Goal: Task Accomplishment & Management: Manage account settings

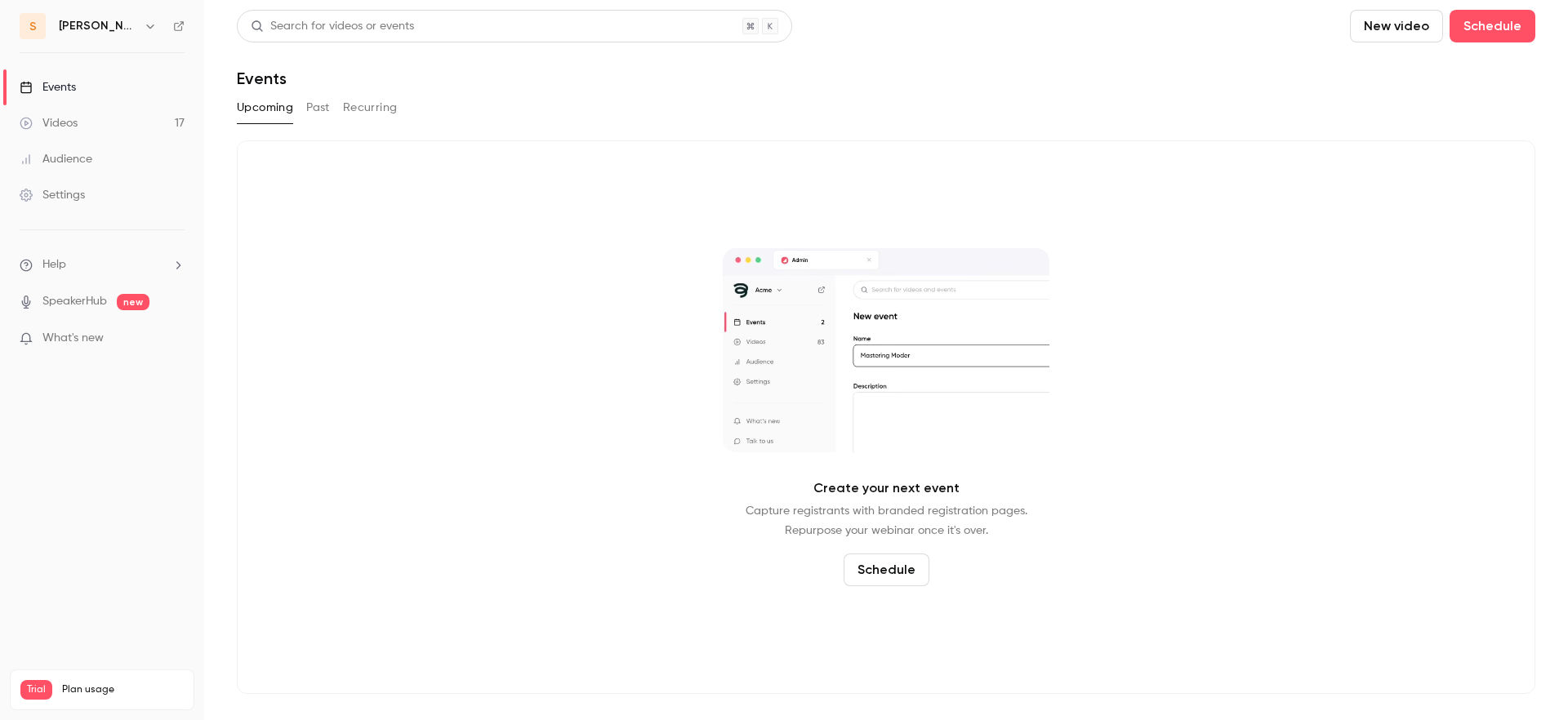
click at [988, 95] on div "Upcoming Past Recurring" at bounding box center [886, 107] width 1298 height 26
click at [959, 94] on div "Upcoming Past Recurring" at bounding box center [886, 107] width 1298 height 26
click at [966, 96] on div "Upcoming Past Recurring" at bounding box center [886, 107] width 1298 height 26
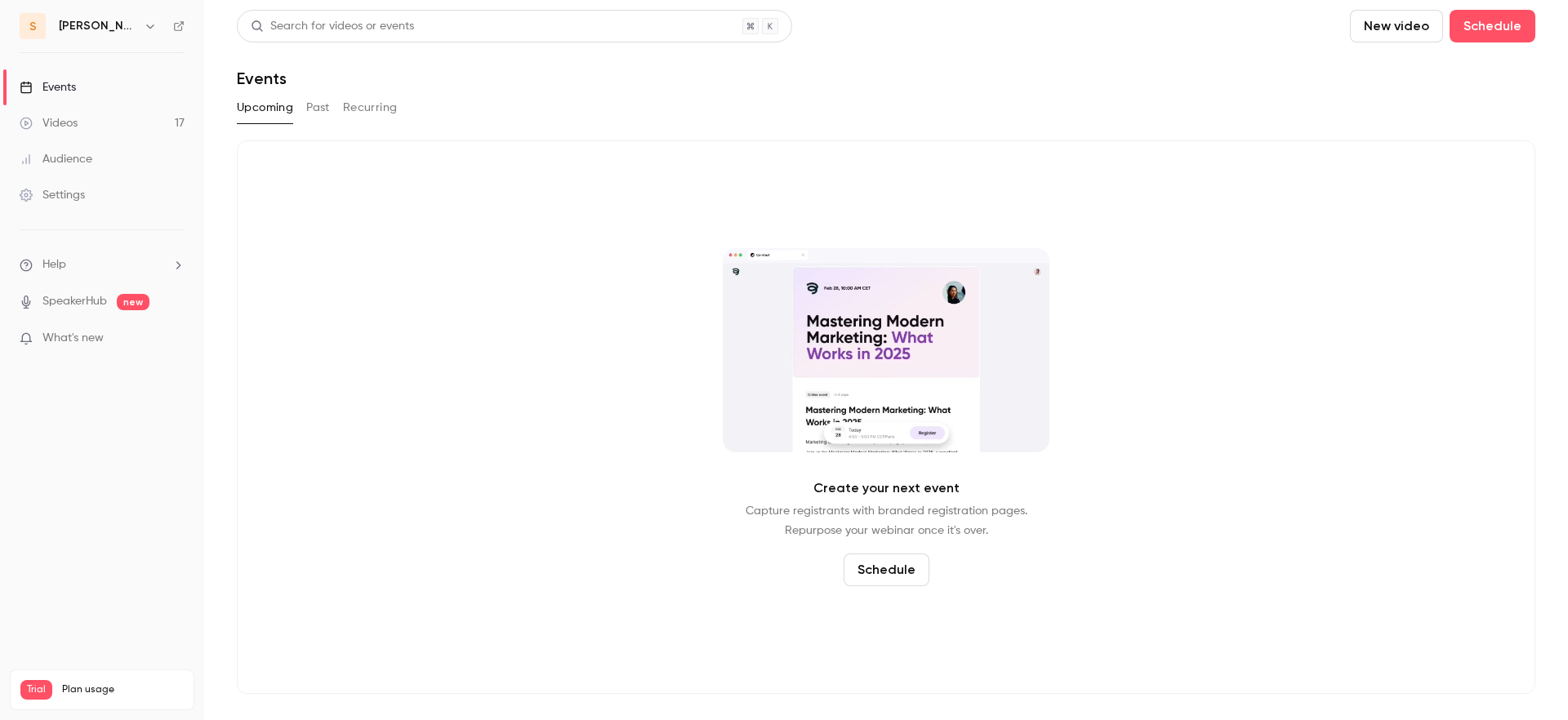
click at [959, 94] on div "Upcoming Past Recurring" at bounding box center [886, 107] width 1298 height 26
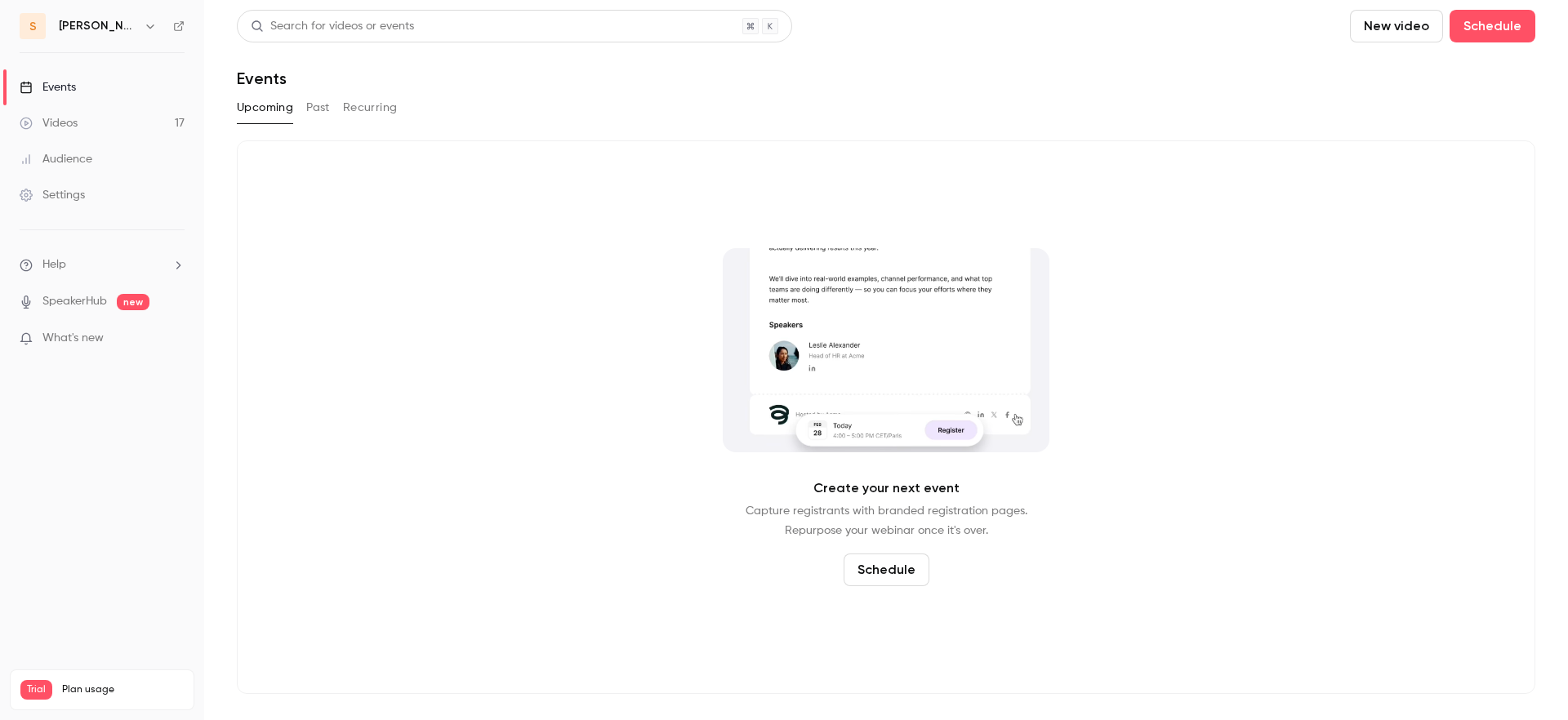
click at [960, 94] on div "Upcoming Past Recurring" at bounding box center [886, 107] width 1298 height 26
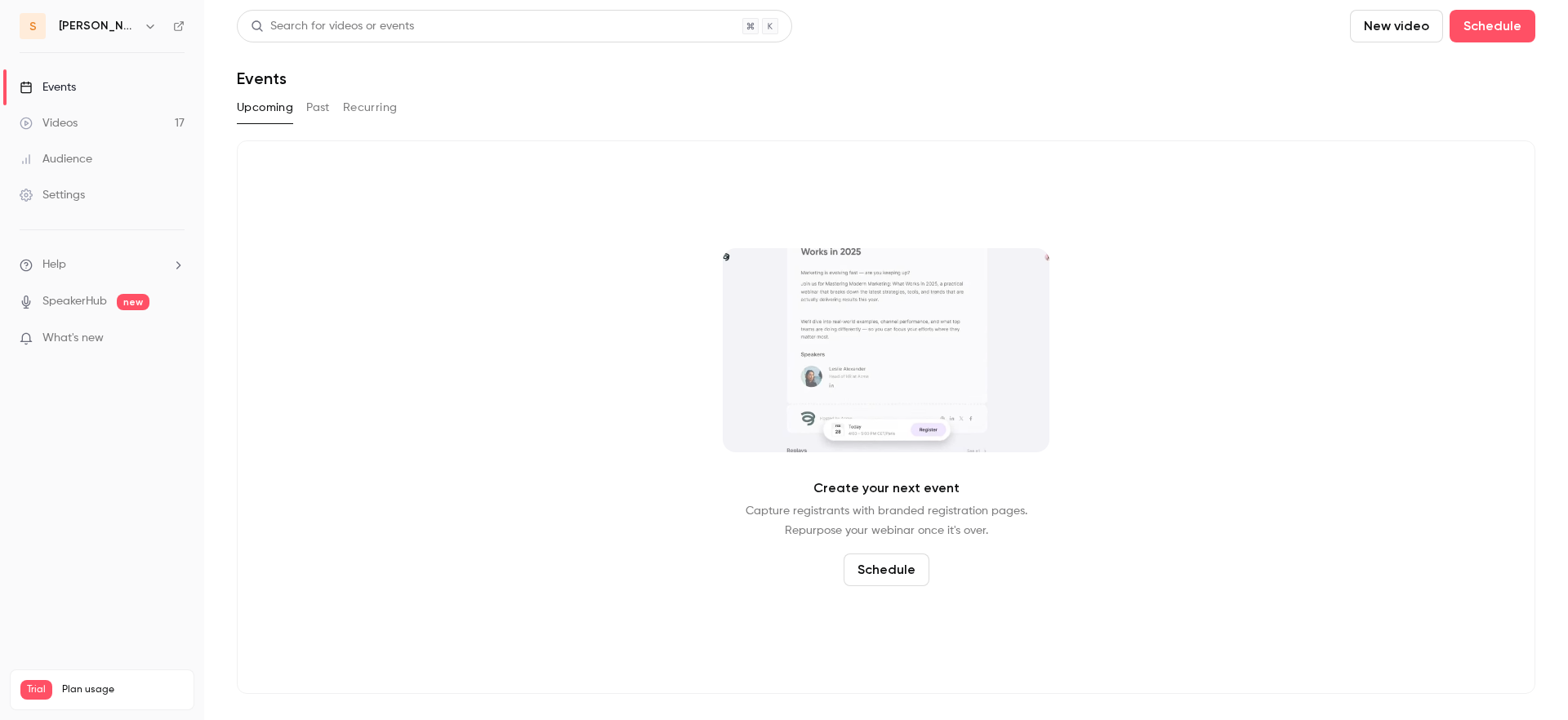
click at [960, 90] on div "Search for videos or events New video Schedule Events Upcoming Past Recurring C…" at bounding box center [886, 351] width 1298 height 684
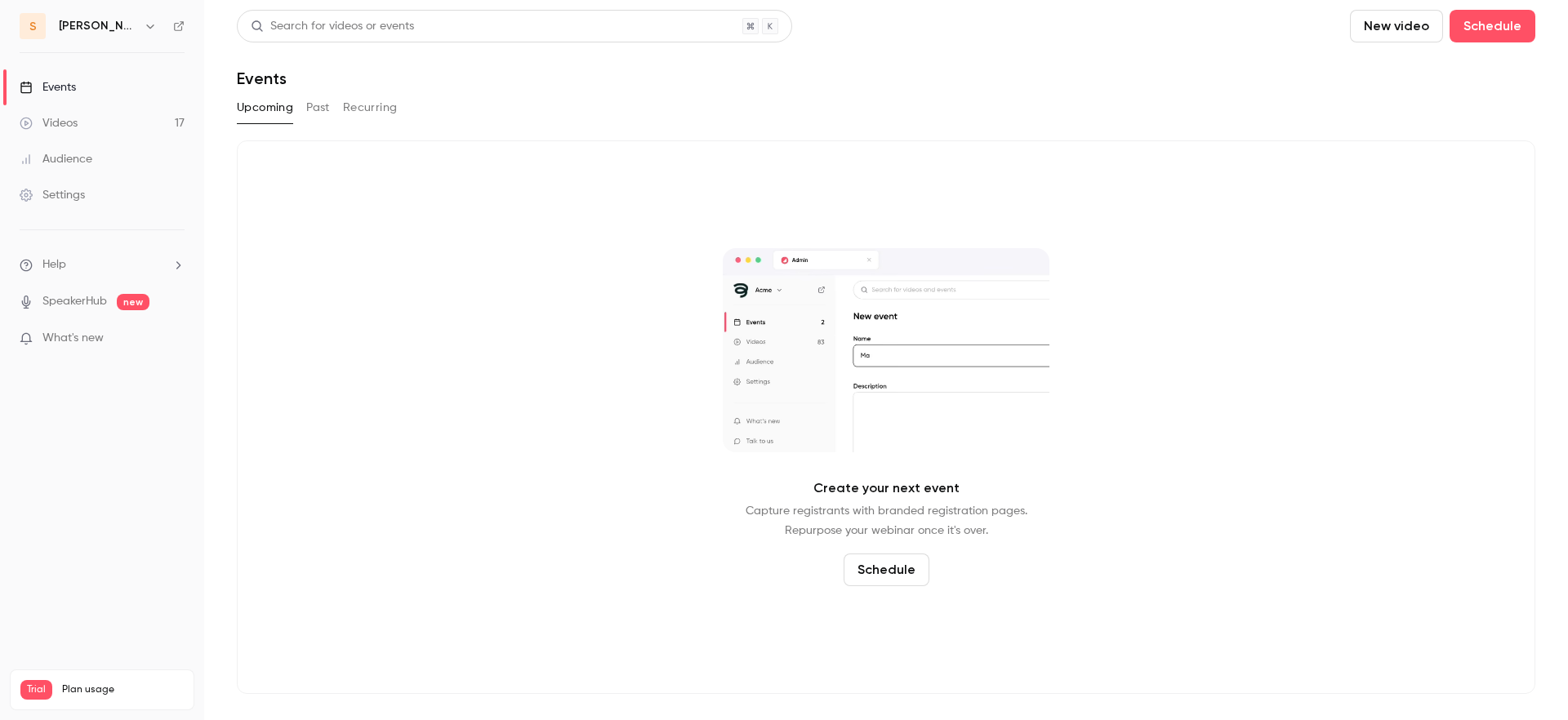
click at [960, 90] on div "Search for videos or events New video Schedule Events Upcoming Past Recurring C…" at bounding box center [886, 351] width 1298 height 684
click at [958, 92] on div "Search for videos or events New video Schedule Events Upcoming Past Recurring C…" at bounding box center [886, 351] width 1298 height 684
click at [858, 147] on div "Create your next event Capture registrants with branded registration pages. Rep…" at bounding box center [886, 417] width 1298 height 554
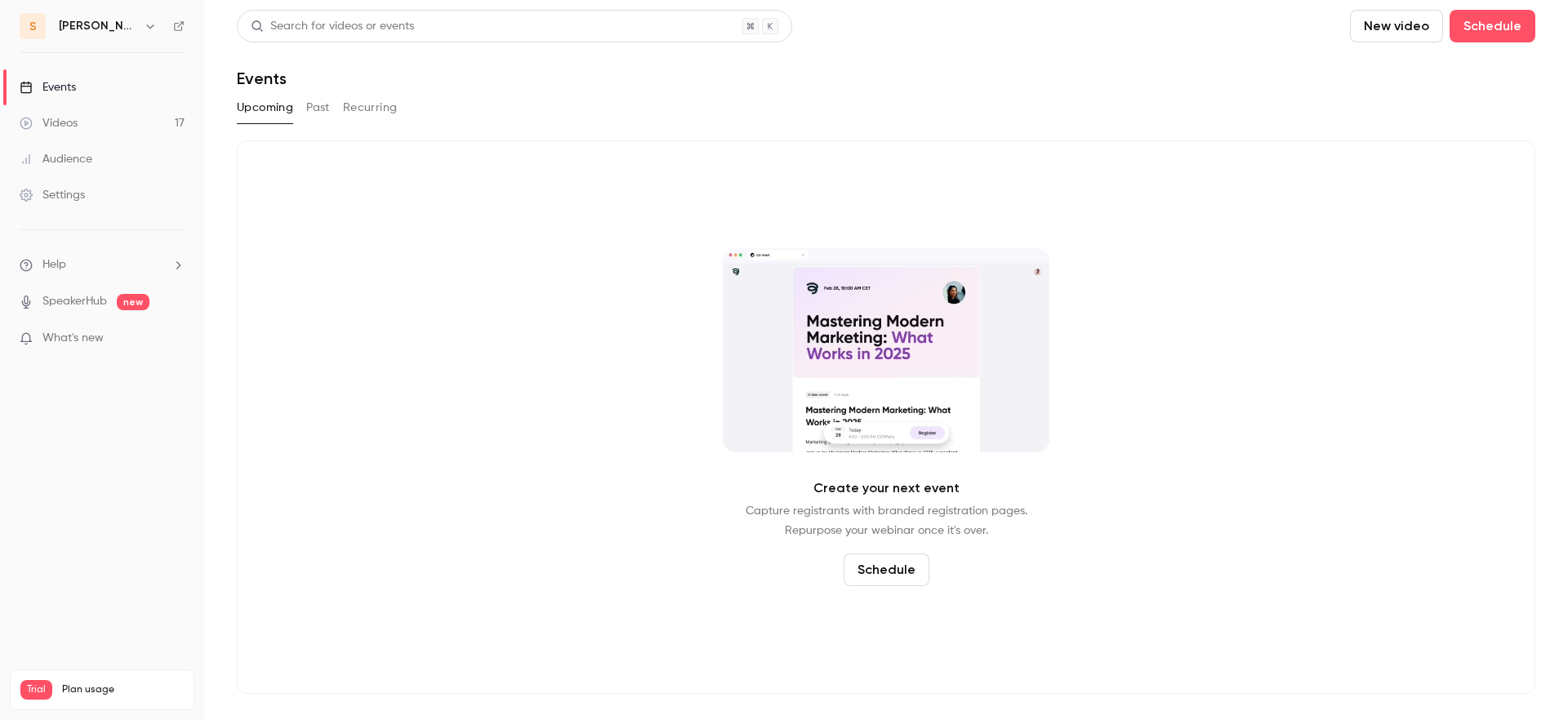
click at [849, 152] on div "Create your next event Capture registrants with branded registration pages. Rep…" at bounding box center [886, 417] width 1298 height 554
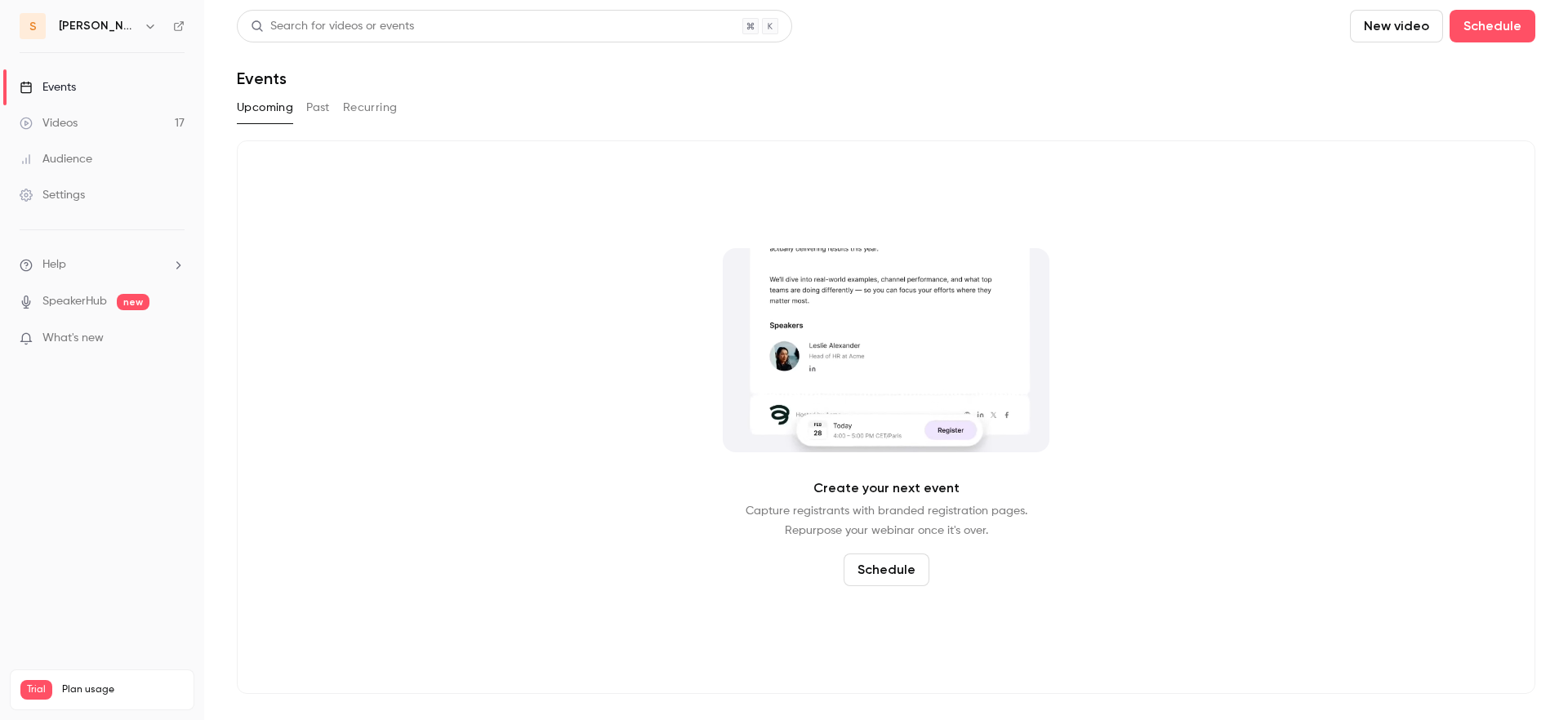
click at [842, 117] on div "Upcoming Past Recurring" at bounding box center [886, 107] width 1298 height 26
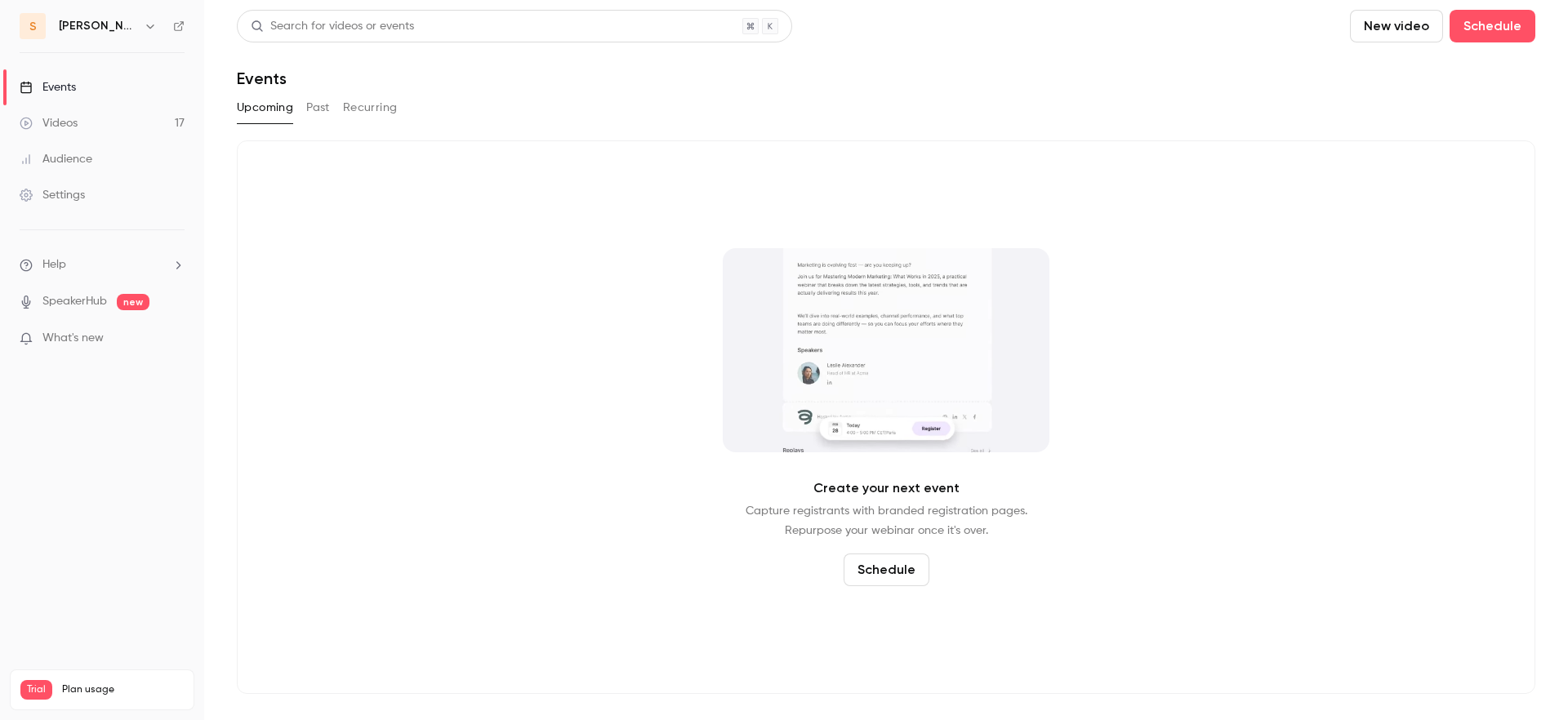
click at [852, 93] on div "Search for videos or events New video Schedule Events Upcoming Past Recurring C…" at bounding box center [886, 351] width 1298 height 684
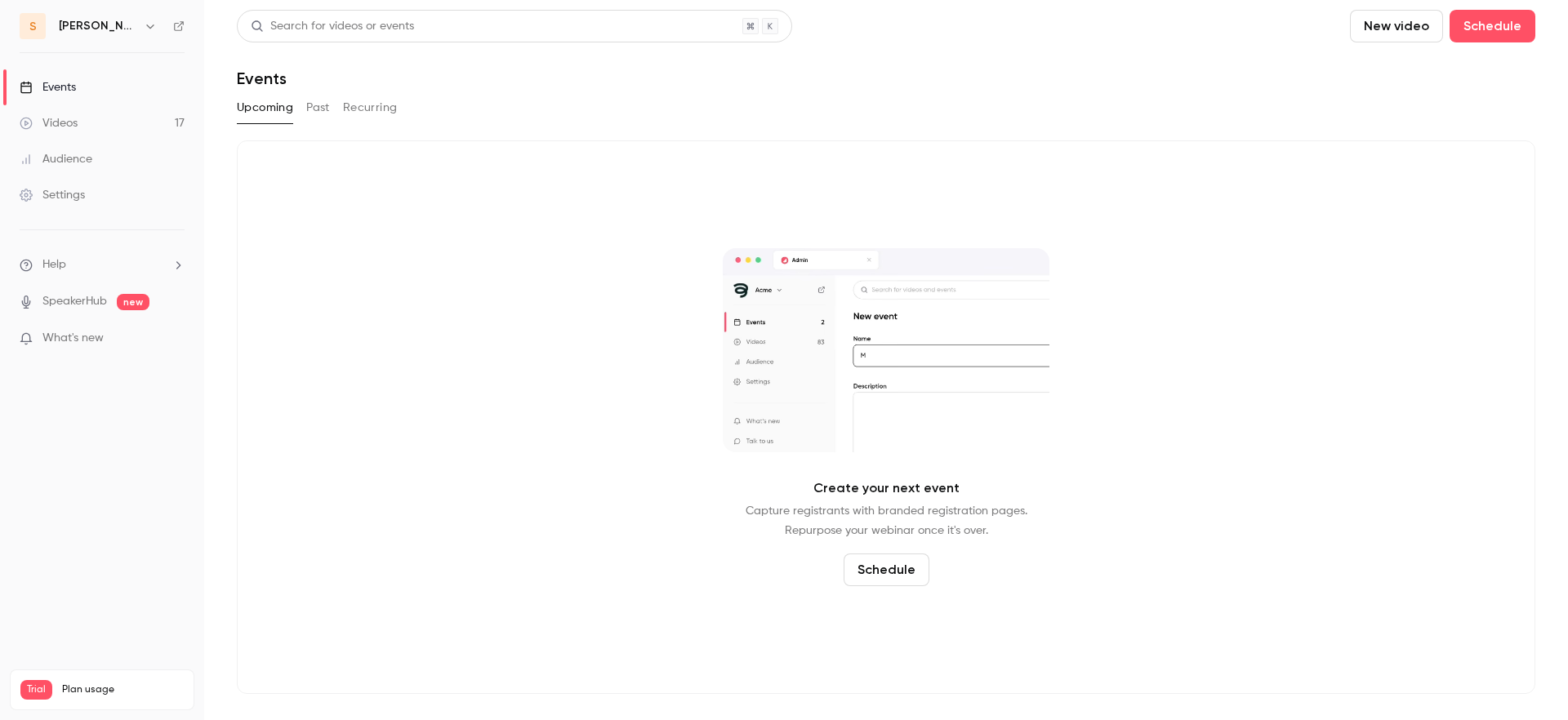
click at [856, 142] on div "Create your next event Capture registrants with branded registration pages. Rep…" at bounding box center [886, 417] width 1298 height 554
click at [858, 146] on div "Create your next event Capture registrants with branded registration pages. Rep…" at bounding box center [886, 417] width 1298 height 554
click at [871, 162] on div "Create your next event Capture registrants with branded registration pages. Rep…" at bounding box center [886, 417] width 1298 height 554
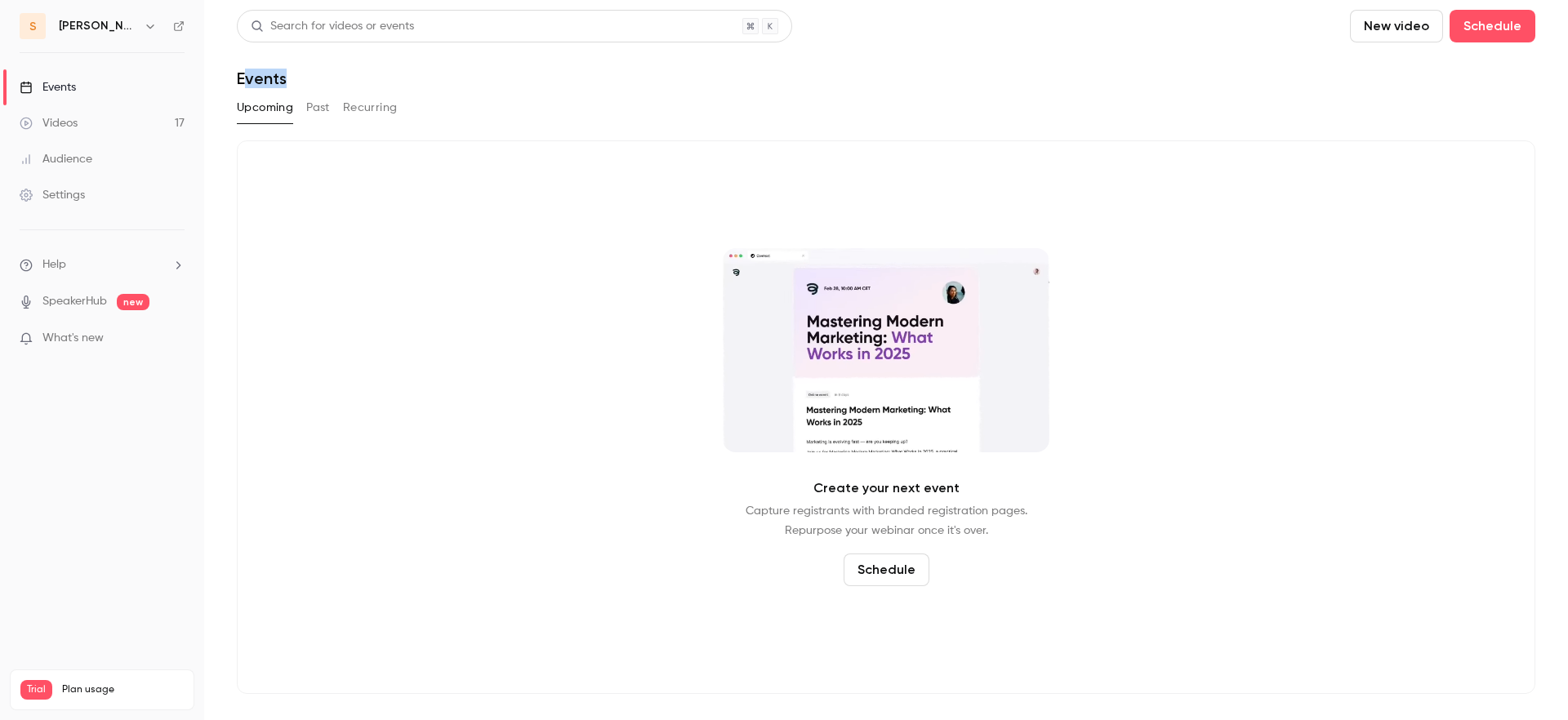
drag, startPoint x: 314, startPoint y: 79, endPoint x: 242, endPoint y: 84, distance: 72.2
click at [242, 84] on div "Events" at bounding box center [886, 78] width 1298 height 20
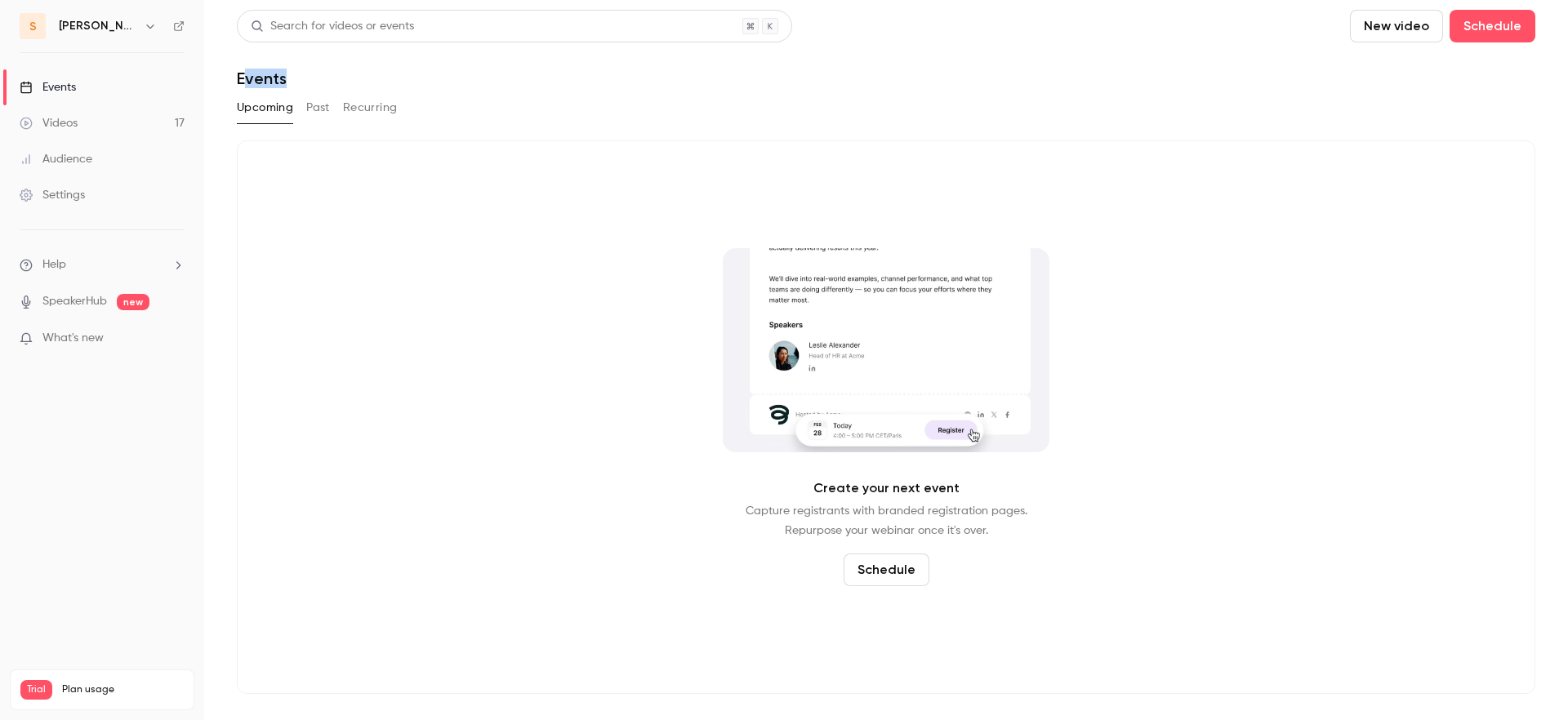
click at [242, 84] on h1 "Events" at bounding box center [261, 78] width 49 height 20
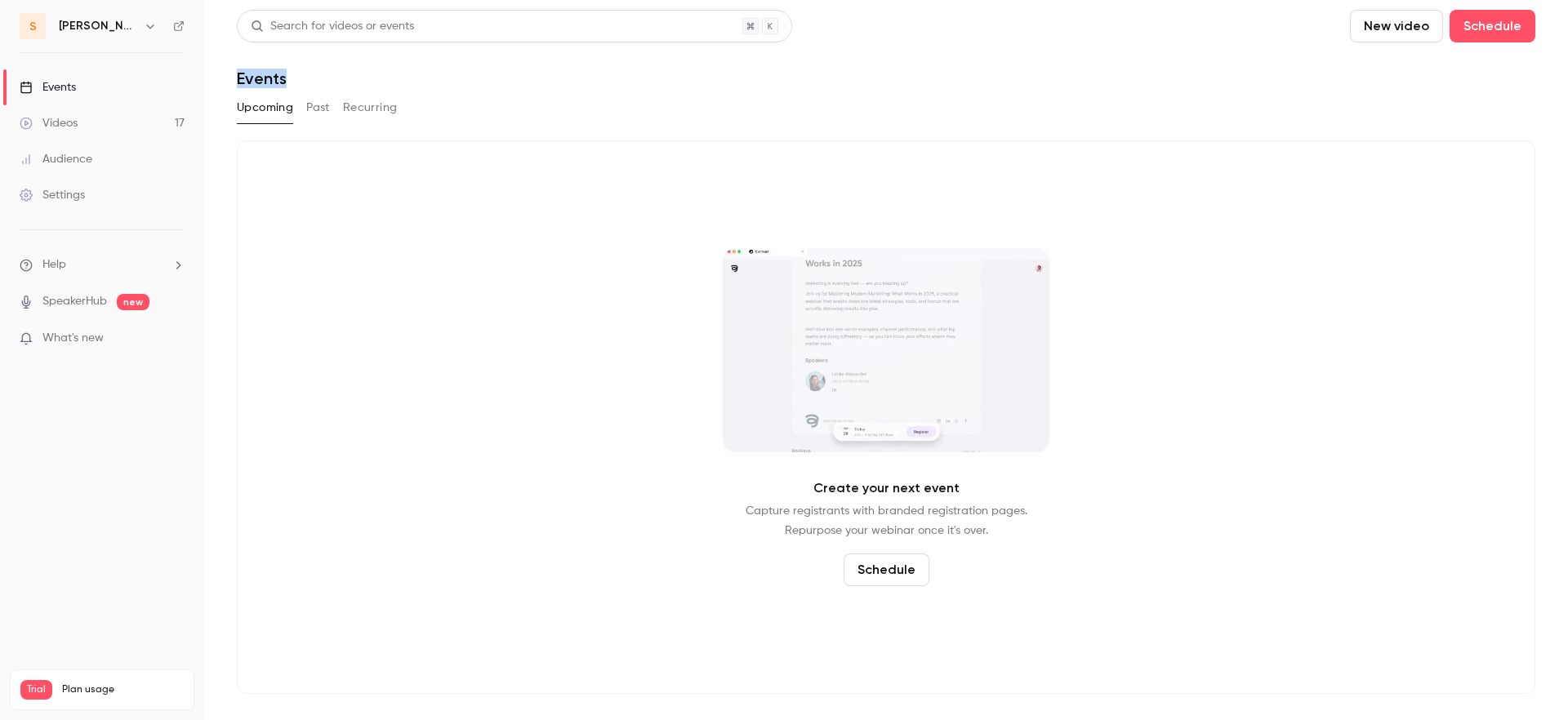
drag, startPoint x: 239, startPoint y: 81, endPoint x: 286, endPoint y: 81, distance: 47.0
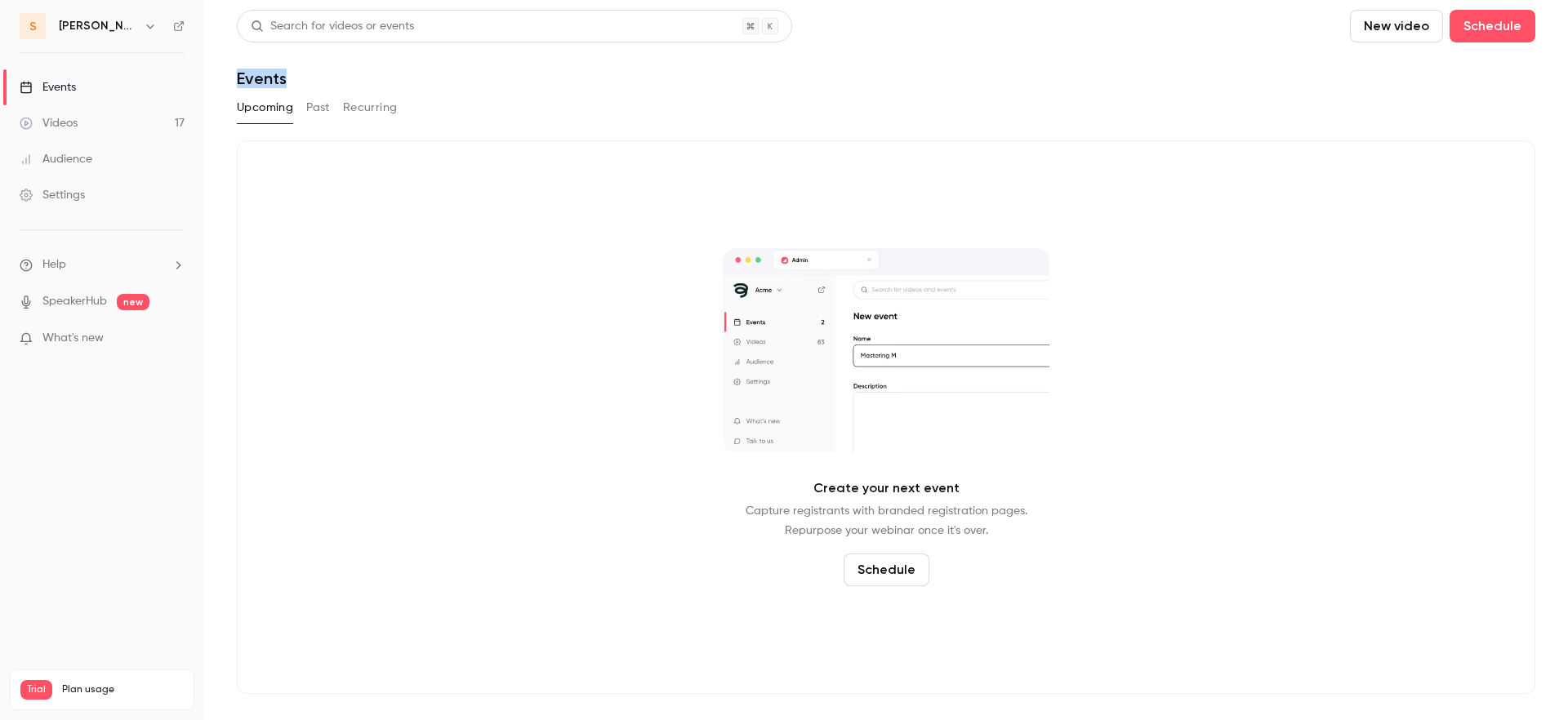
click at [286, 81] on div "Events" at bounding box center [886, 78] width 1298 height 20
click at [286, 81] on div "Events" at bounding box center [886, 78] width 1298 height 20
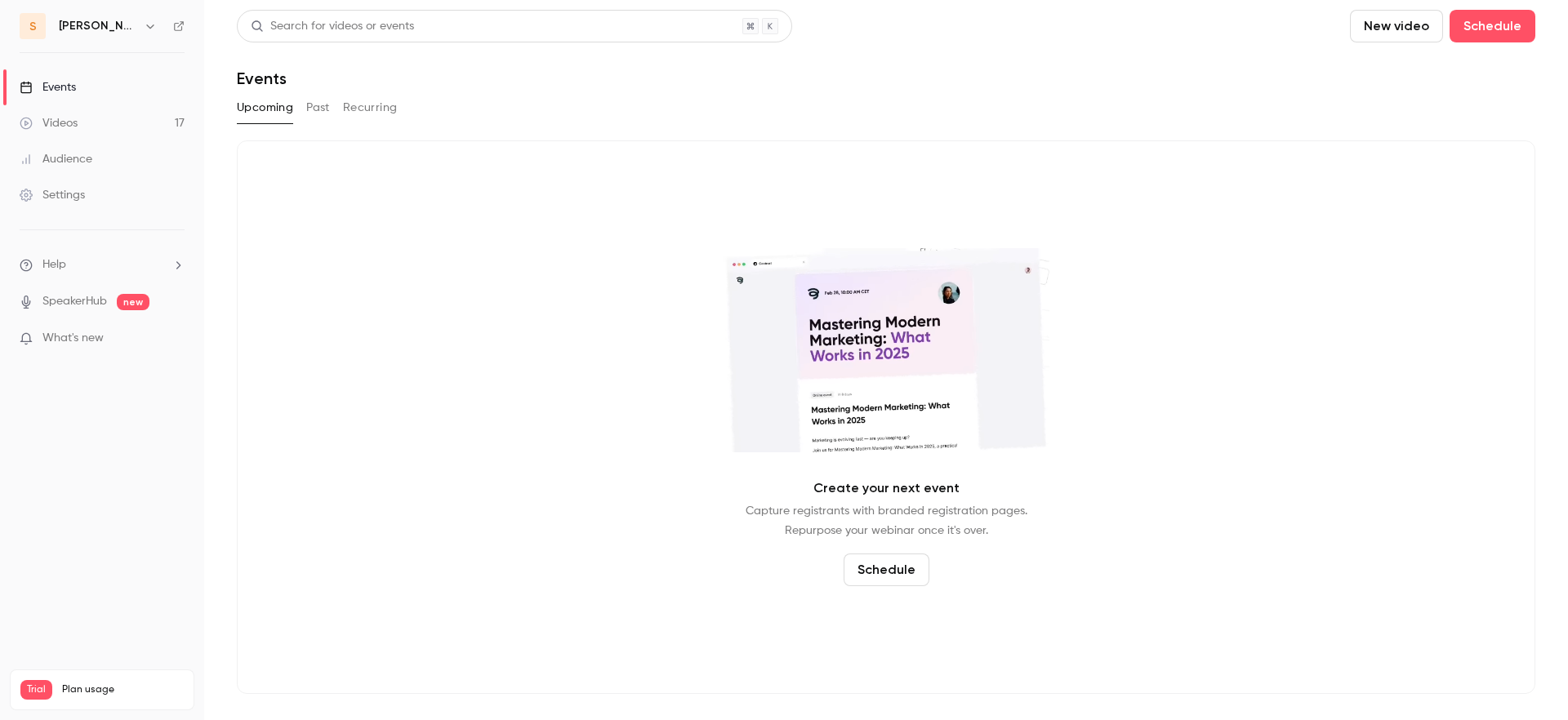
click at [314, 55] on header "Search for videos or events New video Schedule Events" at bounding box center [886, 49] width 1298 height 78
drag, startPoint x: 299, startPoint y: 49, endPoint x: 361, endPoint y: 56, distance: 62.4
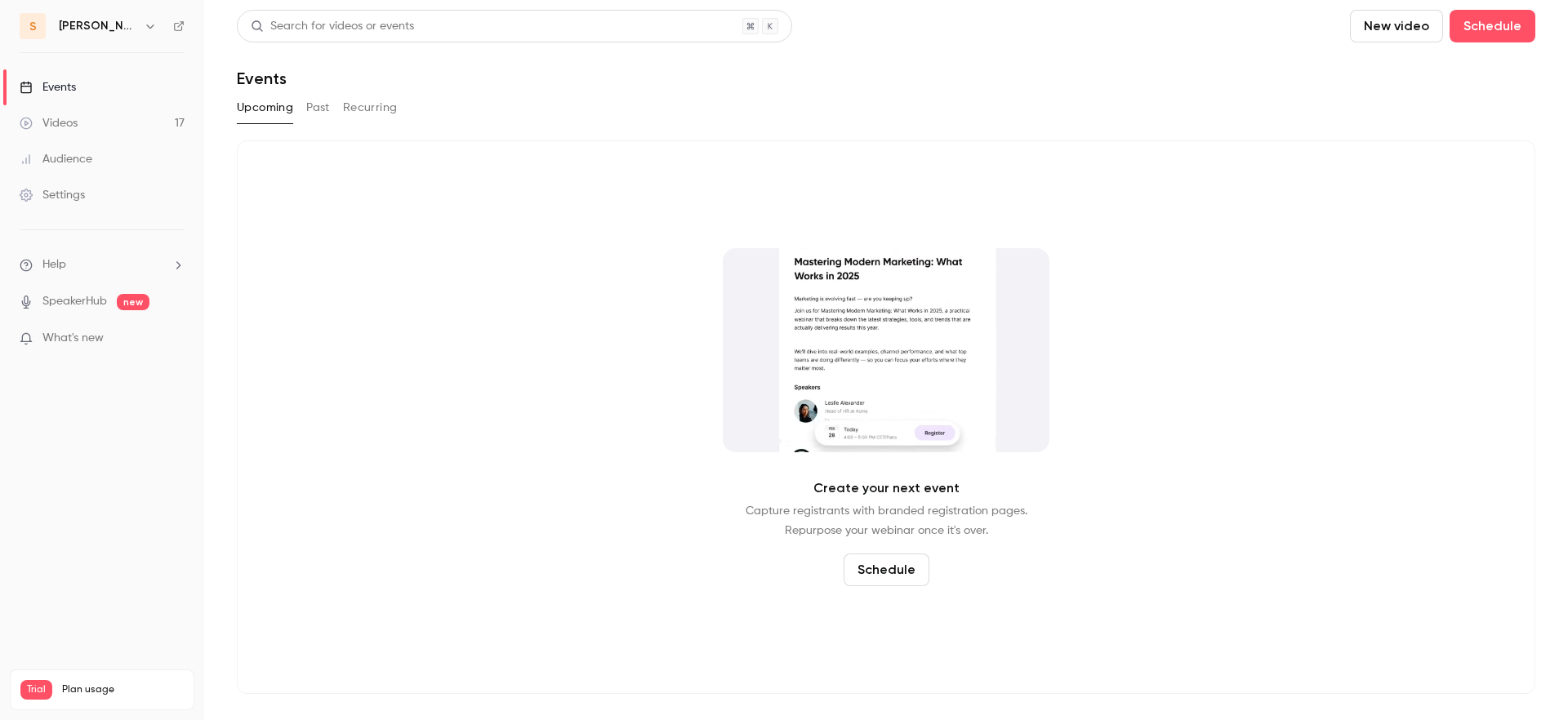
click at [299, 50] on header "Search for videos or events New video Schedule Events" at bounding box center [886, 49] width 1298 height 78
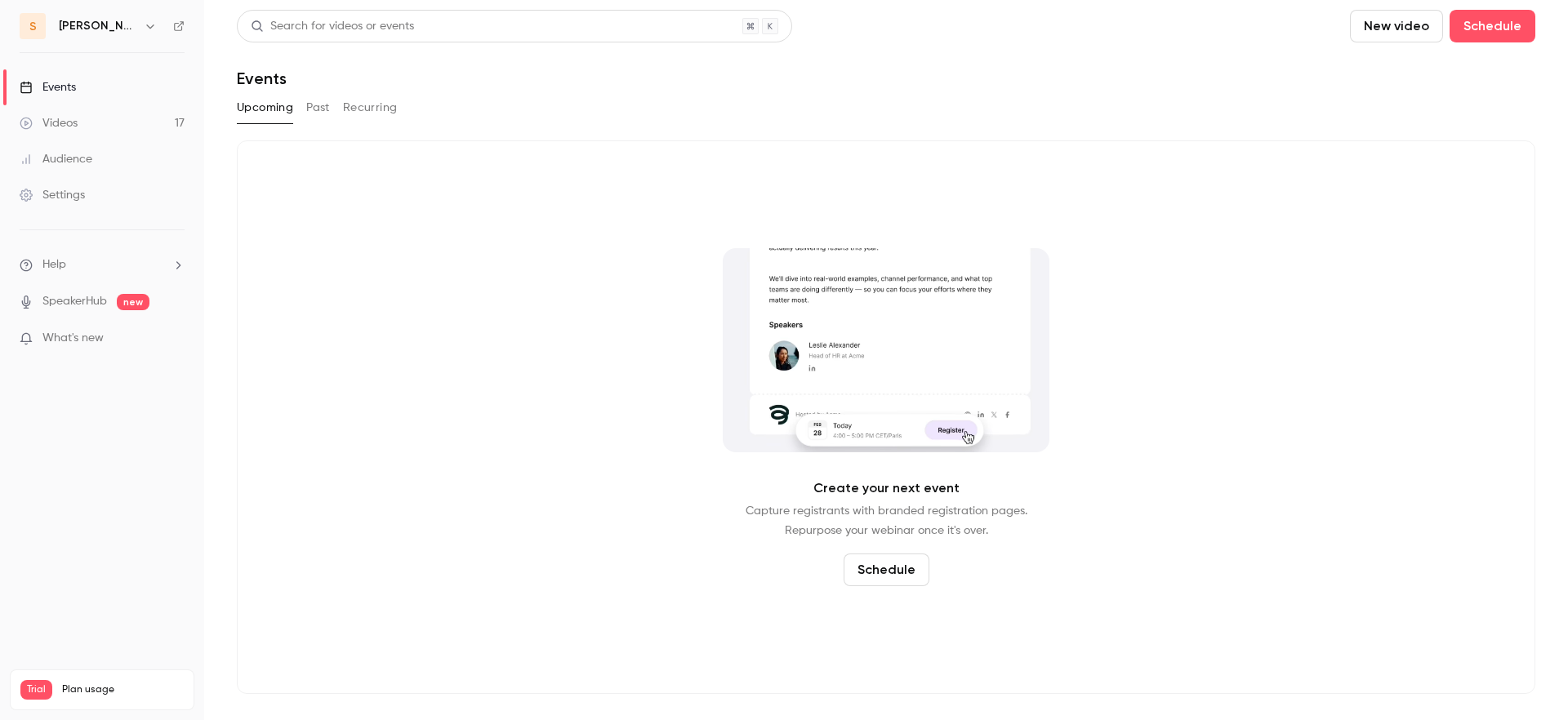
drag, startPoint x: 736, startPoint y: 54, endPoint x: 872, endPoint y: 51, distance: 136.0
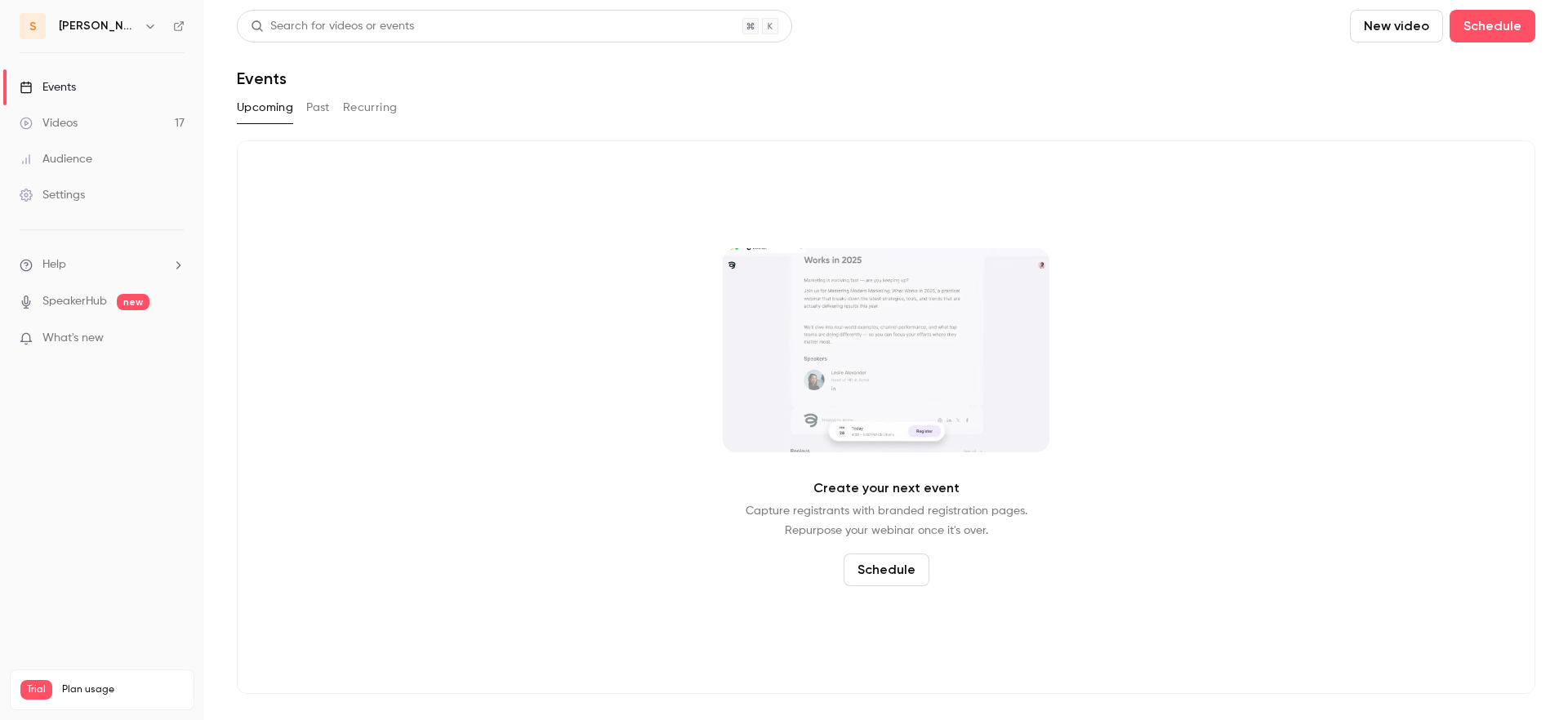
click at [737, 54] on header "Search for videos or events New video Schedule Events" at bounding box center [886, 49] width 1298 height 78
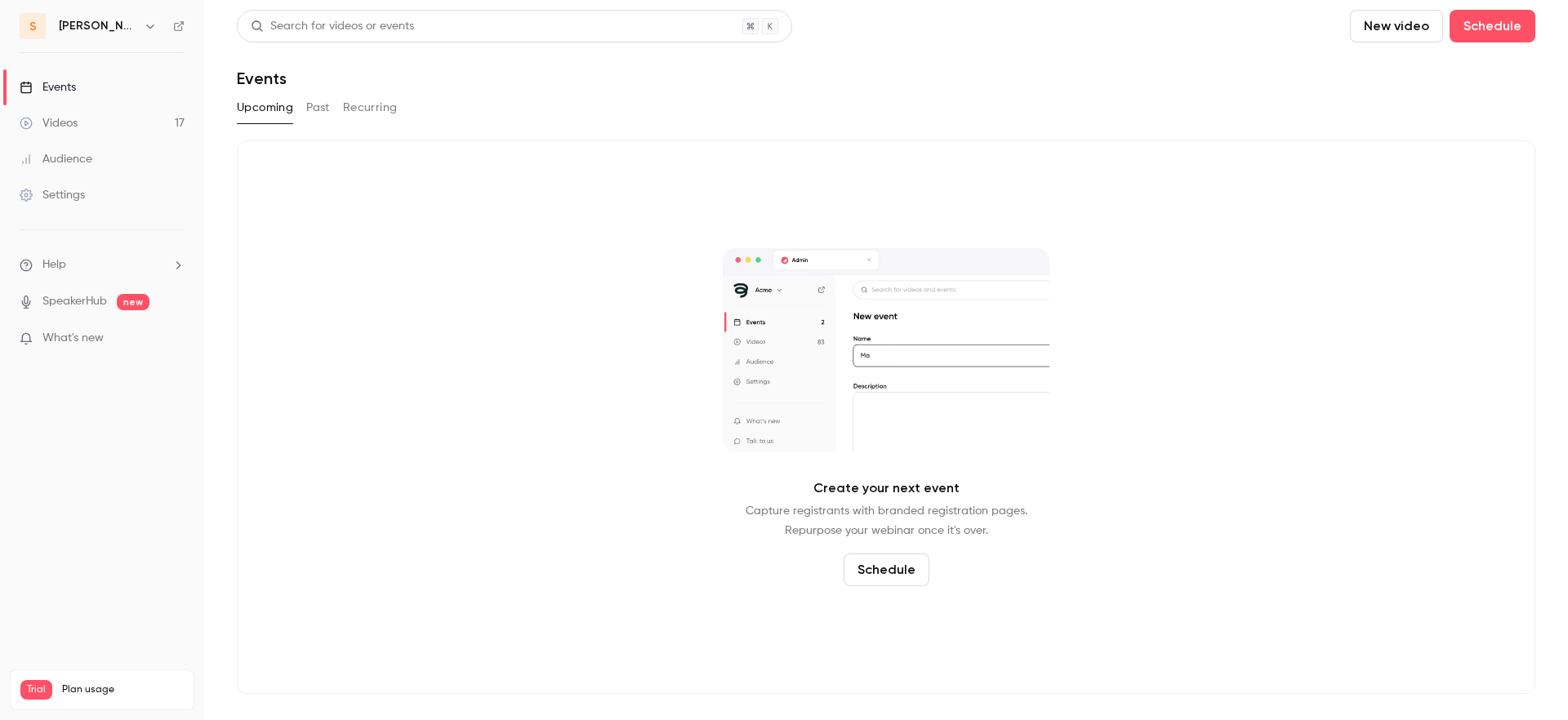
click at [895, 47] on header "Search for videos or events New video Schedule Events" at bounding box center [886, 49] width 1298 height 78
click at [838, 42] on header "Search for videos or events New video Schedule Events" at bounding box center [886, 49] width 1298 height 78
click at [836, 51] on header "Search for videos or events New video Schedule Events" at bounding box center [886, 49] width 1298 height 78
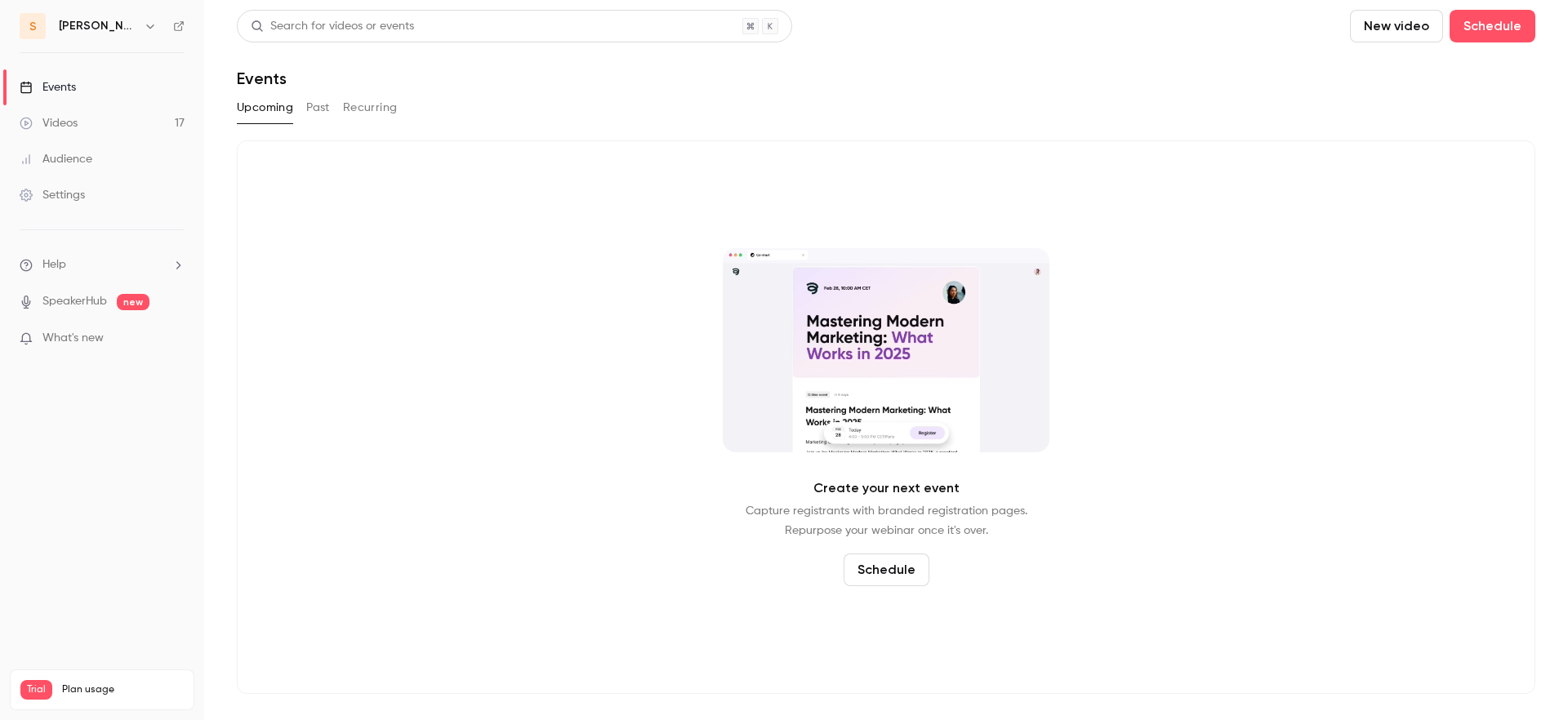
click at [832, 51] on header "Search for videos or events New video Schedule Events" at bounding box center [886, 49] width 1298 height 78
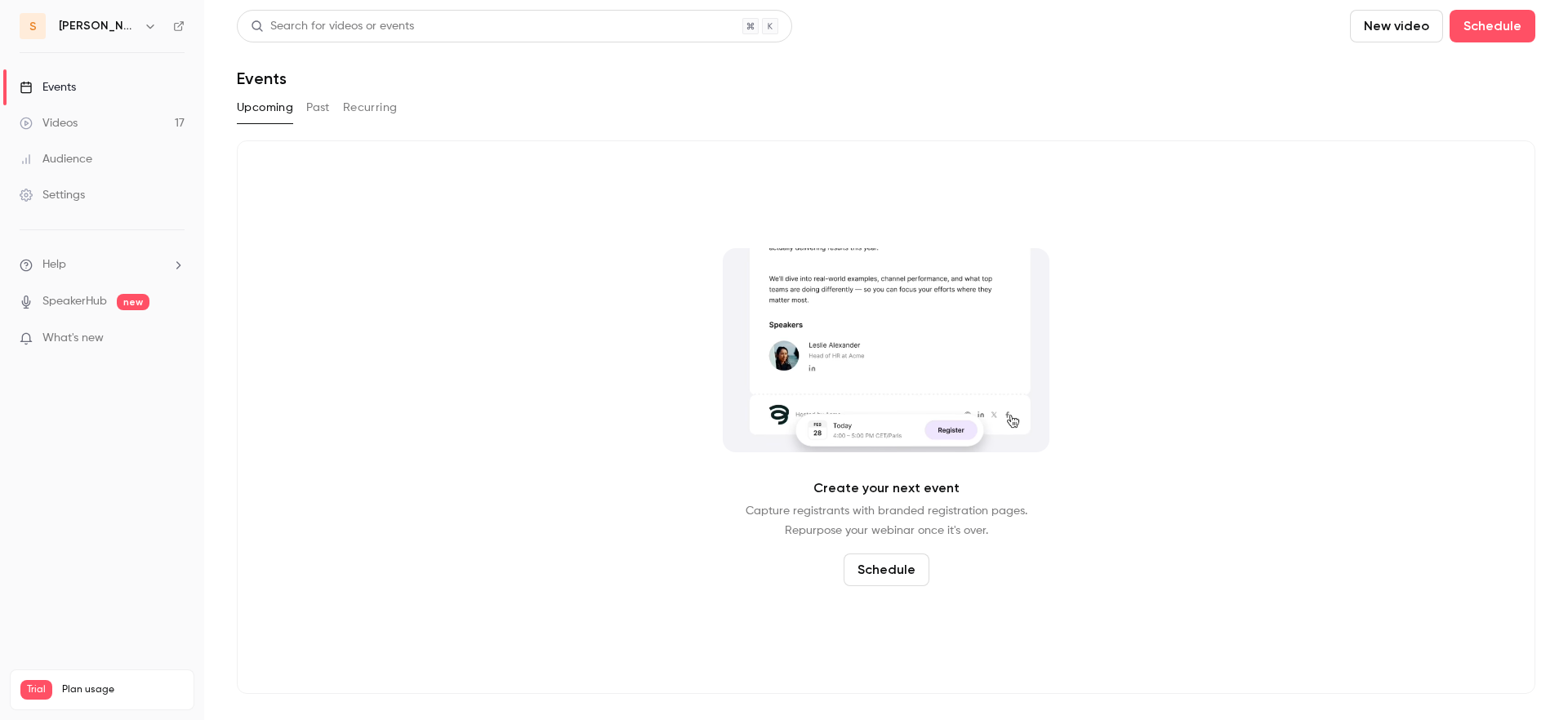
click at [449, 62] on header "Search for videos or events New video Schedule Events" at bounding box center [886, 49] width 1298 height 78
click at [229, 45] on main "Search for videos or events New video Schedule Events Upcoming Past Recurring C…" at bounding box center [885, 360] width 1363 height 720
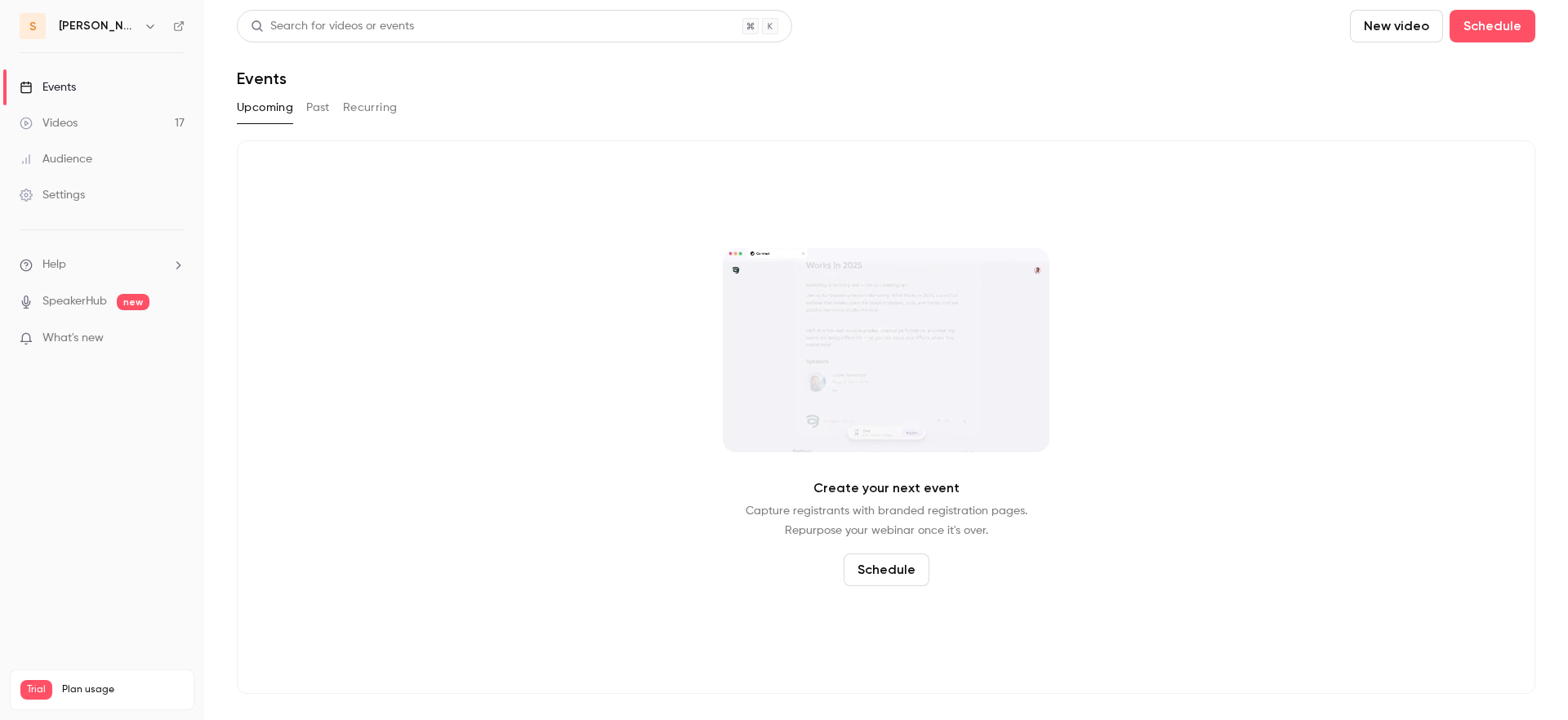
click at [144, 30] on icon "button" at bounding box center [150, 26] width 13 height 13
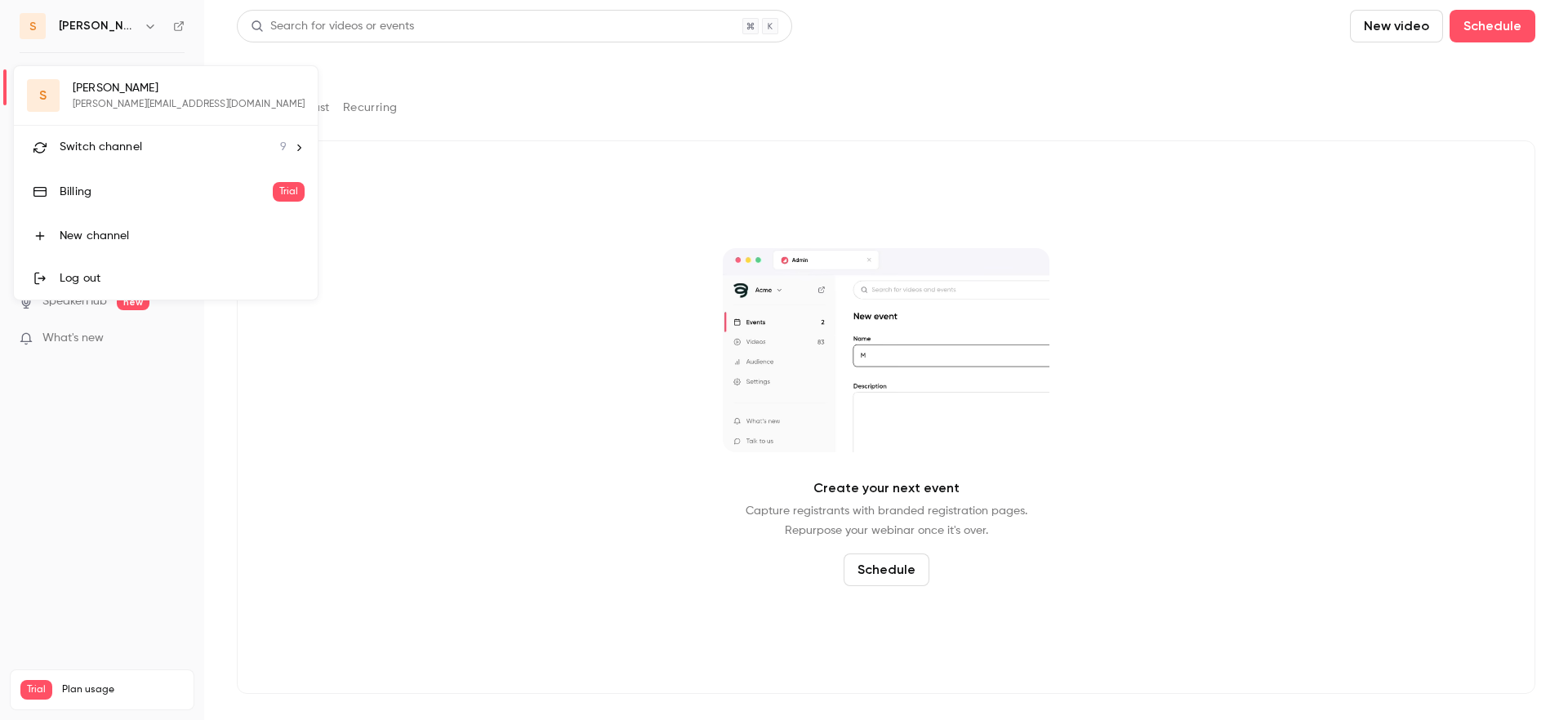
click at [434, 172] on div at bounding box center [784, 360] width 1568 height 720
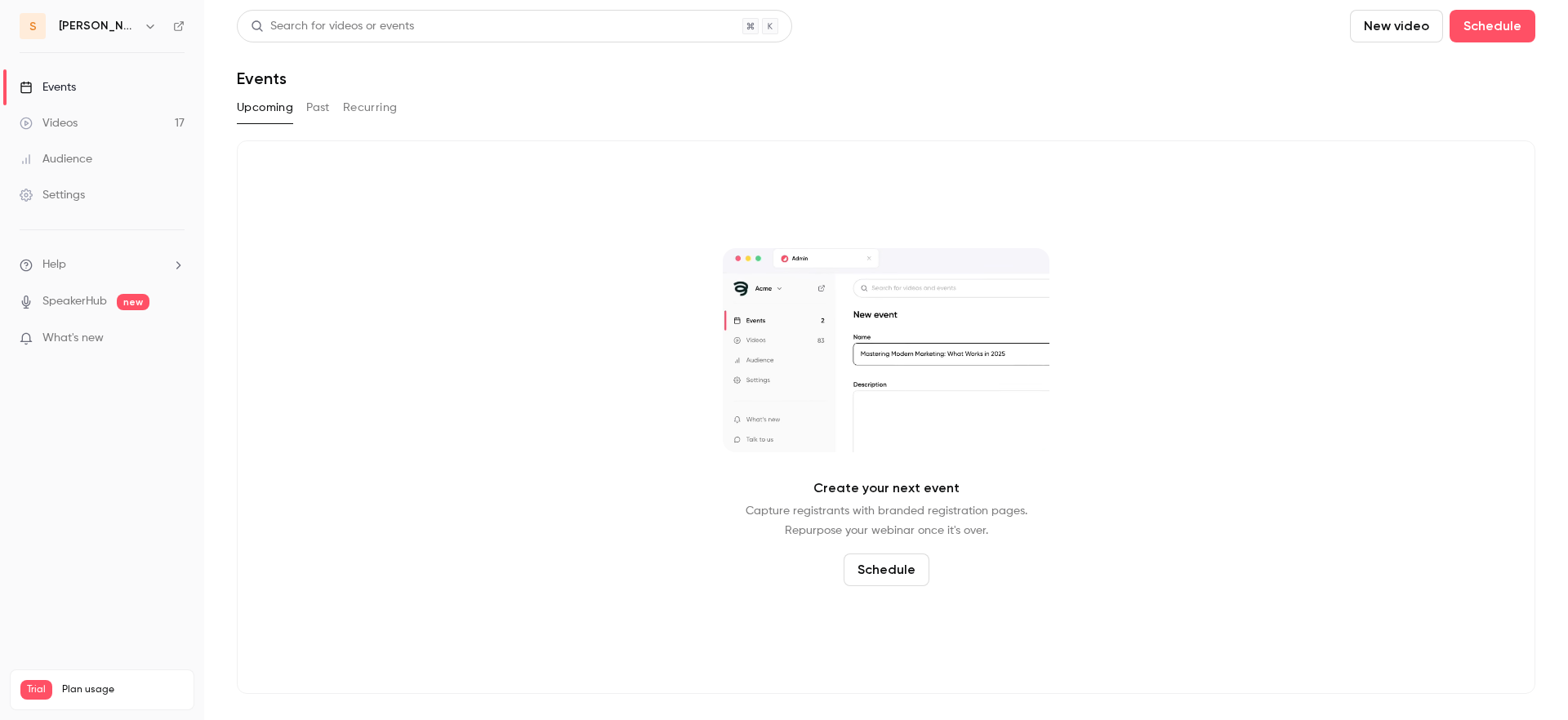
click at [144, 31] on icon "button" at bounding box center [150, 26] width 13 height 13
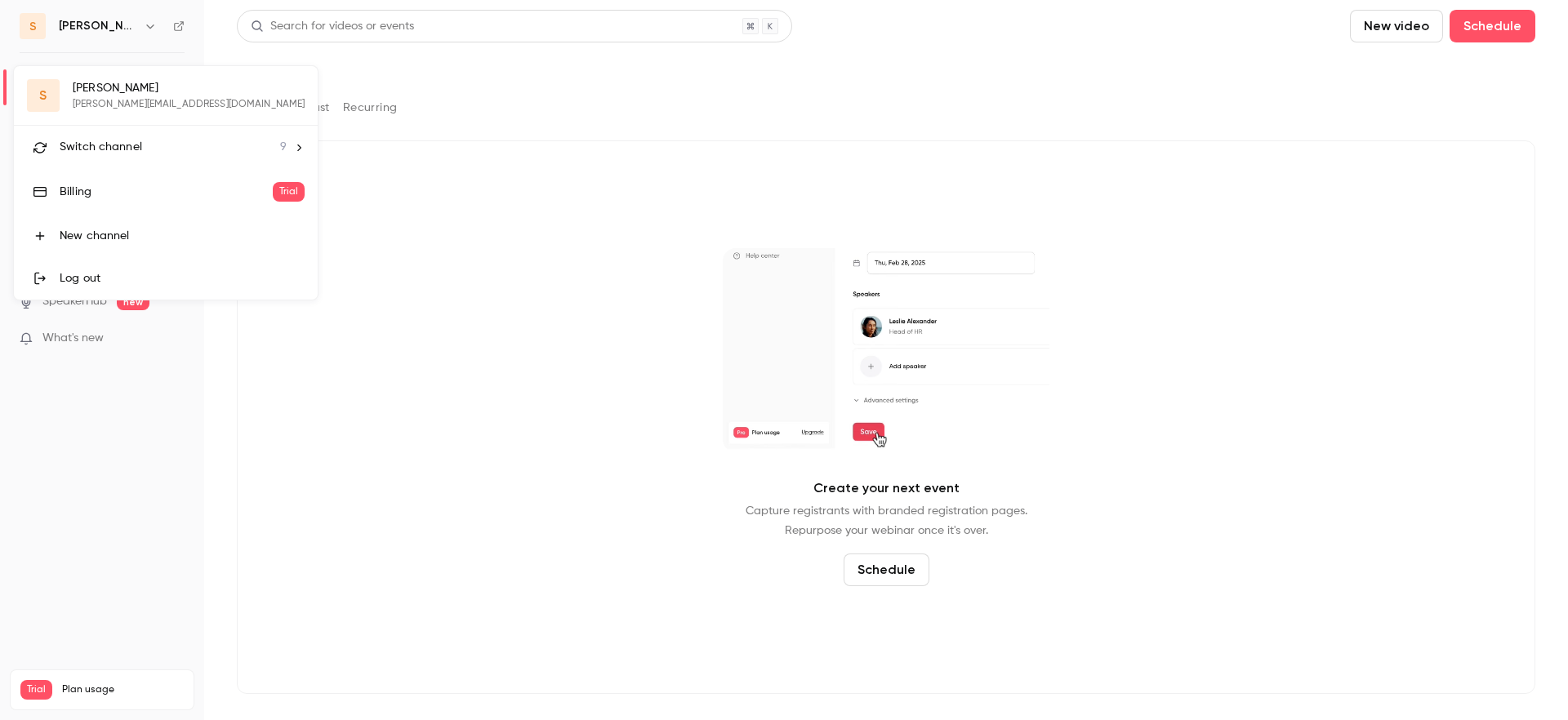
drag, startPoint x: 118, startPoint y: 139, endPoint x: 199, endPoint y: 149, distance: 81.6
click at [119, 140] on span "Switch channel" at bounding box center [101, 147] width 82 height 17
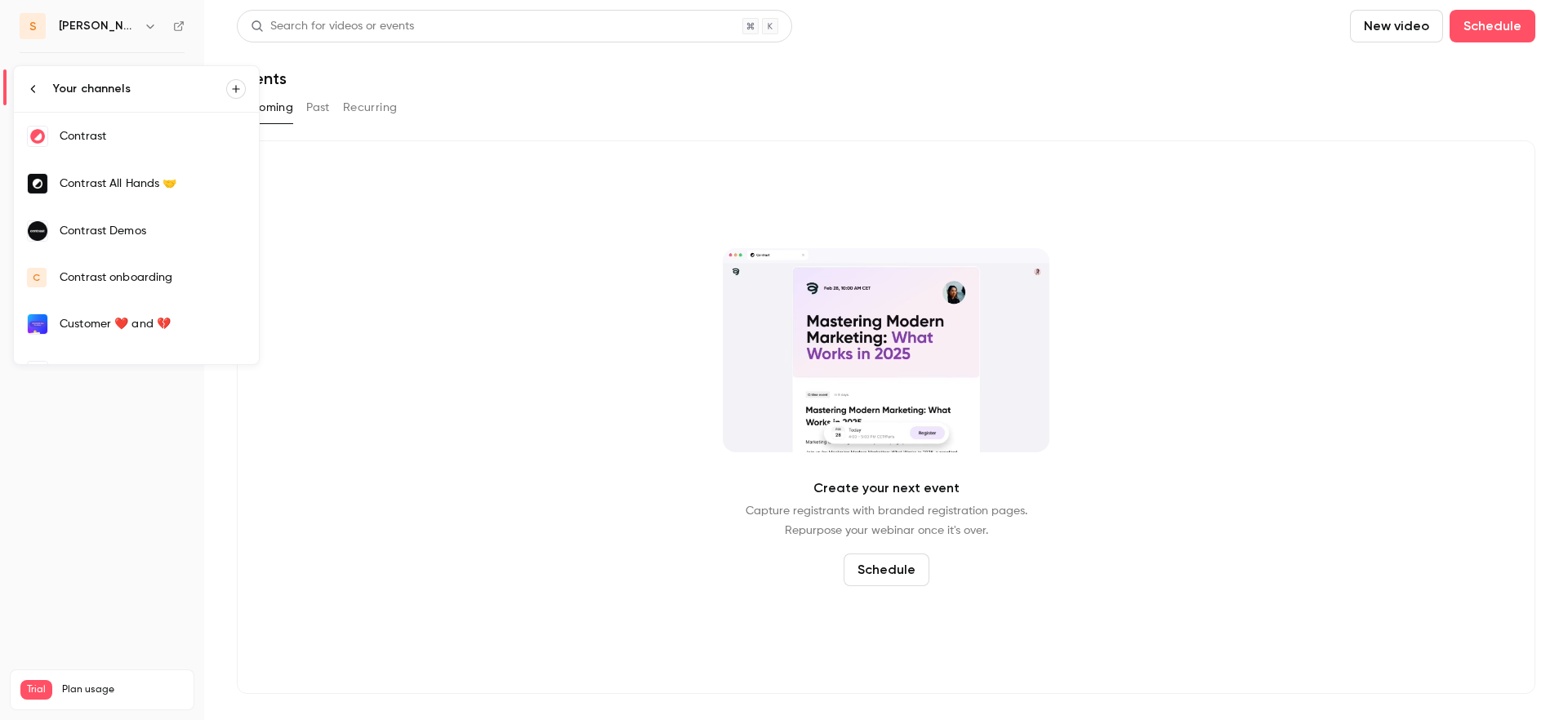
click at [189, 146] on link "Contrast" at bounding box center [136, 136] width 245 height 48
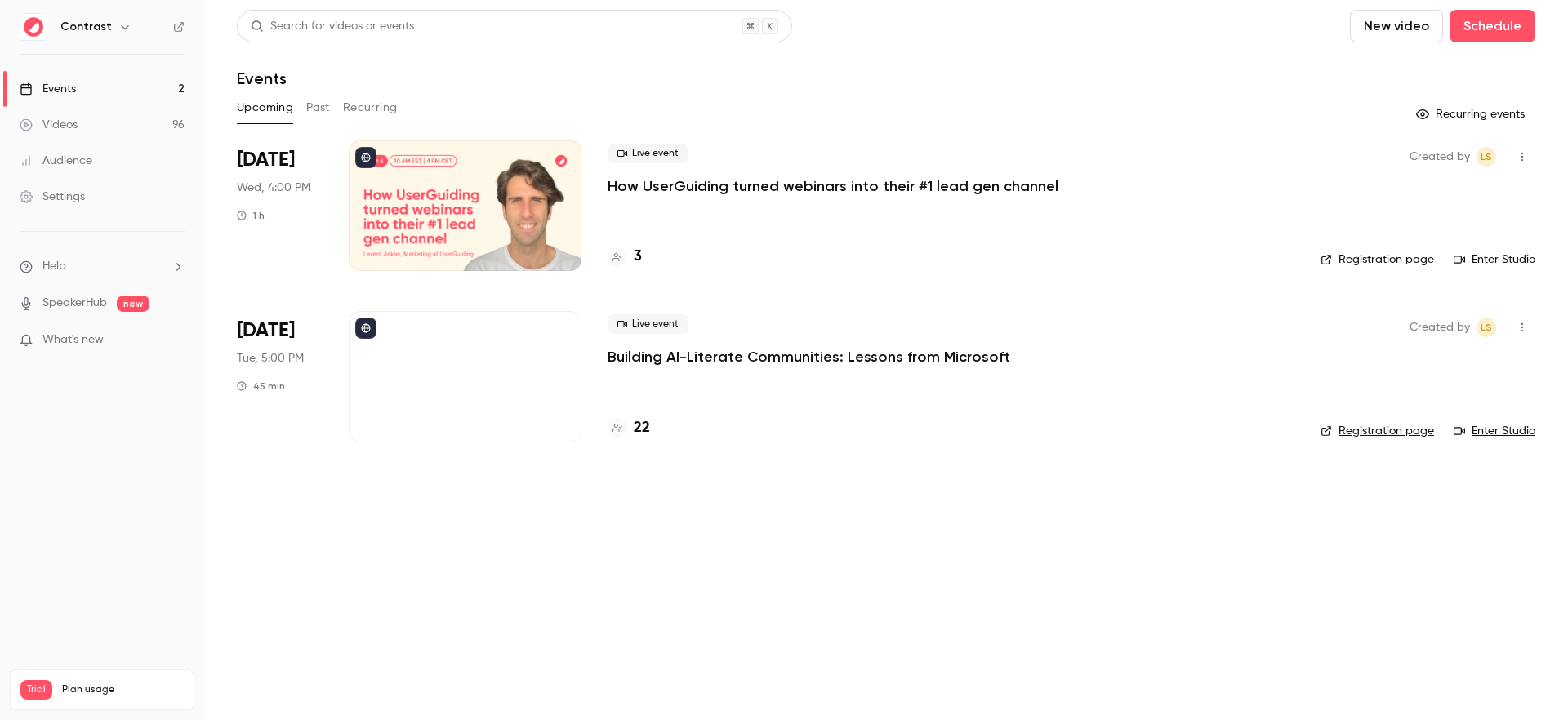
drag, startPoint x: 466, startPoint y: 73, endPoint x: 591, endPoint y: 78, distance: 125.1
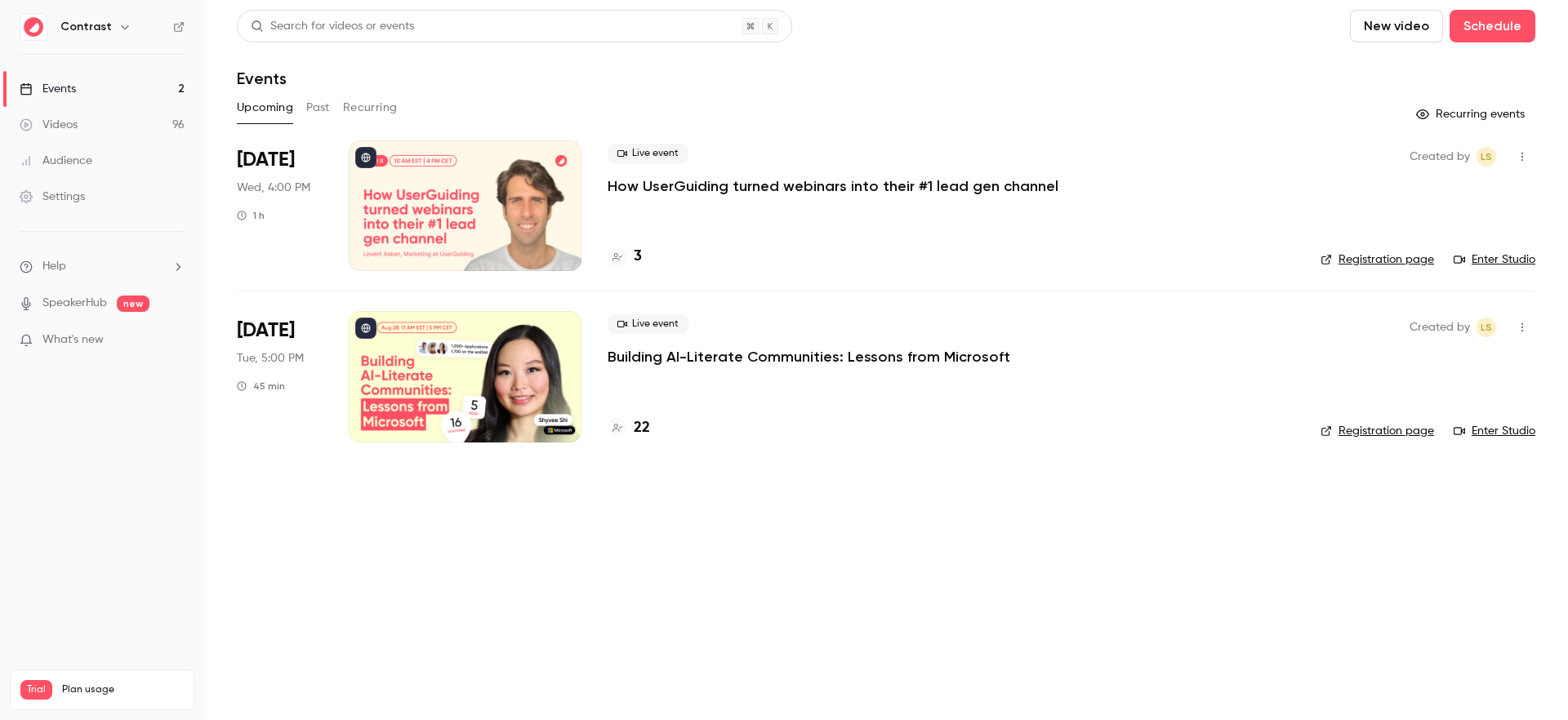
click at [467, 73] on div "Events" at bounding box center [886, 78] width 1298 height 20
click at [639, 77] on div "Events" at bounding box center [886, 78] width 1298 height 20
click at [698, 75] on div "Events" at bounding box center [886, 78] width 1298 height 20
click at [914, 36] on div "Search for videos or events New video Schedule" at bounding box center [886, 26] width 1298 height 33
click at [915, 42] on header "Search for videos or events New video Schedule Events" at bounding box center [886, 49] width 1298 height 78
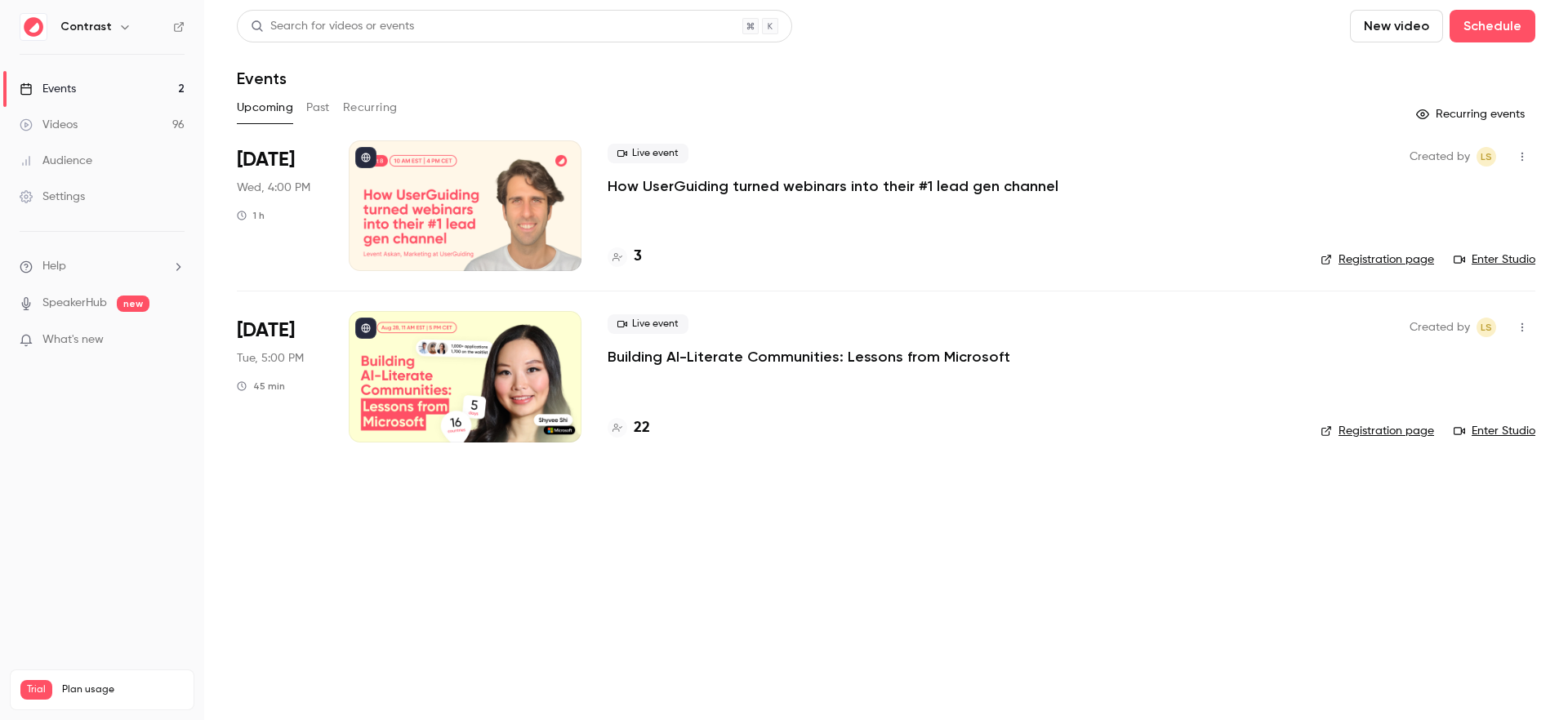
click at [902, 43] on header "Search for videos or events New video Schedule Events" at bounding box center [886, 49] width 1298 height 78
click at [887, 31] on div "Search for videos or events New video Schedule" at bounding box center [886, 26] width 1298 height 33
click at [1023, 51] on header "Search for videos or events New video Schedule Events" at bounding box center [886, 49] width 1298 height 78
click at [1013, 49] on header "Search for videos or events New video Schedule Events" at bounding box center [886, 49] width 1298 height 78
click at [992, 42] on div "Search for videos or events New video Schedule" at bounding box center [886, 26] width 1298 height 33
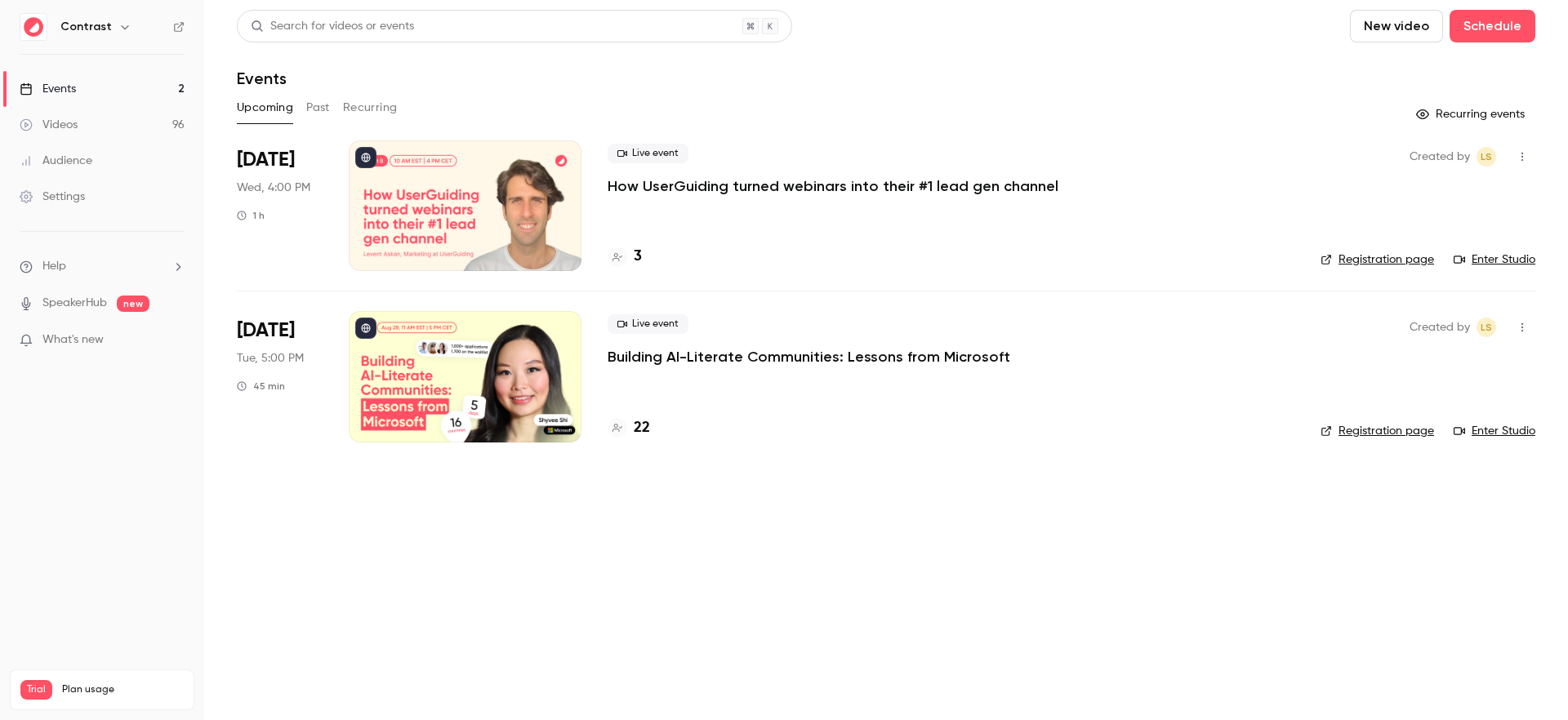
click at [992, 42] on div "Search for videos or events New video Schedule" at bounding box center [886, 26] width 1298 height 33
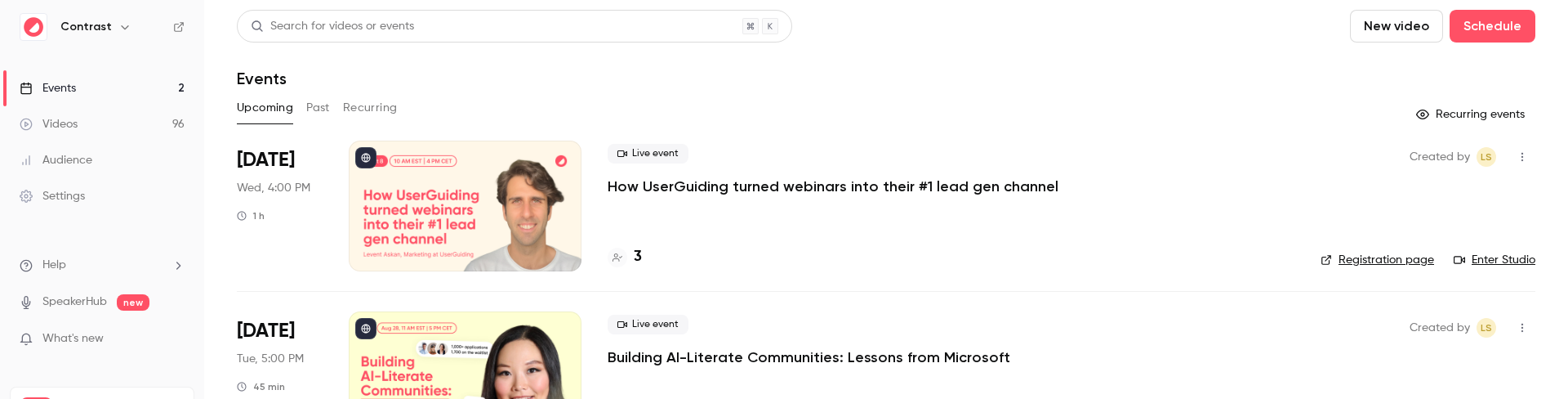
click at [397, 79] on div "Events" at bounding box center [886, 78] width 1298 height 20
click at [479, 81] on div "Events" at bounding box center [886, 78] width 1298 height 20
click at [474, 78] on div "Events" at bounding box center [886, 78] width 1298 height 20
click at [108, 126] on link "Videos 96" at bounding box center [101, 123] width 204 height 36
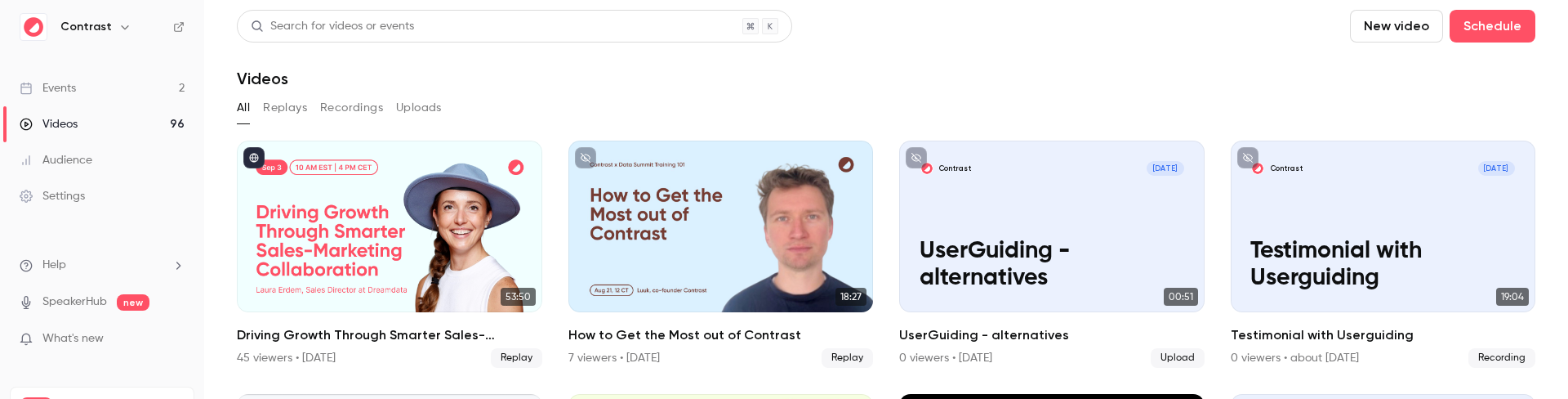
drag, startPoint x: 155, startPoint y: 88, endPoint x: 227, endPoint y: 90, distance: 72.0
click at [155, 88] on link "Events 2" at bounding box center [101, 88] width 204 height 36
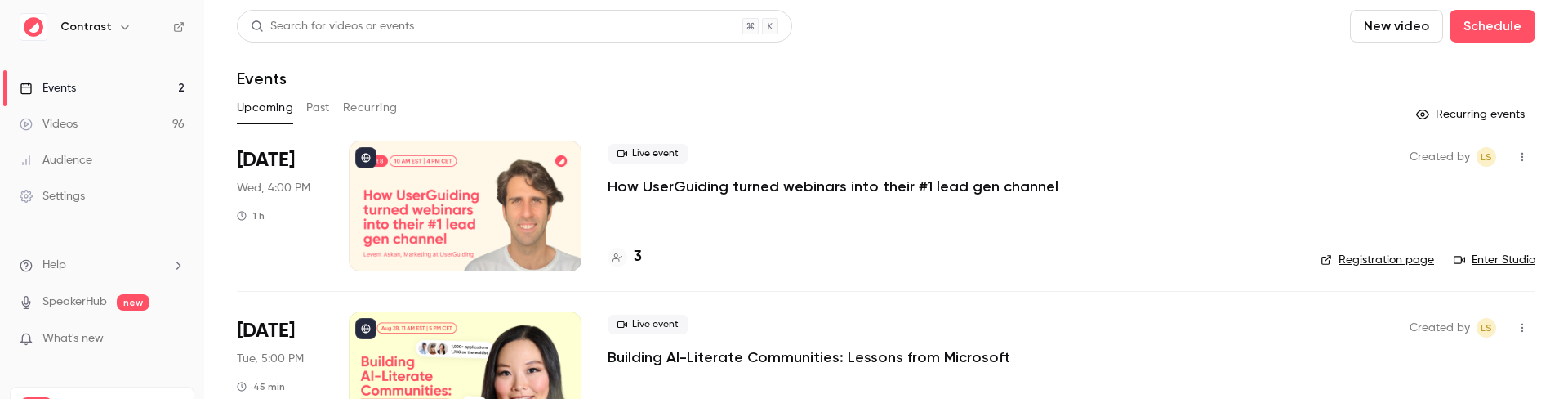
click at [461, 77] on div "Events" at bounding box center [886, 78] width 1298 height 20
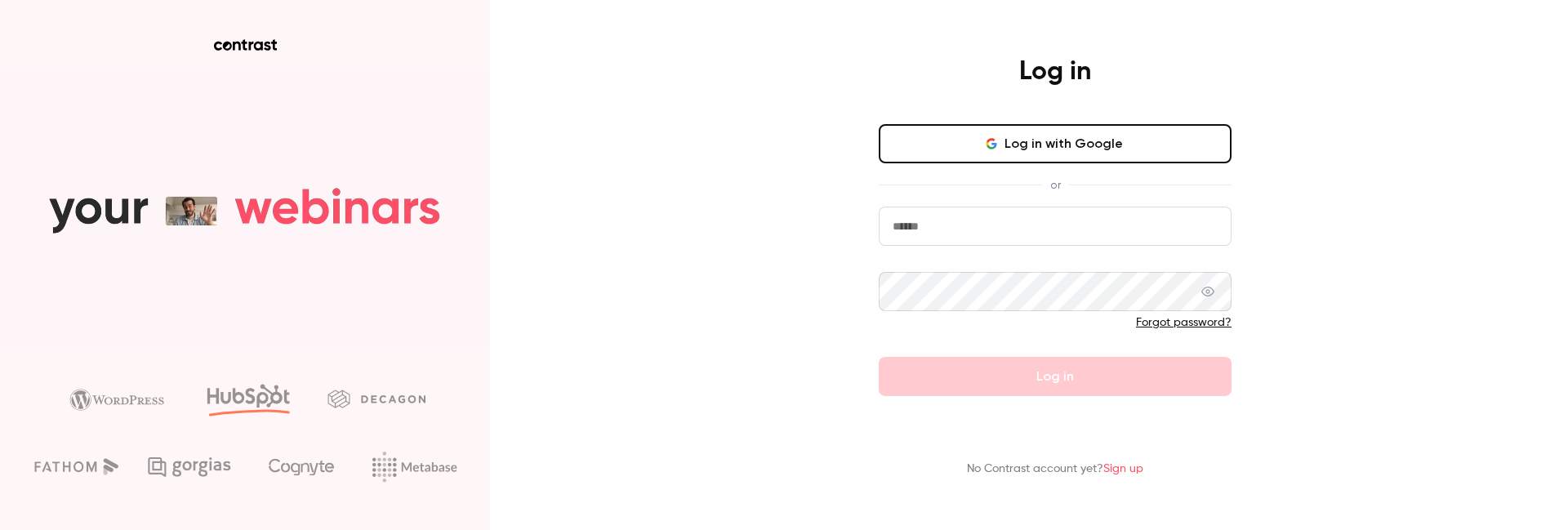
click at [964, 232] on input "email" at bounding box center [1055, 226] width 353 height 39
click at [951, 231] on input "email" at bounding box center [1055, 226] width 353 height 39
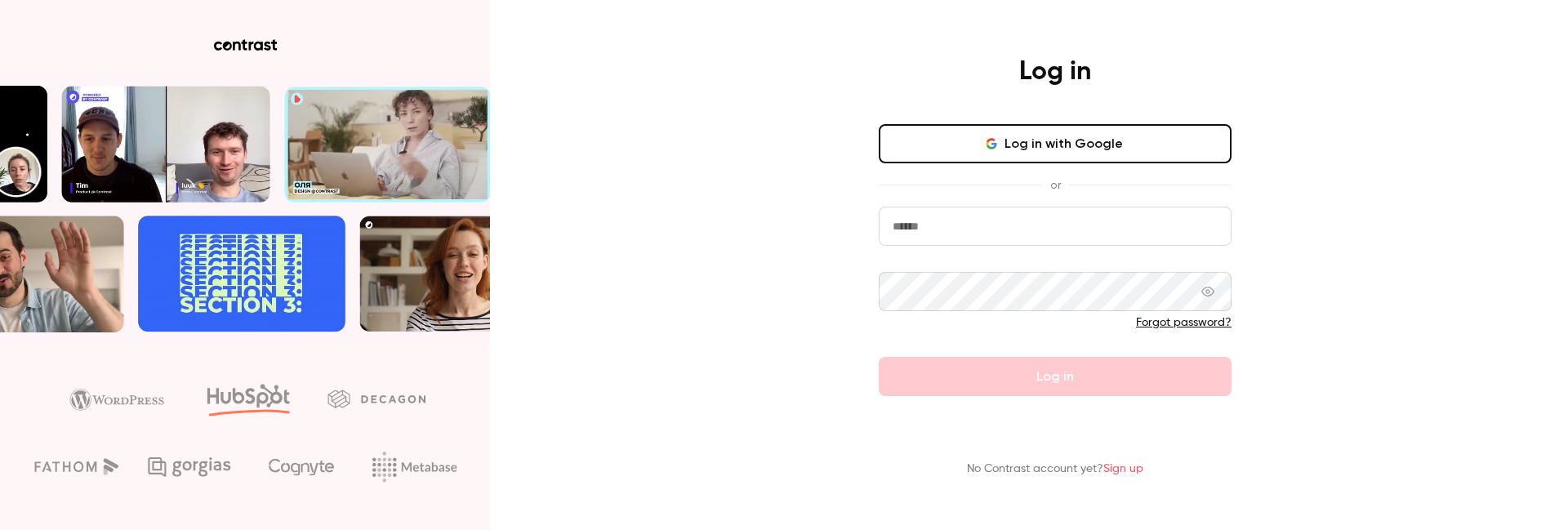
click at [1304, 343] on div "Log in Log in with Google or Forgot password? Log in No Contrast account yet? S…" at bounding box center [784, 265] width 1568 height 530
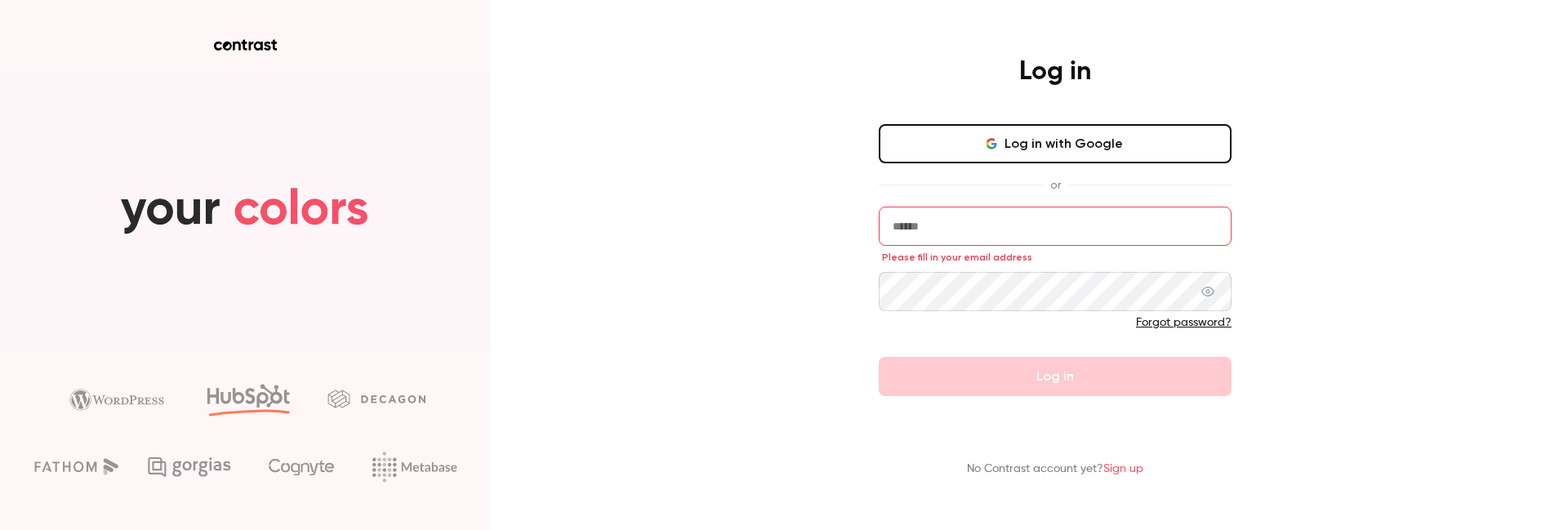
click at [1006, 148] on button "Log in with Google" at bounding box center [1055, 143] width 353 height 39
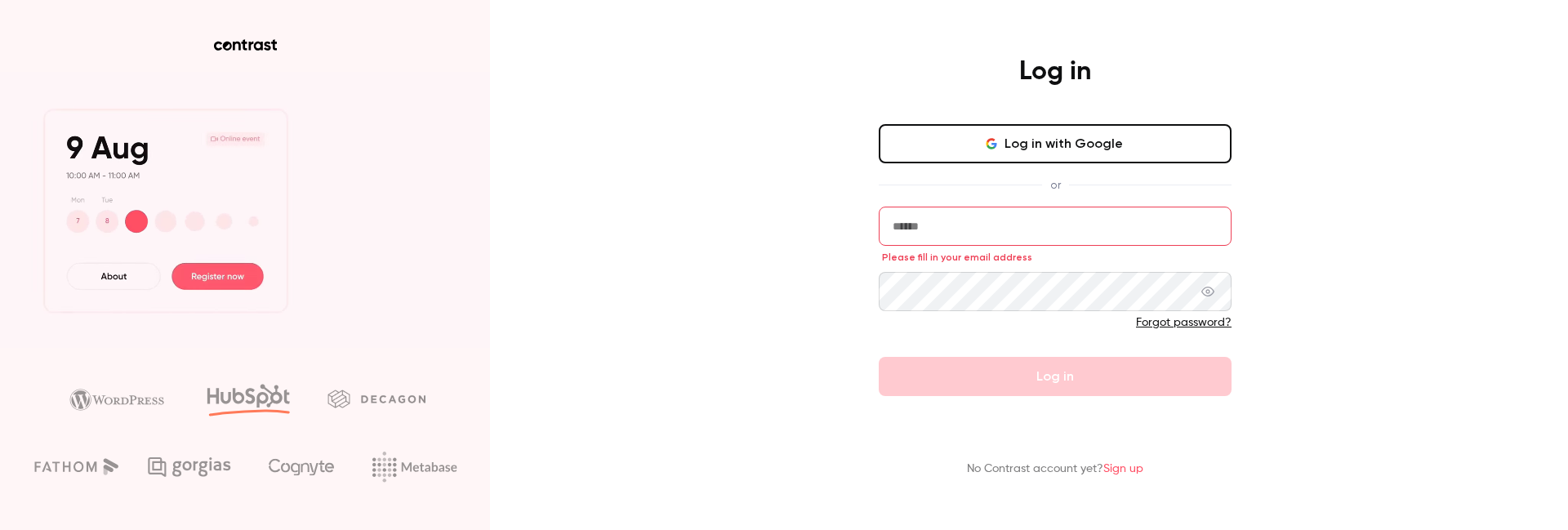
click at [1177, 321] on link "Forgot password?" at bounding box center [1183, 322] width 95 height 11
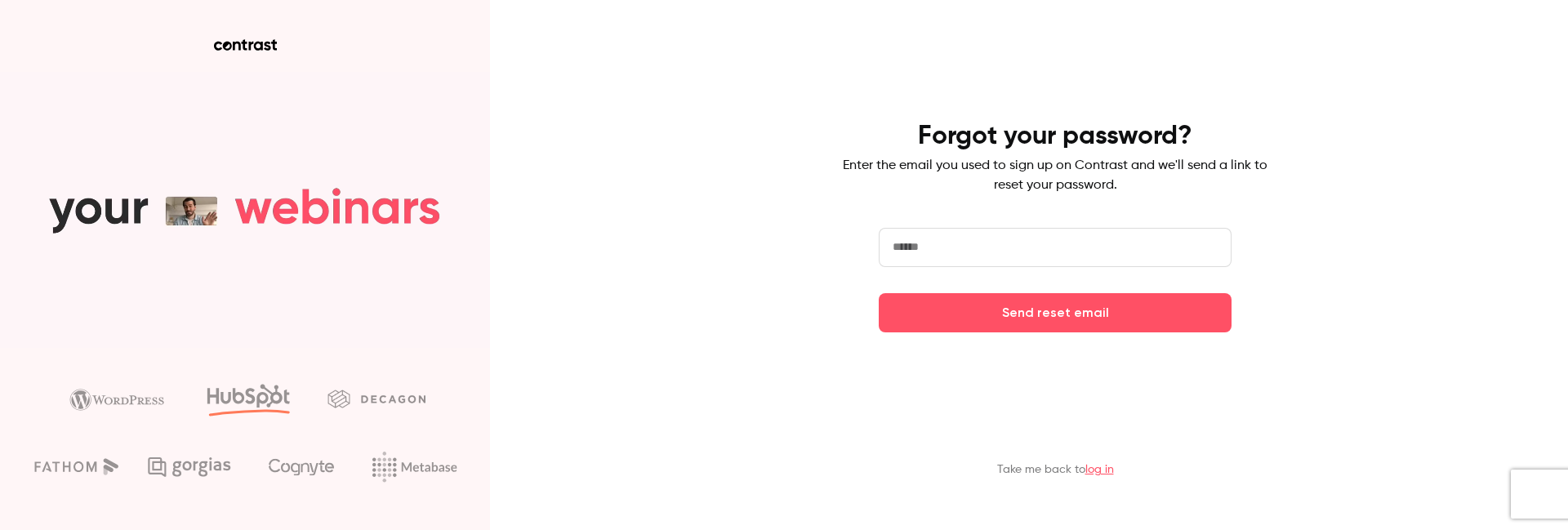
click at [977, 258] on input "email" at bounding box center [1055, 247] width 353 height 39
type input "**********"
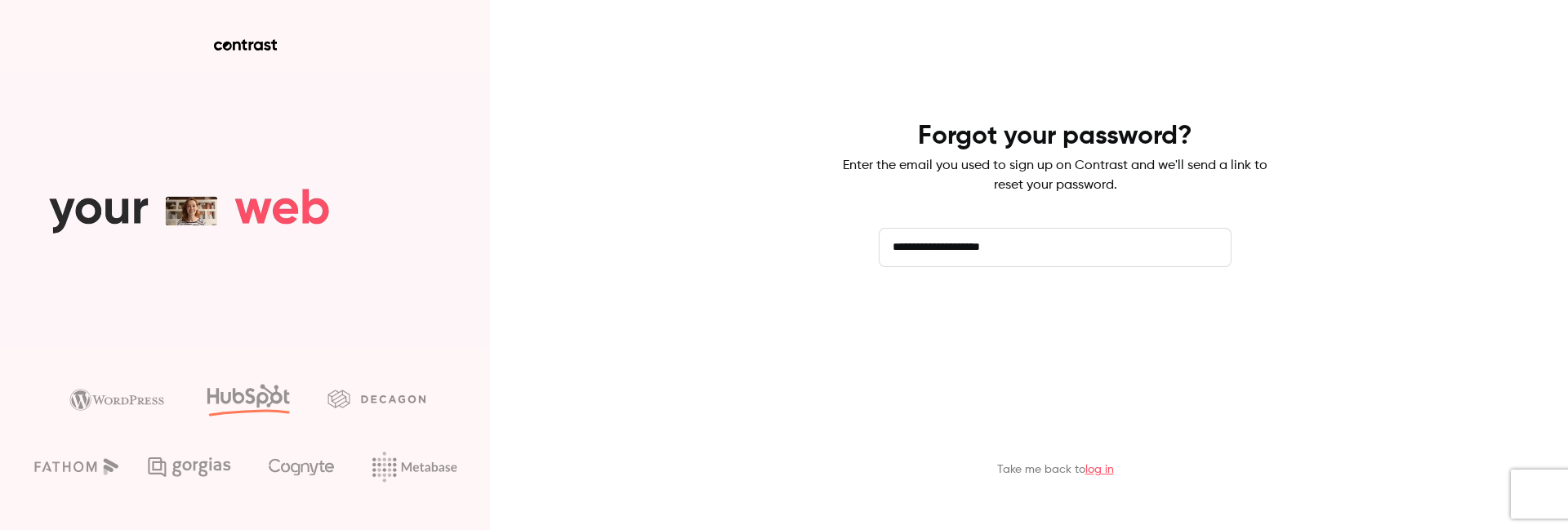
drag, startPoint x: 1023, startPoint y: 349, endPoint x: 1018, endPoint y: 328, distance: 21.6
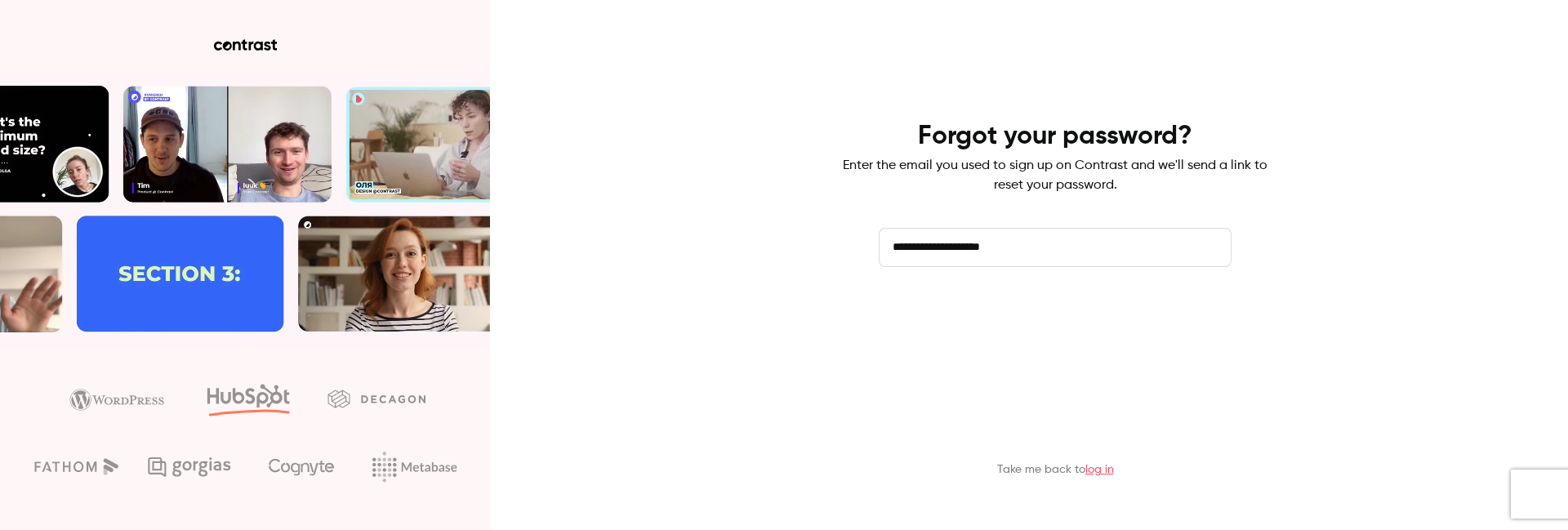
click at [1022, 349] on main "**********" at bounding box center [1055, 265] width 425 height 530
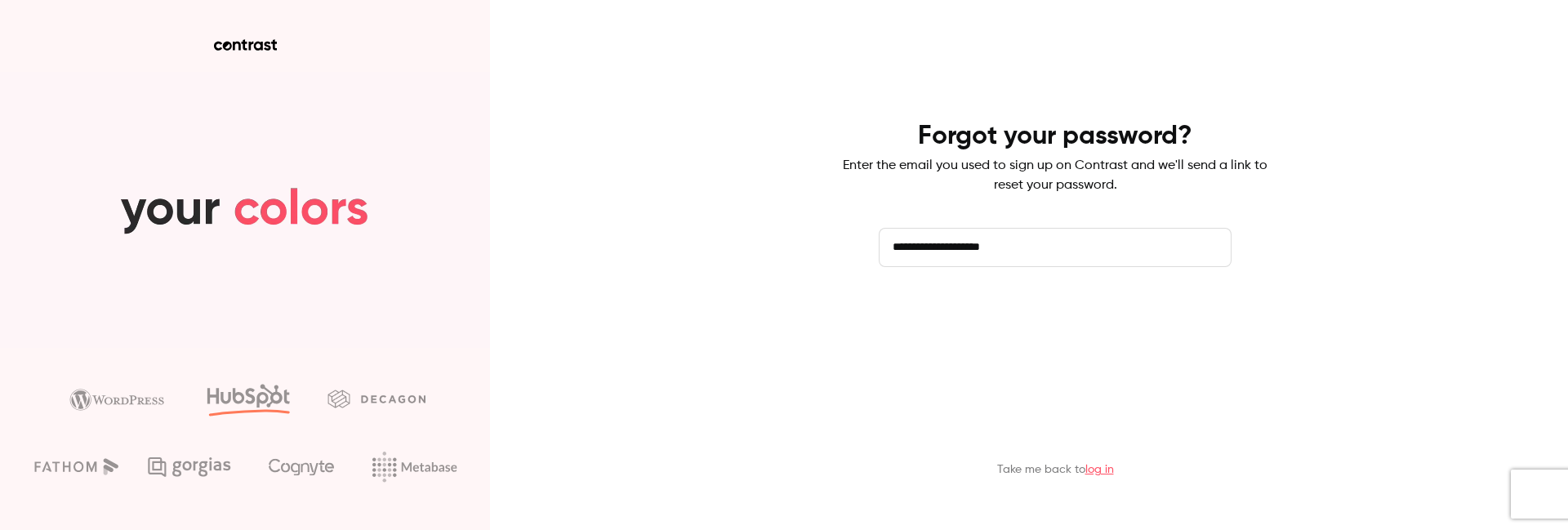
click at [1016, 320] on button "Send reset email" at bounding box center [1055, 312] width 353 height 39
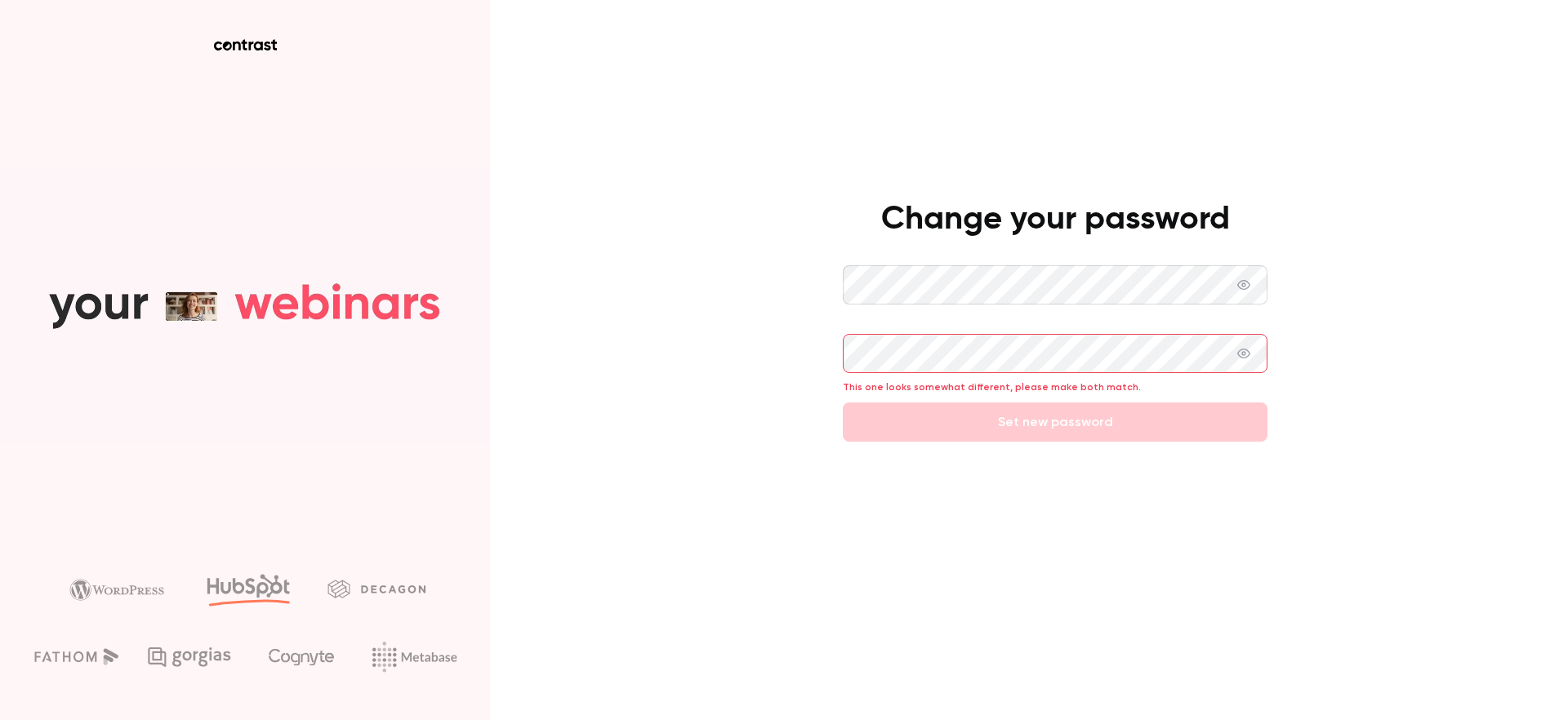
click at [843, 402] on button "Set new password" at bounding box center [1055, 421] width 425 height 39
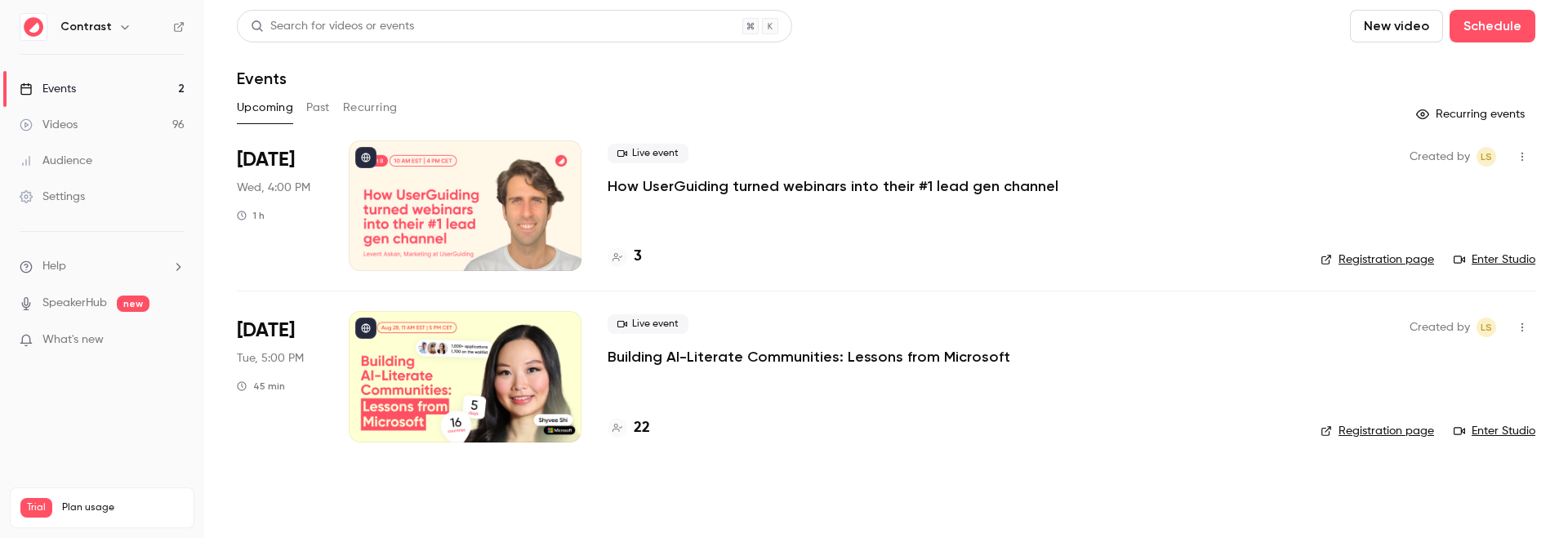
click at [115, 30] on button "button" at bounding box center [125, 27] width 20 height 20
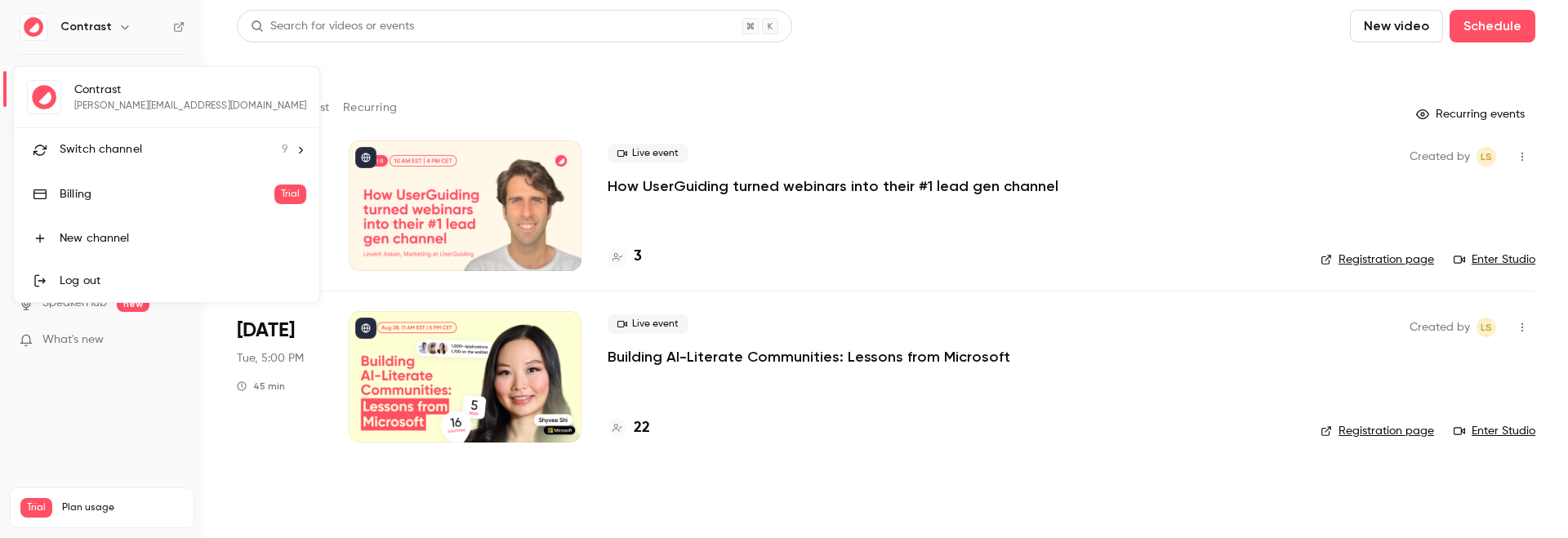
drag, startPoint x: 341, startPoint y: 74, endPoint x: 310, endPoint y: 68, distance: 31.6
click at [340, 74] on div at bounding box center [784, 269] width 1568 height 538
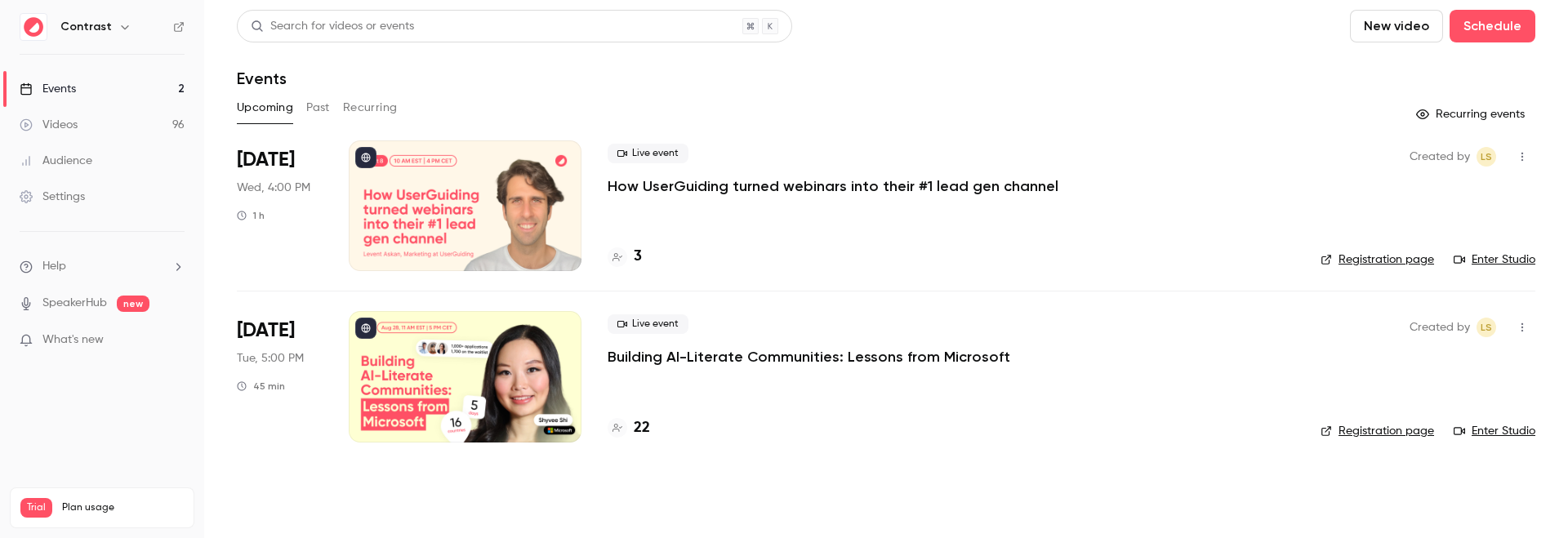
click at [119, 33] on icon "button" at bounding box center [125, 27] width 13 height 13
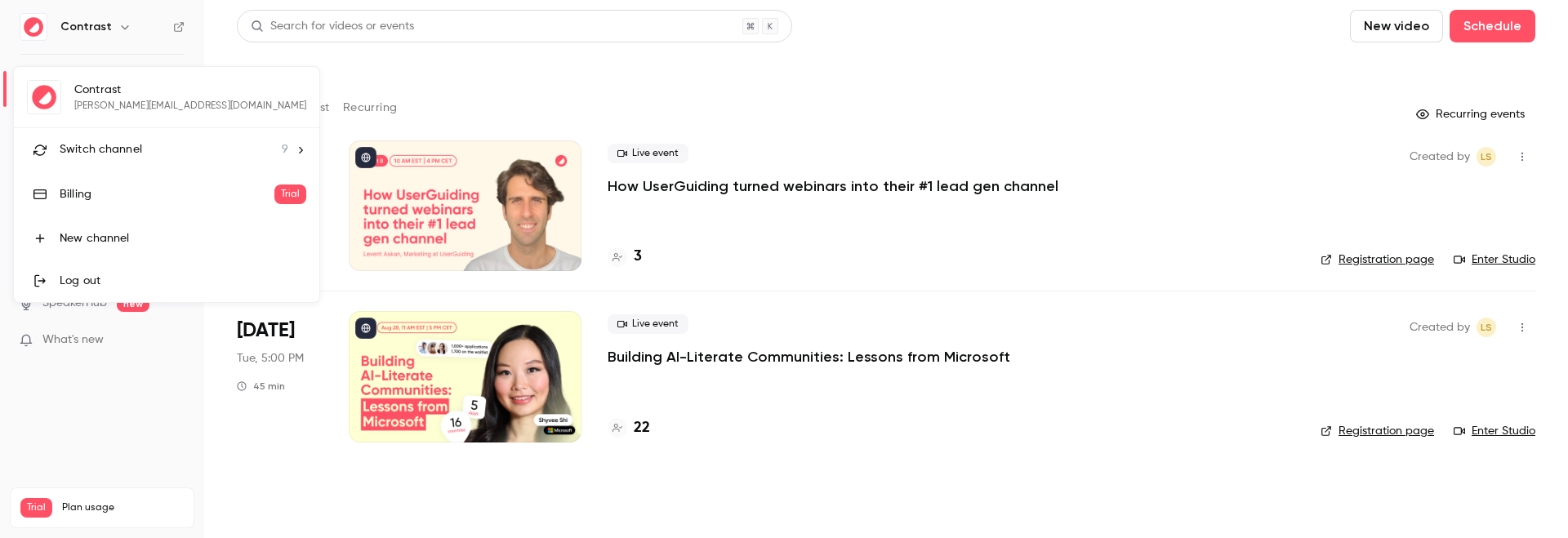
click at [97, 287] on div "Log out" at bounding box center [183, 281] width 246 height 16
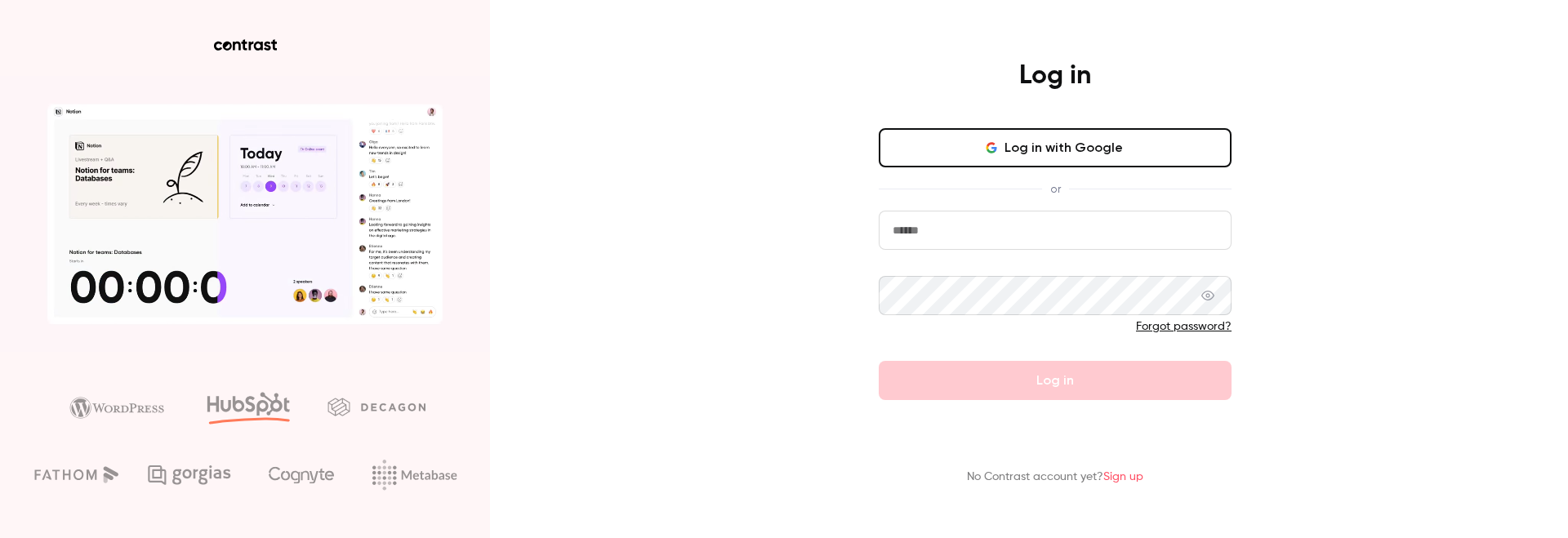
click at [960, 237] on input "email" at bounding box center [1055, 230] width 353 height 39
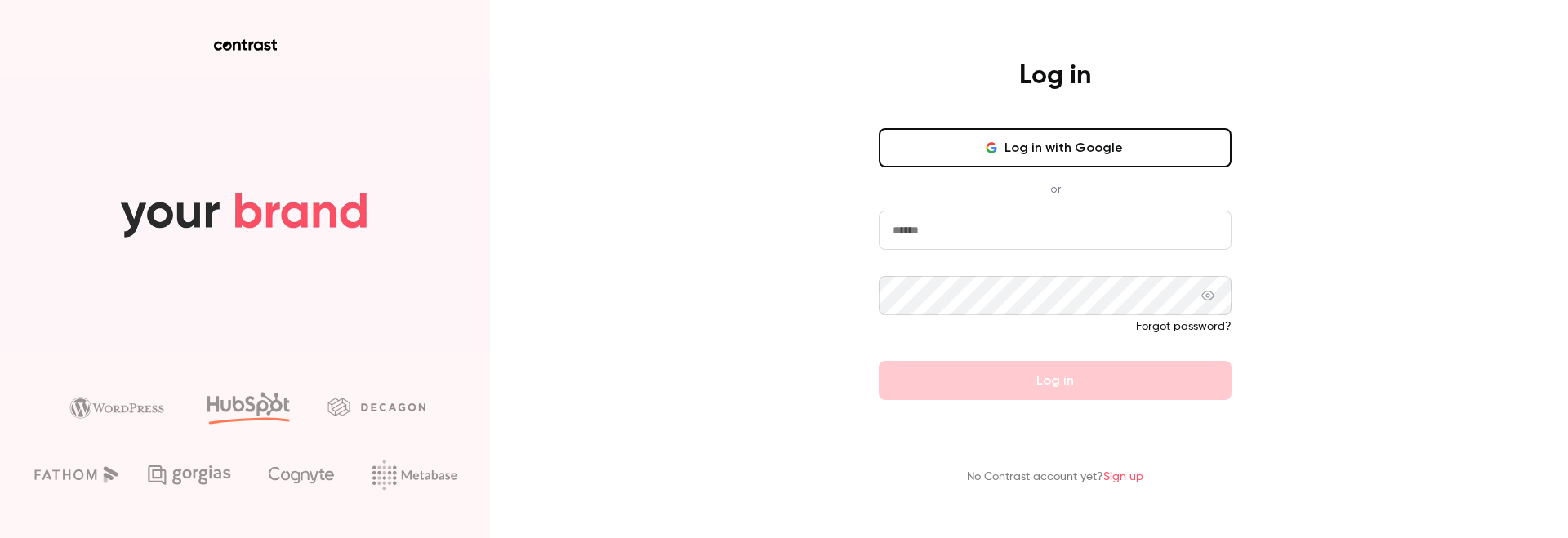
drag, startPoint x: 891, startPoint y: 347, endPoint x: 1038, endPoint y: 395, distance: 154.6
click at [892, 347] on form "Forgot password? Log in" at bounding box center [1055, 305] width 353 height 190
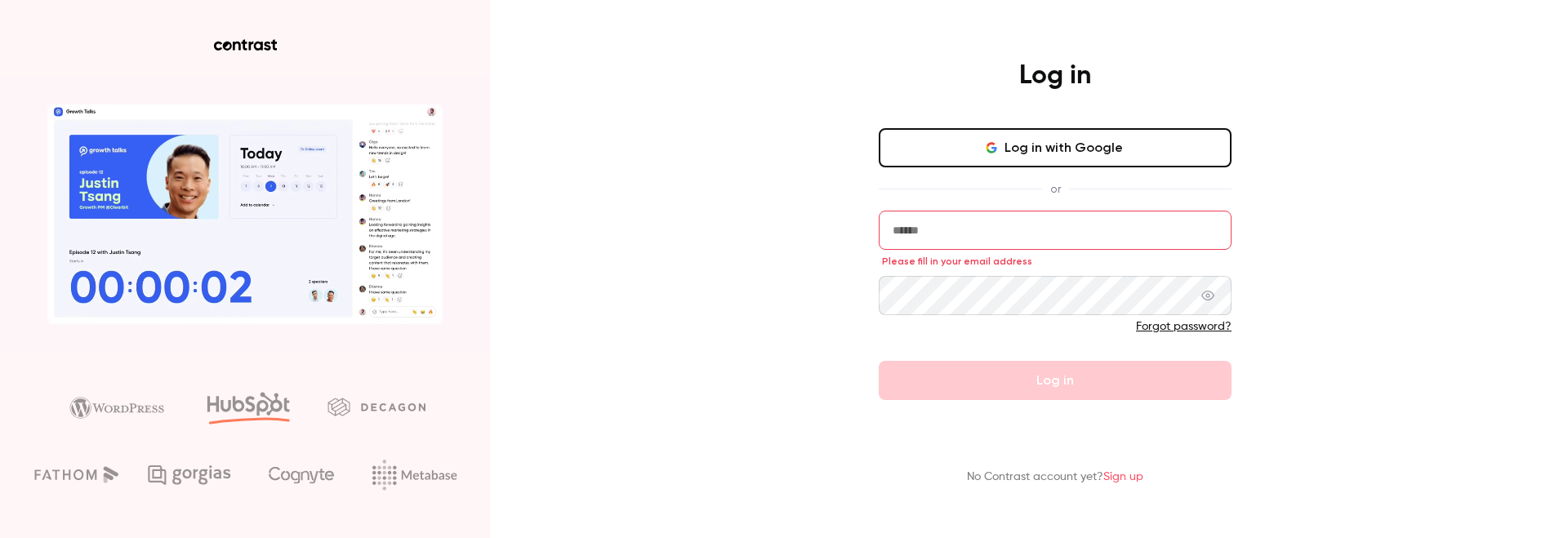
click at [1122, 473] on link "Sign up" at bounding box center [1123, 476] width 40 height 11
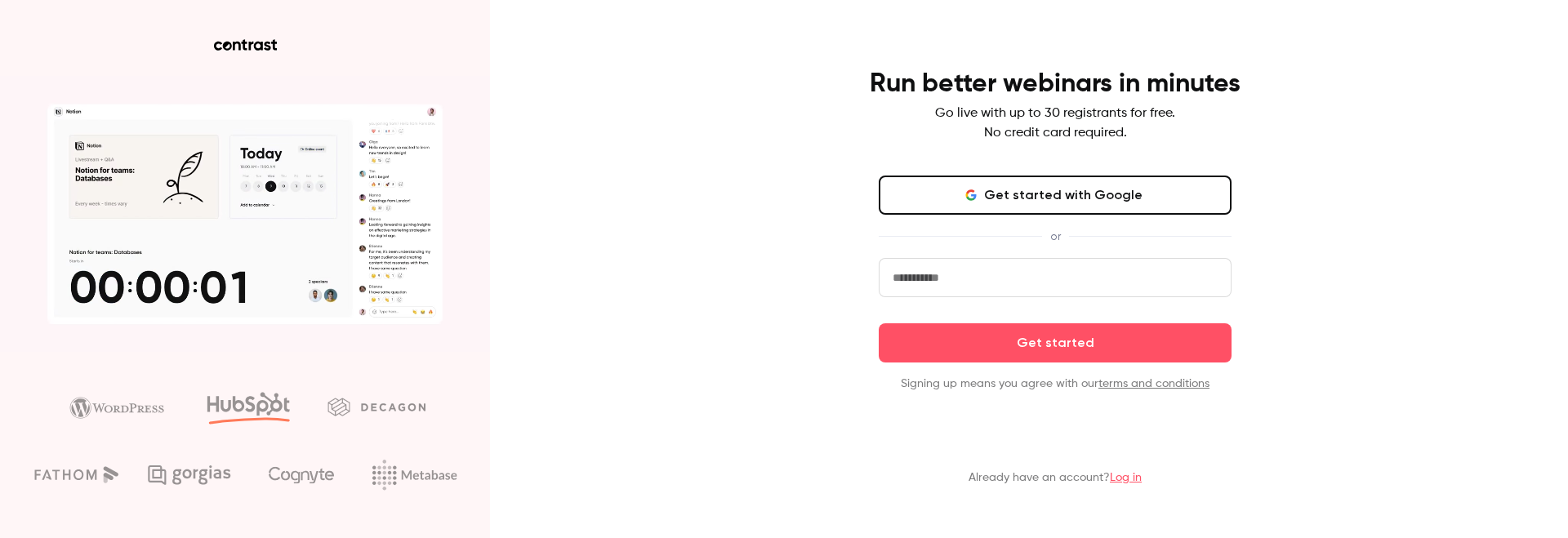
click at [1004, 278] on input "email" at bounding box center [1055, 277] width 353 height 39
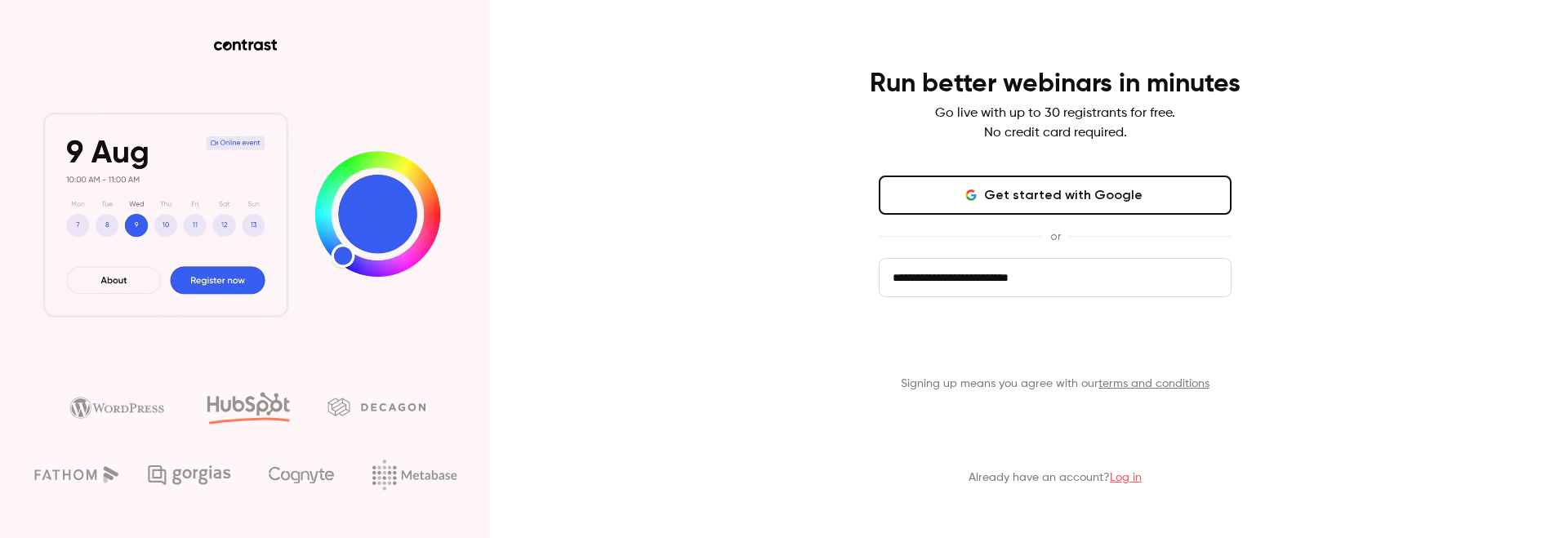
type input "**********"
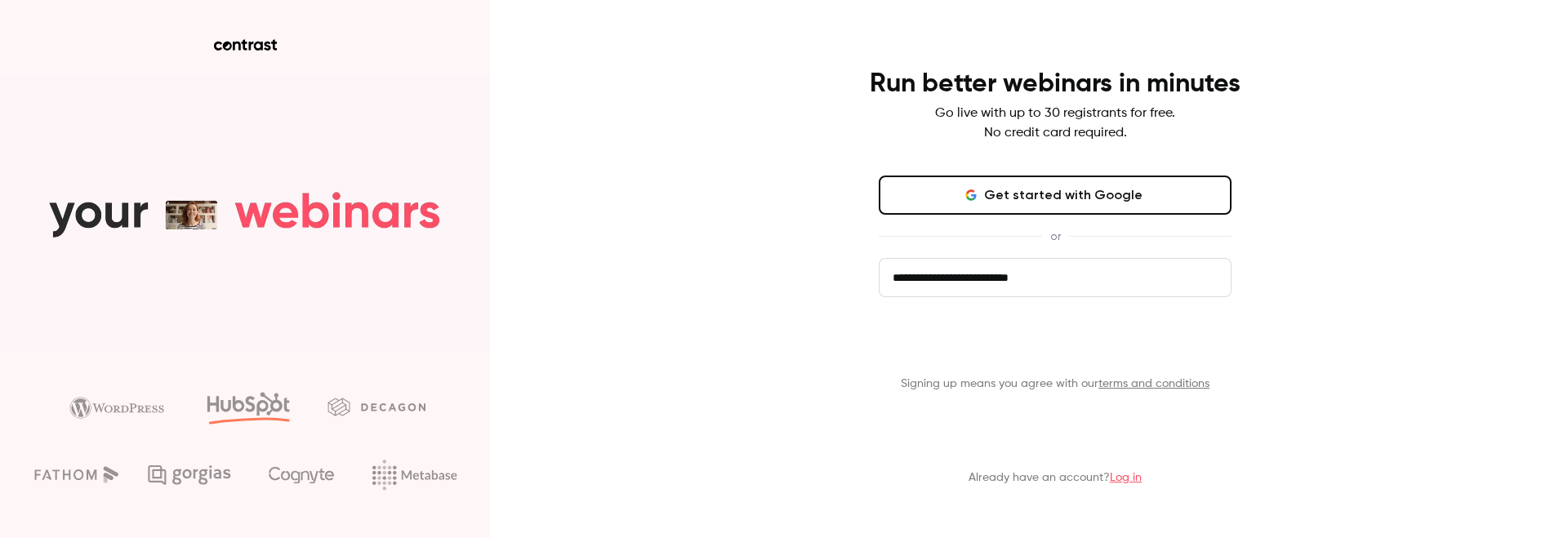
click at [1062, 346] on button "Get started" at bounding box center [1055, 342] width 353 height 39
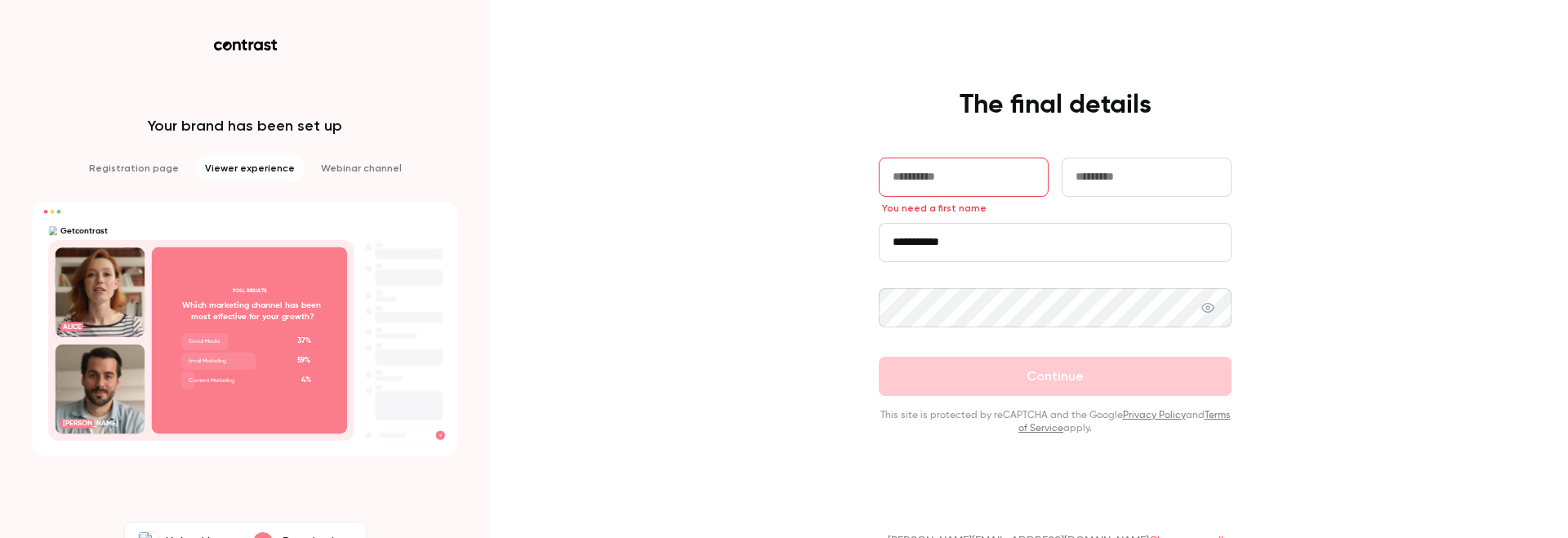
click at [921, 182] on input "text" at bounding box center [964, 177] width 170 height 39
type input "******"
drag, startPoint x: 973, startPoint y: 243, endPoint x: 829, endPoint y: 232, distance: 144.4
click at [830, 232] on div "**********" at bounding box center [784, 269] width 1568 height 538
drag, startPoint x: 805, startPoint y: 233, endPoint x: 831, endPoint y: 217, distance: 30.5
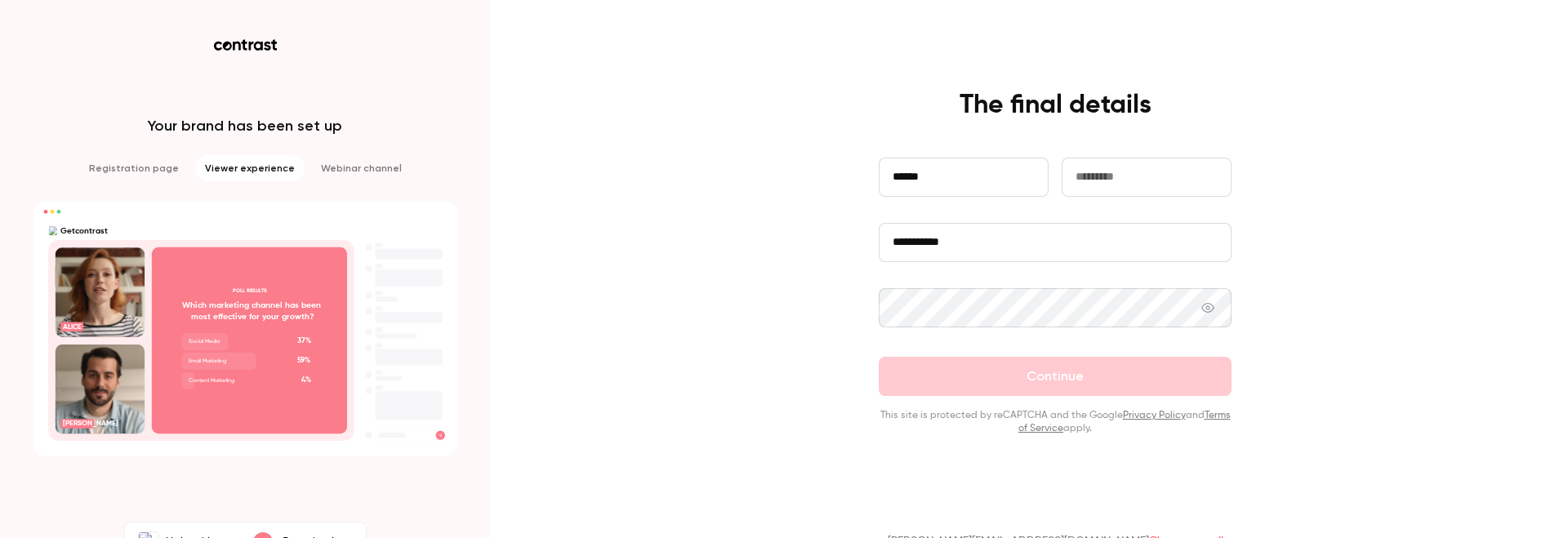
click at [805, 233] on div "**********" at bounding box center [784, 269] width 1568 height 538
drag, startPoint x: 948, startPoint y: 115, endPoint x: 967, endPoint y: 177, distance: 64.8
click at [1001, 120] on div "The final details" at bounding box center [1055, 107] width 425 height 36
click at [965, 178] on input "******" at bounding box center [964, 177] width 170 height 39
click at [953, 174] on input "******" at bounding box center [964, 177] width 170 height 39
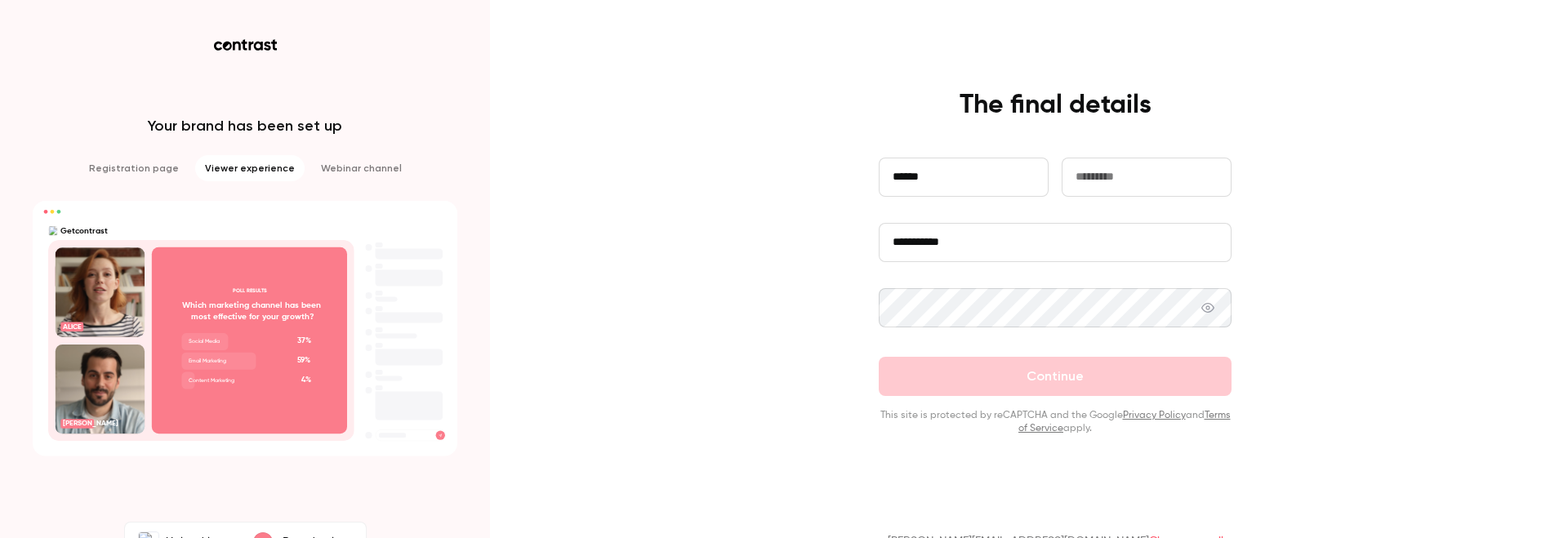
click at [737, 250] on div "**********" at bounding box center [784, 269] width 1568 height 538
click at [847, 238] on div "**********" at bounding box center [1055, 262] width 425 height 346
drag, startPoint x: 932, startPoint y: 237, endPoint x: 836, endPoint y: 235, distance: 96.0
click at [777, 225] on div "**********" at bounding box center [784, 269] width 1568 height 538
click at [873, 240] on div "**********" at bounding box center [1055, 262] width 425 height 346
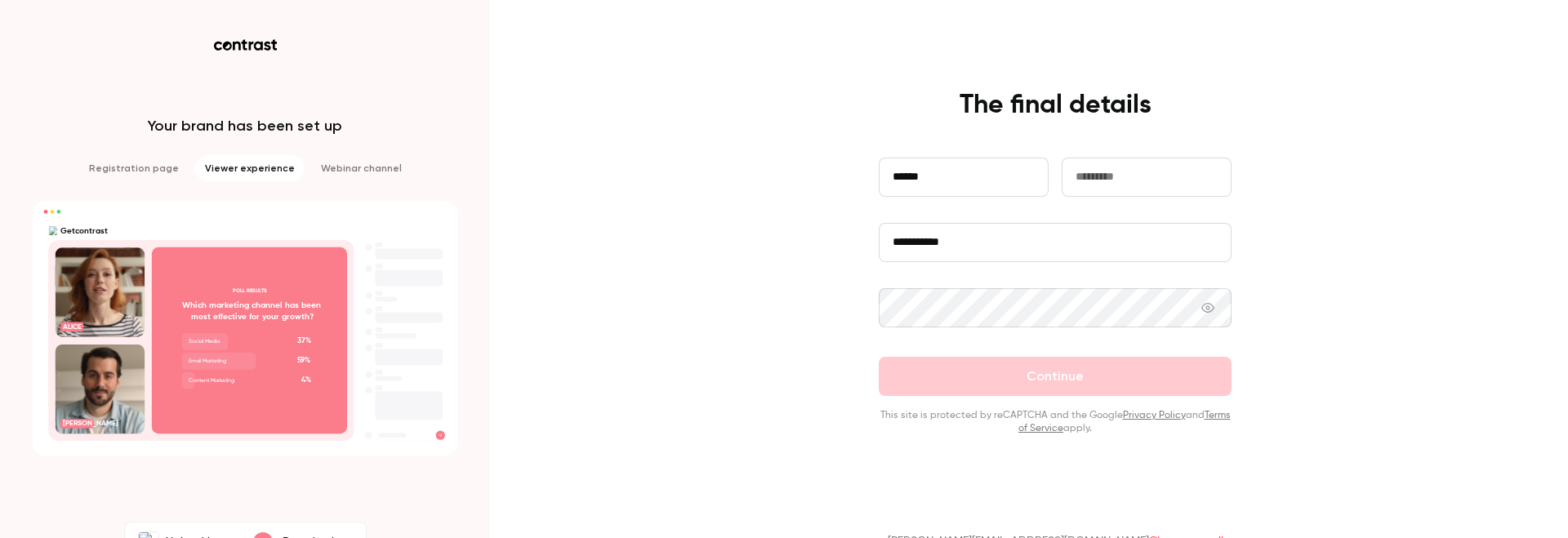
click at [905, 239] on input "**********" at bounding box center [1055, 242] width 353 height 39
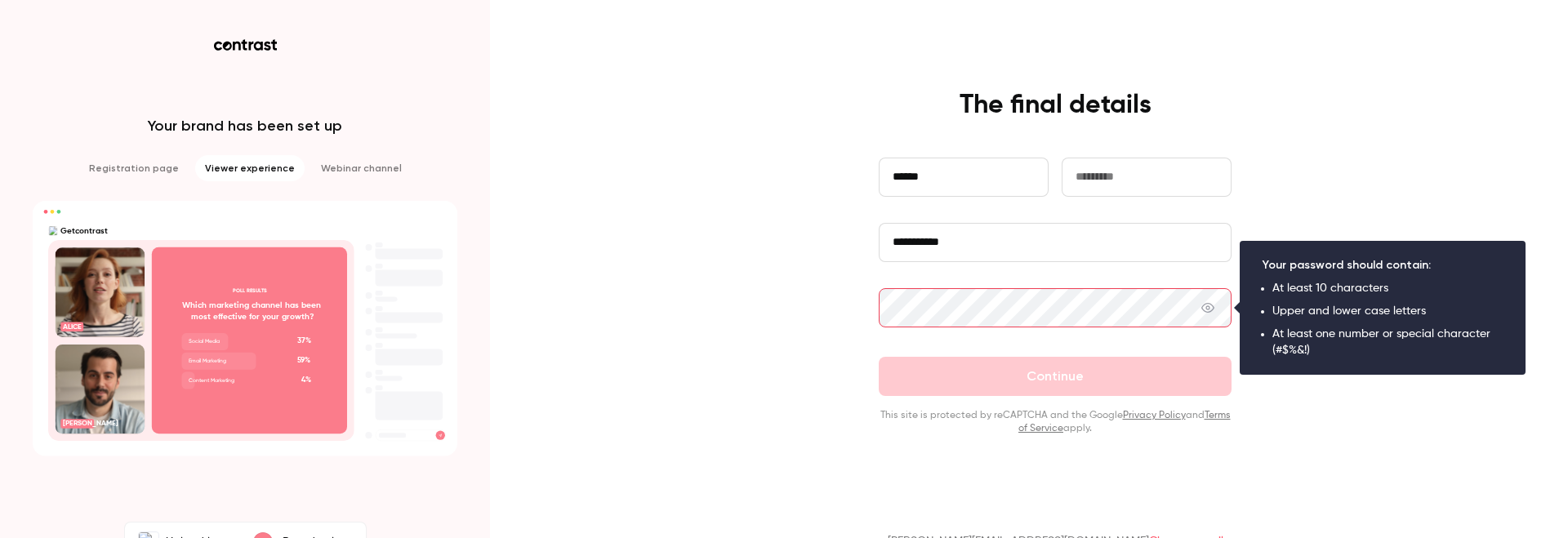
click at [913, 244] on input "**********" at bounding box center [1055, 242] width 353 height 39
type input "********"
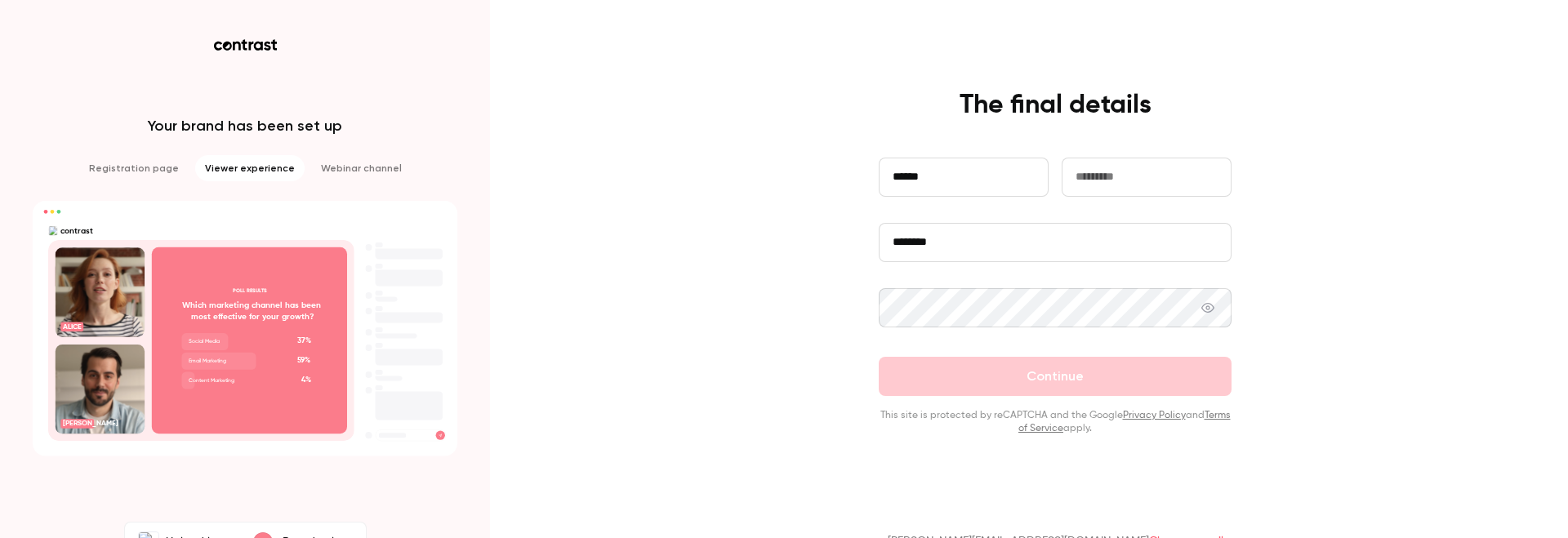
click at [1123, 186] on input "text" at bounding box center [1147, 177] width 170 height 39
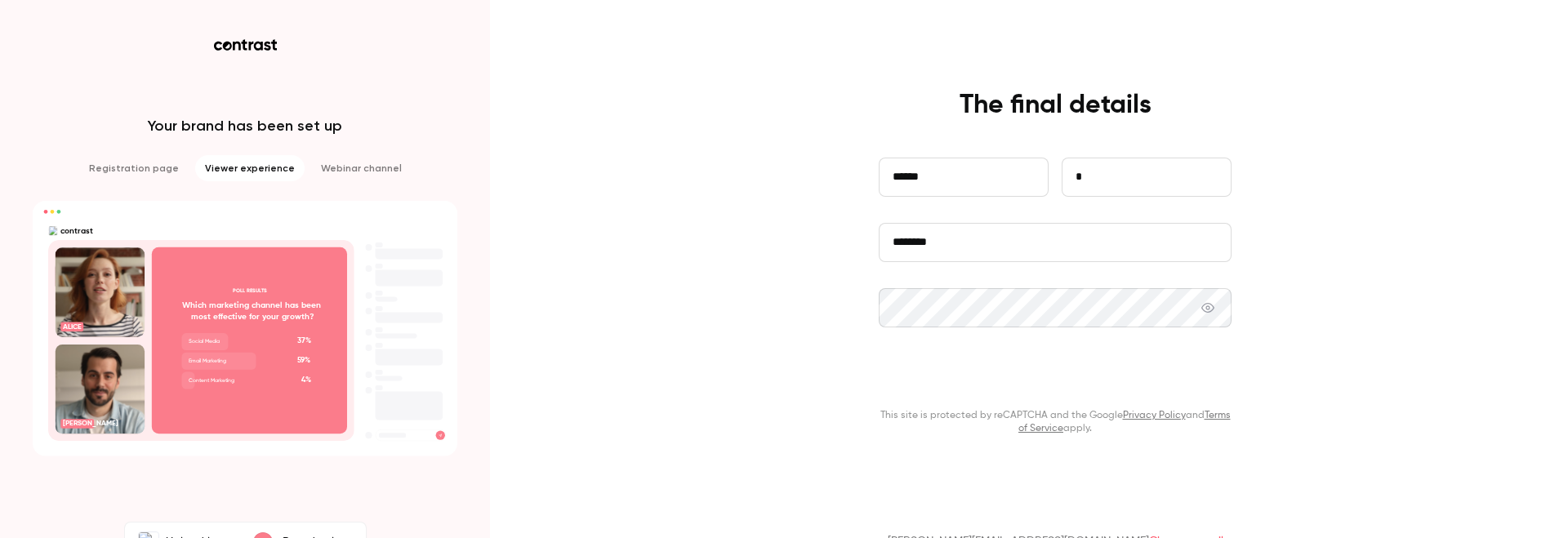
type input "*"
click at [1000, 375] on button "Continue" at bounding box center [1055, 376] width 353 height 39
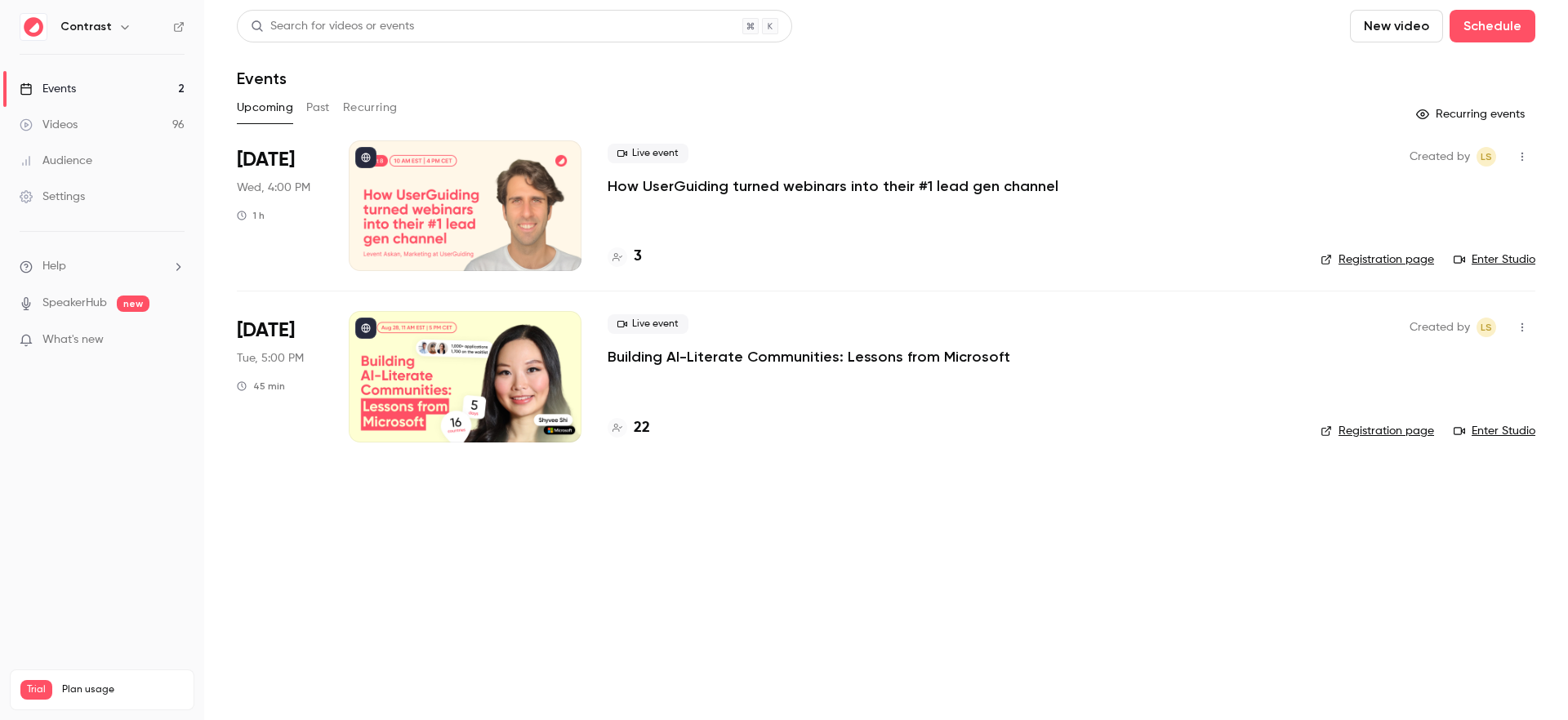
click at [119, 28] on icon "button" at bounding box center [125, 27] width 13 height 13
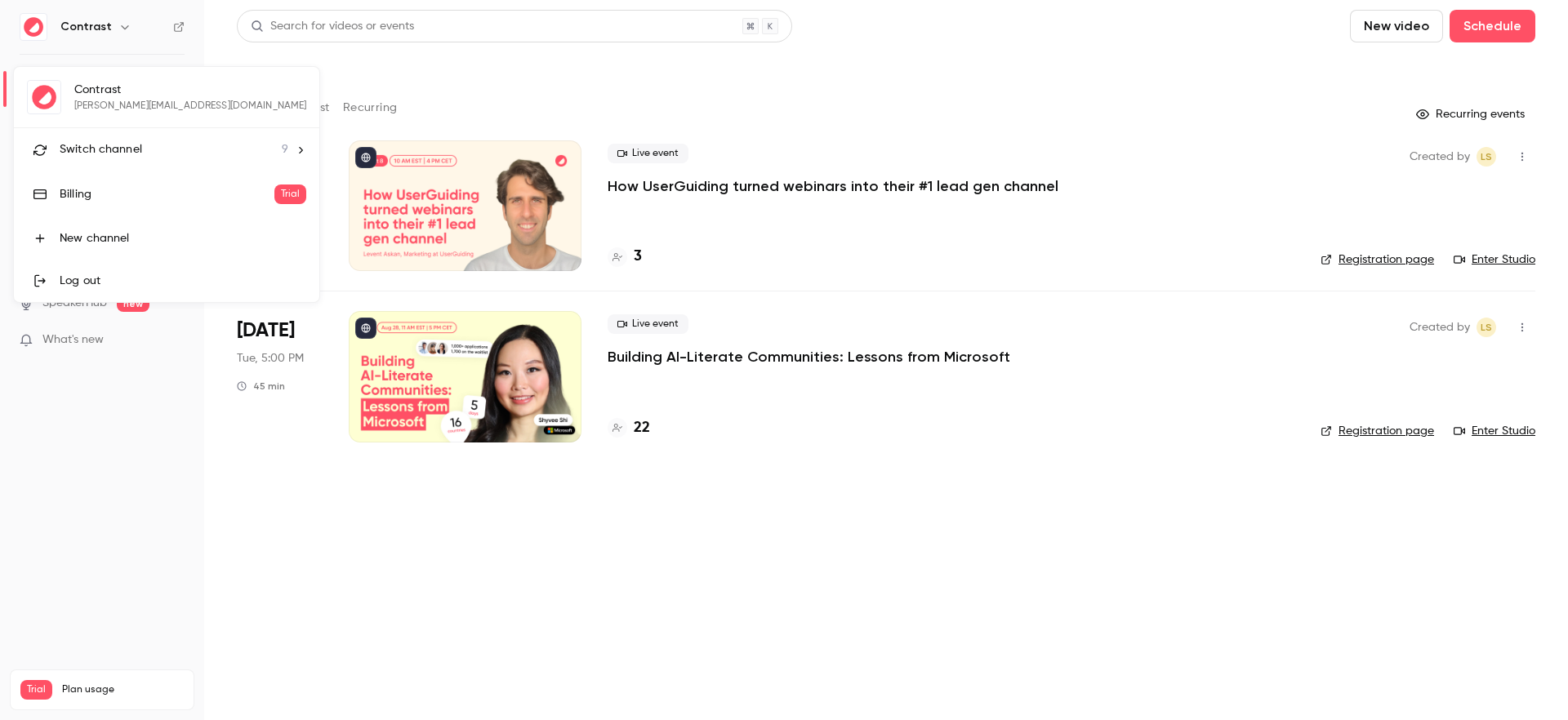
click at [114, 158] on span "Switch channel" at bounding box center [101, 150] width 82 height 17
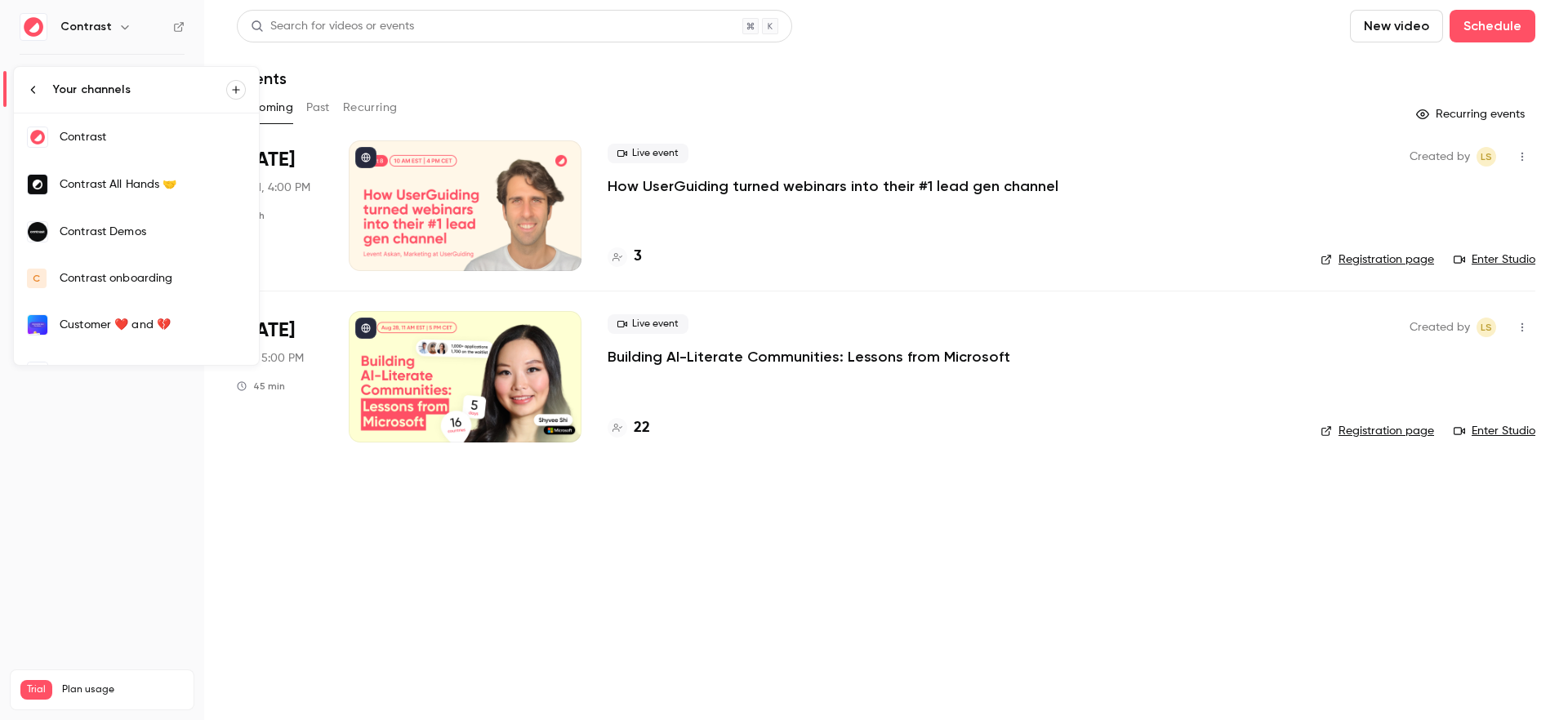
click at [36, 91] on icon at bounding box center [33, 89] width 13 height 13
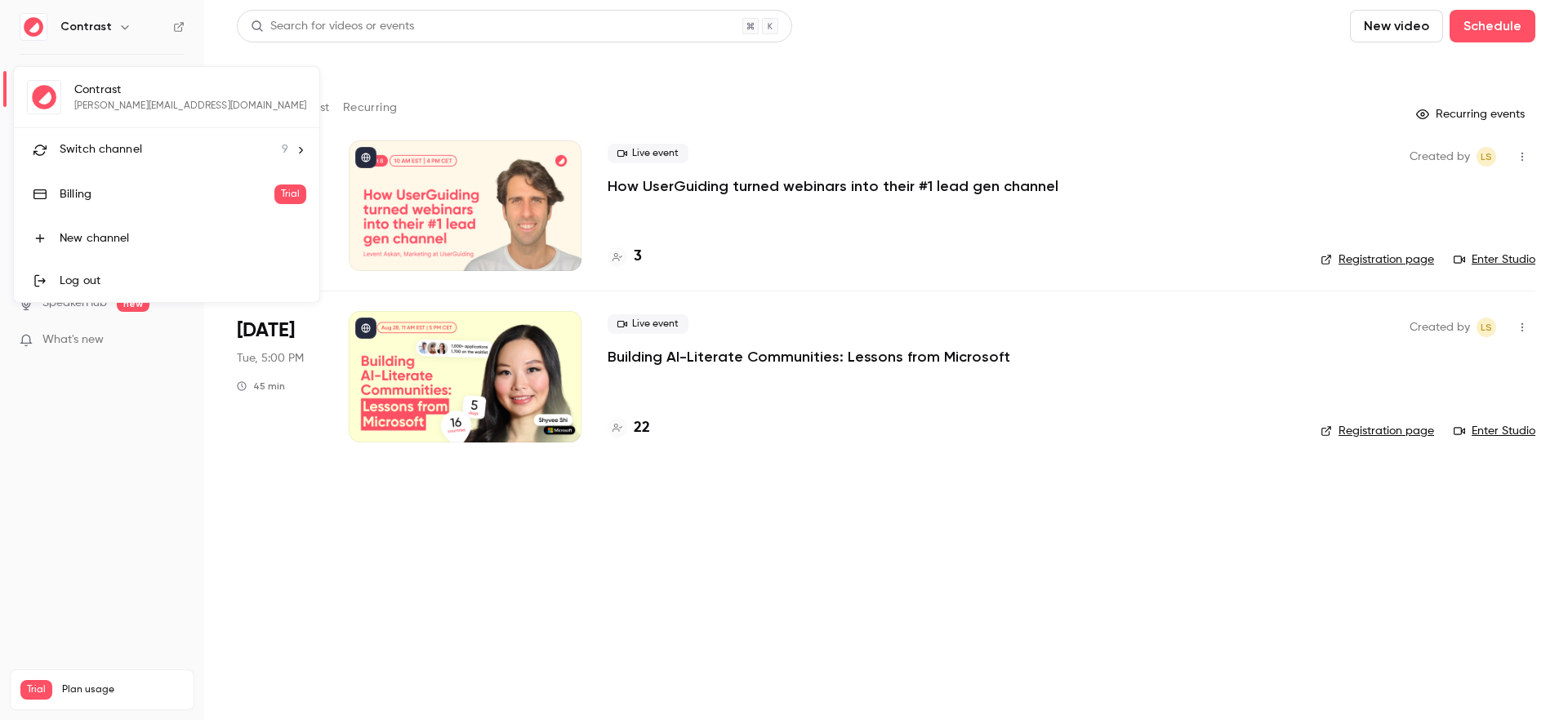
click at [110, 425] on div at bounding box center [784, 360] width 1568 height 720
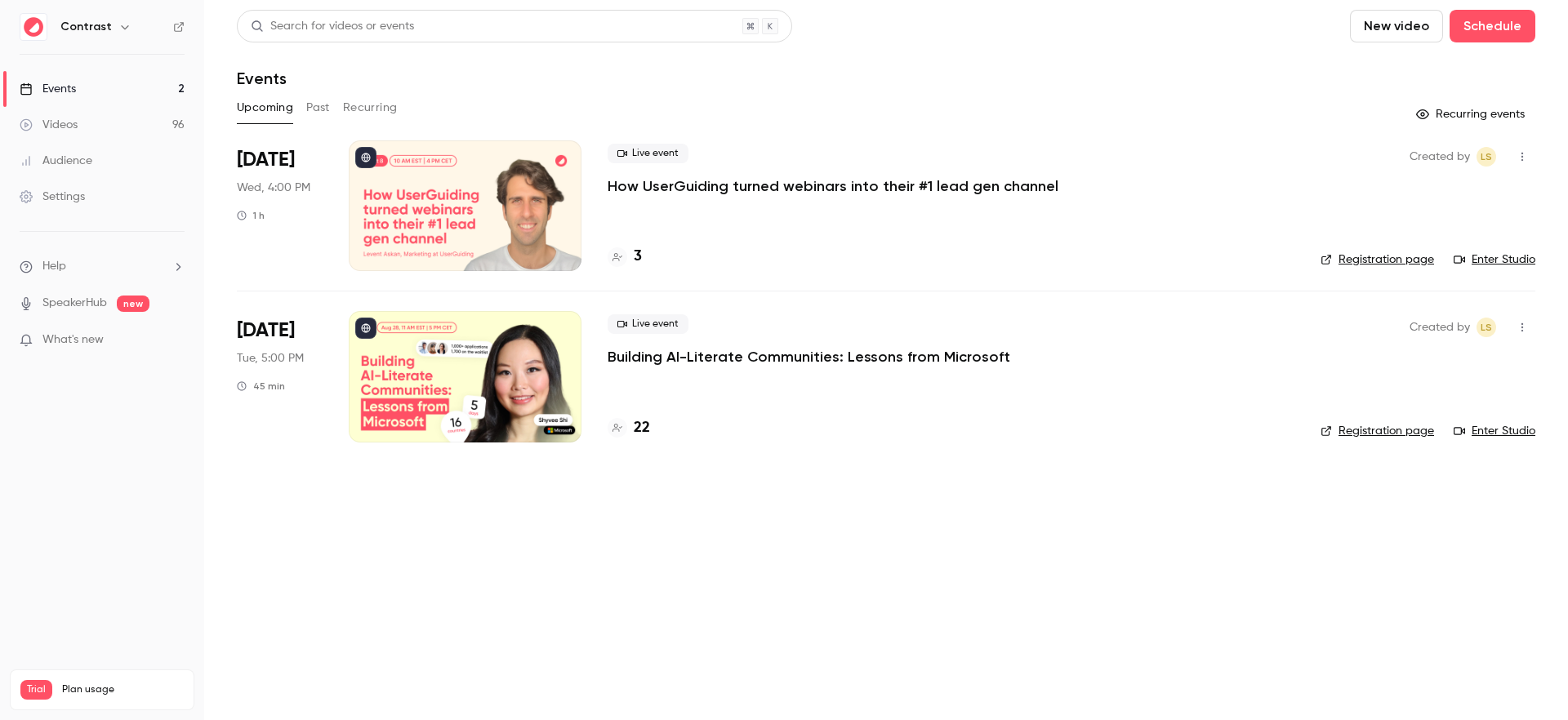
click at [92, 204] on link "Settings" at bounding box center [101, 196] width 204 height 36
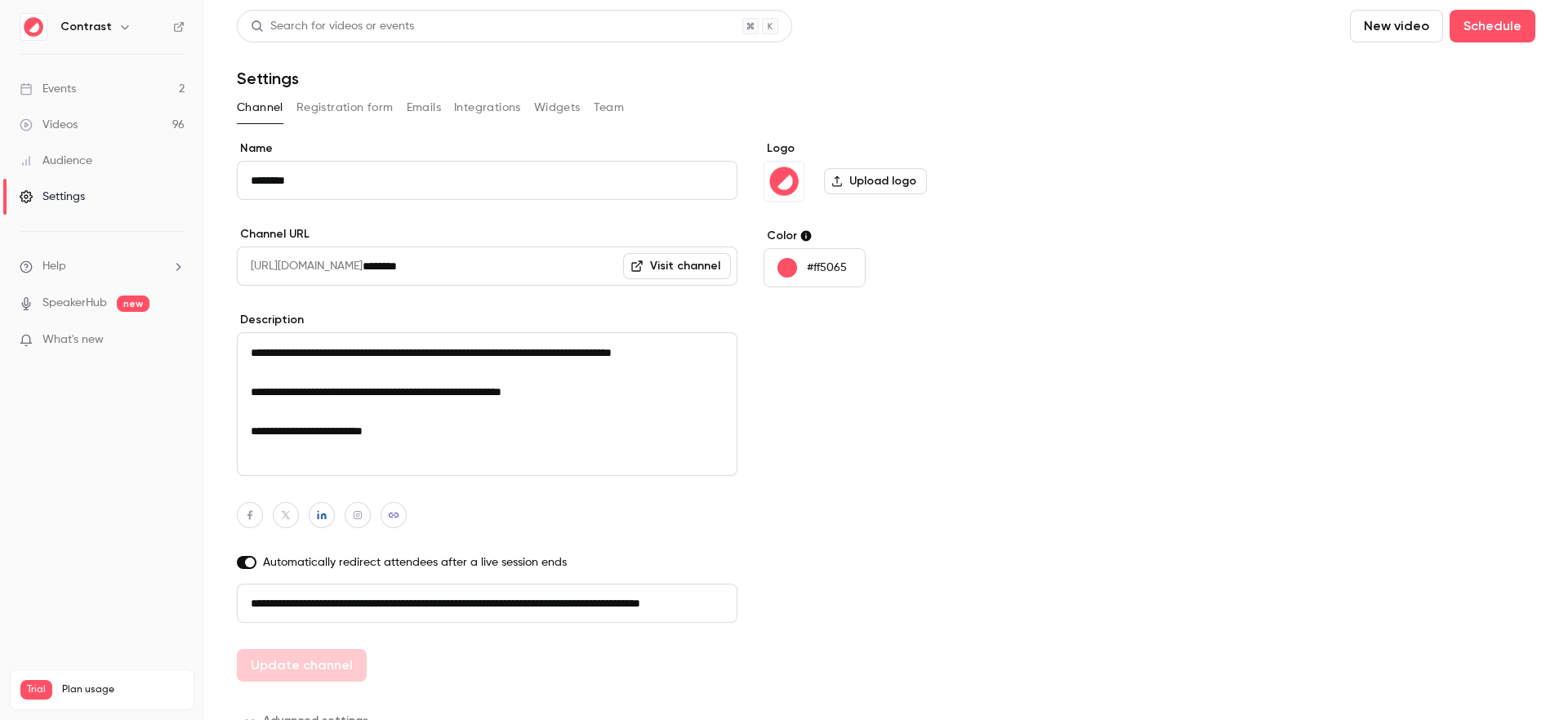
click at [609, 108] on button "Team" at bounding box center [609, 107] width 31 height 26
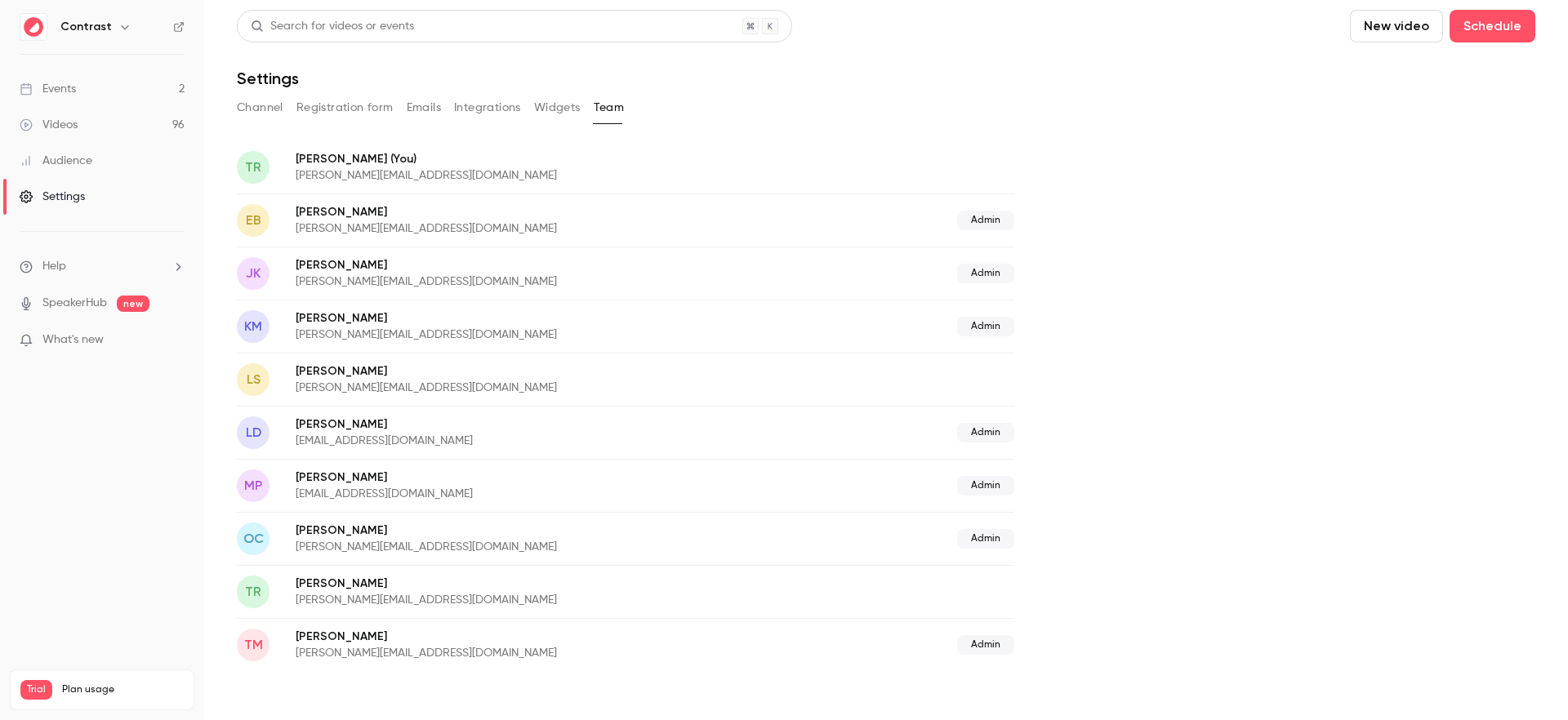
click at [495, 107] on button "Integrations" at bounding box center [487, 107] width 67 height 26
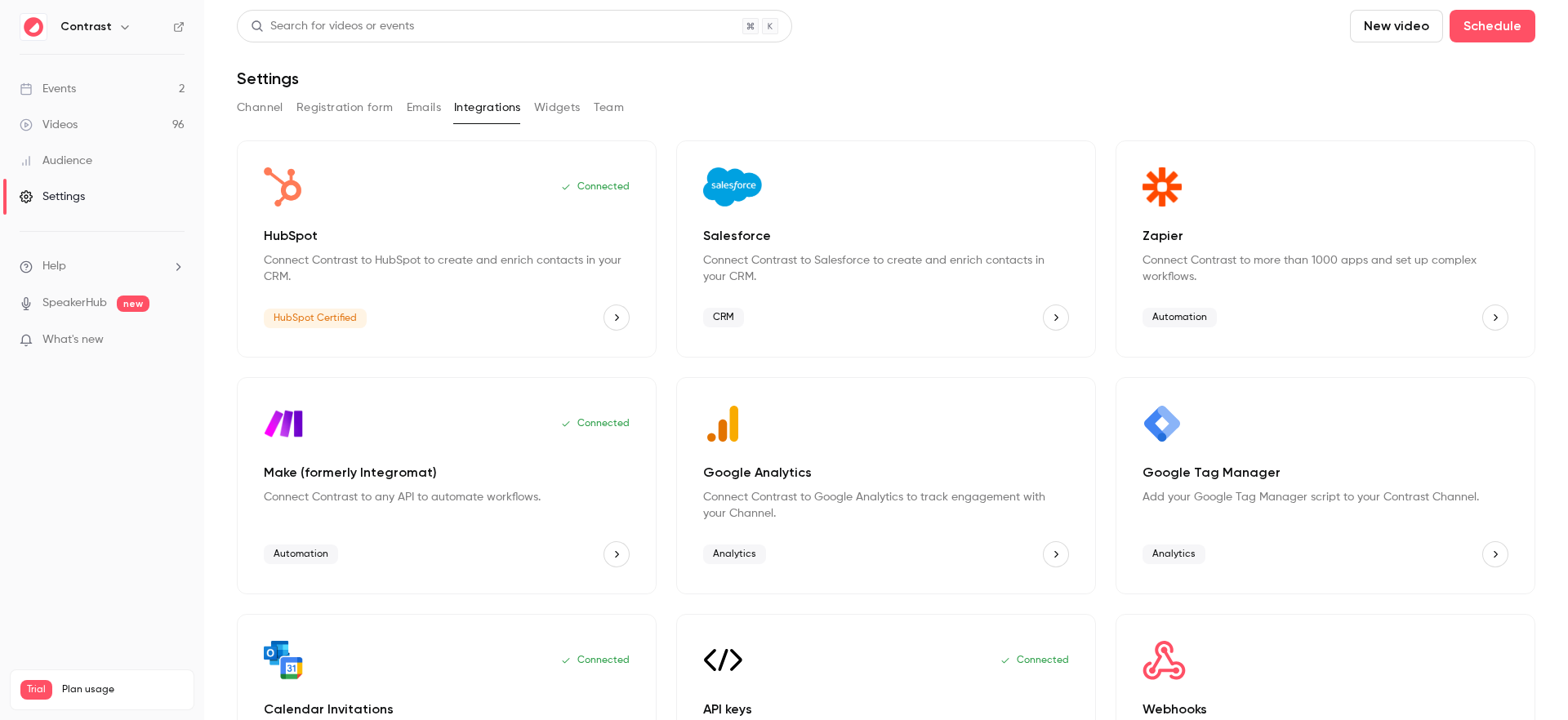
drag, startPoint x: 609, startPoint y: 112, endPoint x: 599, endPoint y: 120, distance: 12.8
click at [608, 112] on button "Team" at bounding box center [609, 107] width 31 height 26
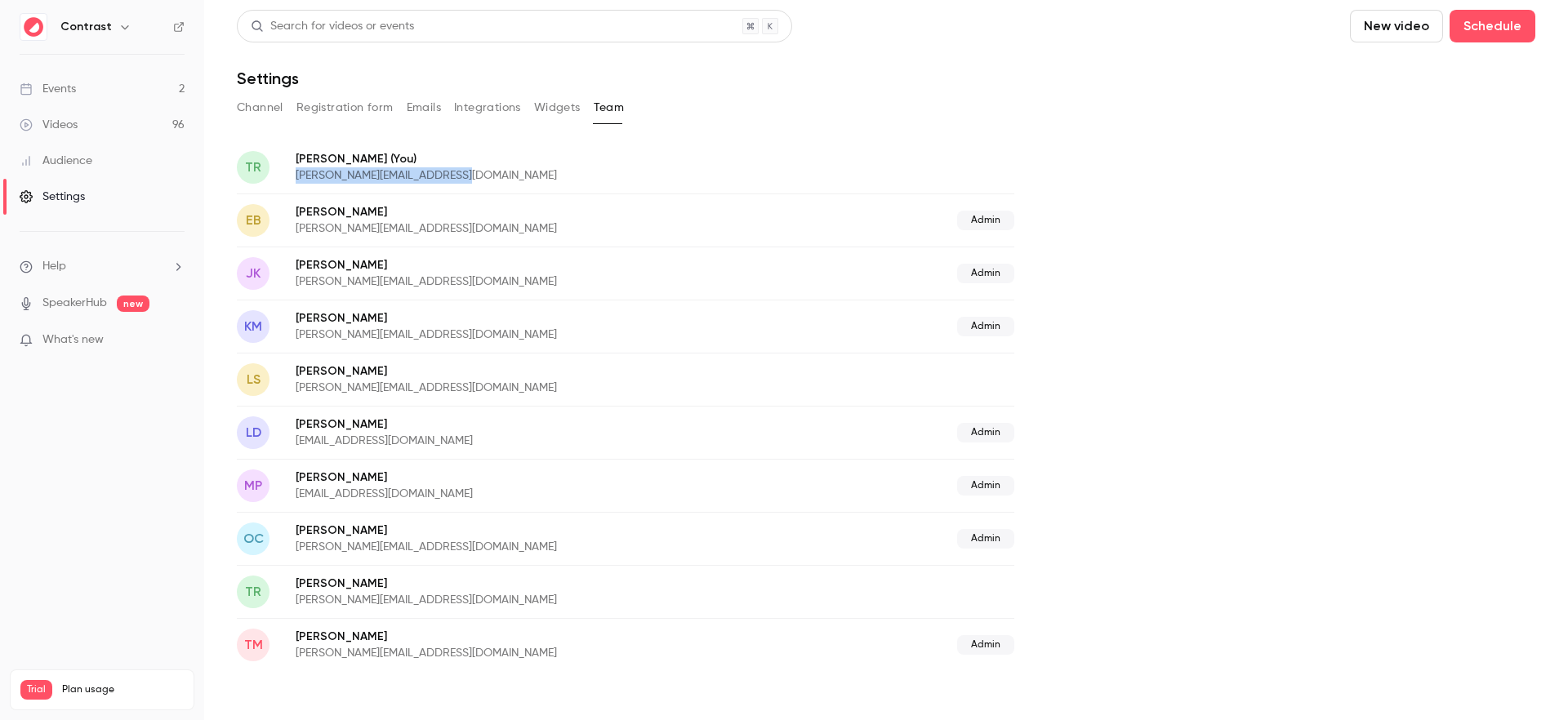
drag, startPoint x: 466, startPoint y: 176, endPoint x: 290, endPoint y: 178, distance: 176.0
click at [290, 178] on div "TR Thomas R (You) thomas+signup@getcontrast.io" at bounding box center [625, 166] width 777 height 53
click at [299, 178] on p "thomas+signup@getcontrast.io" at bounding box center [540, 175] width 490 height 16
drag, startPoint x: 358, startPoint y: 178, endPoint x: 401, endPoint y: 178, distance: 43.0
click at [376, 178] on p "thomas+signup@getcontrast.io" at bounding box center [540, 175] width 490 height 16
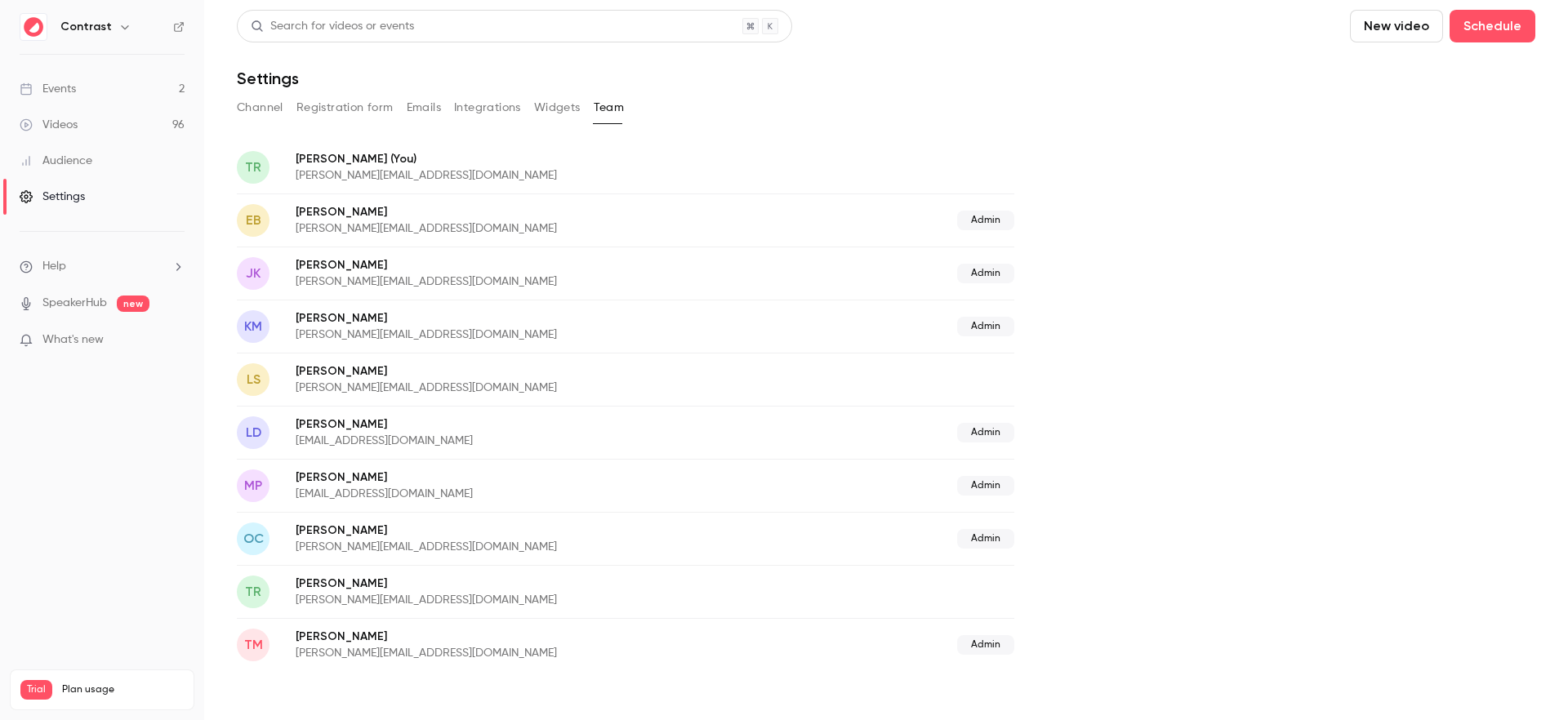
click at [402, 178] on p "thomas+signup@getcontrast.io" at bounding box center [540, 175] width 490 height 16
click at [494, 174] on p "thomas+signup@getcontrast.io" at bounding box center [540, 175] width 490 height 16
click at [660, 167] on p "thomas+signup@getcontrast.io" at bounding box center [540, 175] width 490 height 16
click at [654, 170] on p "thomas+signup@getcontrast.io" at bounding box center [540, 175] width 490 height 16
click at [595, 179] on p "thomas+signup@getcontrast.io" at bounding box center [540, 175] width 490 height 16
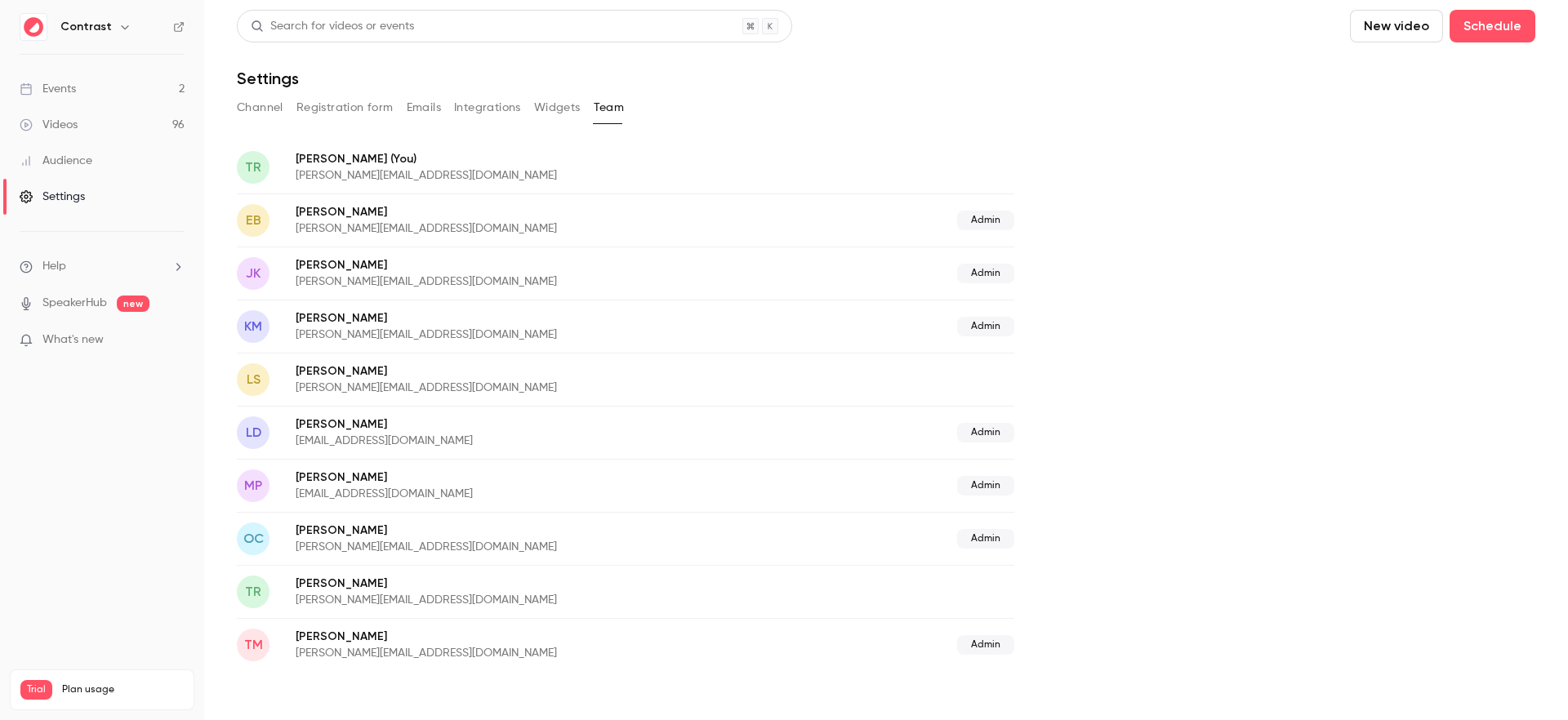
click at [598, 178] on p "thomas+signup@getcontrast.io" at bounding box center [540, 175] width 490 height 16
click at [676, 157] on p "Thomas R (You)" at bounding box center [540, 159] width 490 height 17
click at [690, 153] on p "Thomas R (You)" at bounding box center [540, 159] width 490 height 17
click at [743, 149] on div "TR Thomas R (You) thomas+signup@getcontrast.io" at bounding box center [625, 166] width 777 height 53
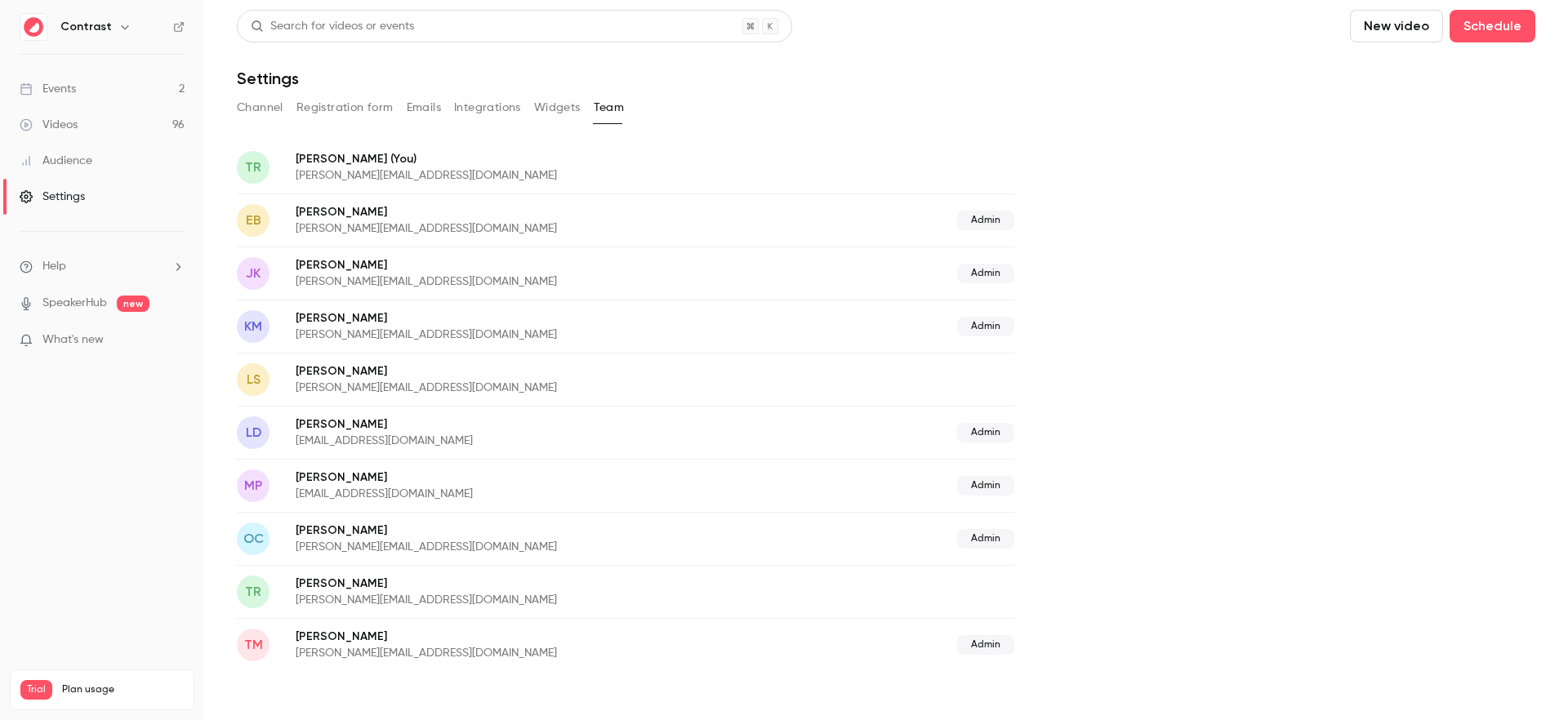
click at [970, 118] on div "Channel Registration form Emails Integrations Widgets Team" at bounding box center [886, 107] width 1298 height 26
click at [115, 29] on button "button" at bounding box center [125, 27] width 20 height 20
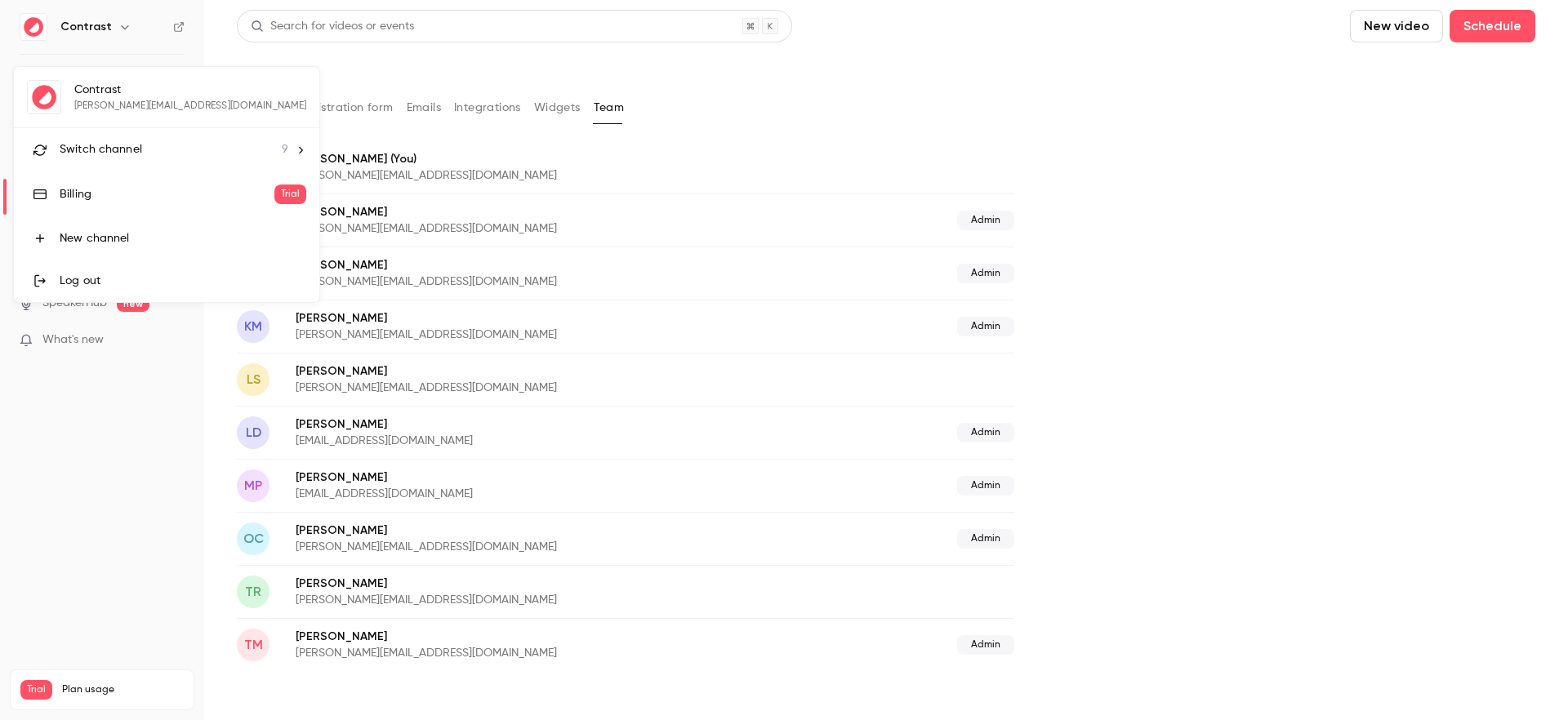
click at [110, 32] on div at bounding box center [784, 360] width 1568 height 720
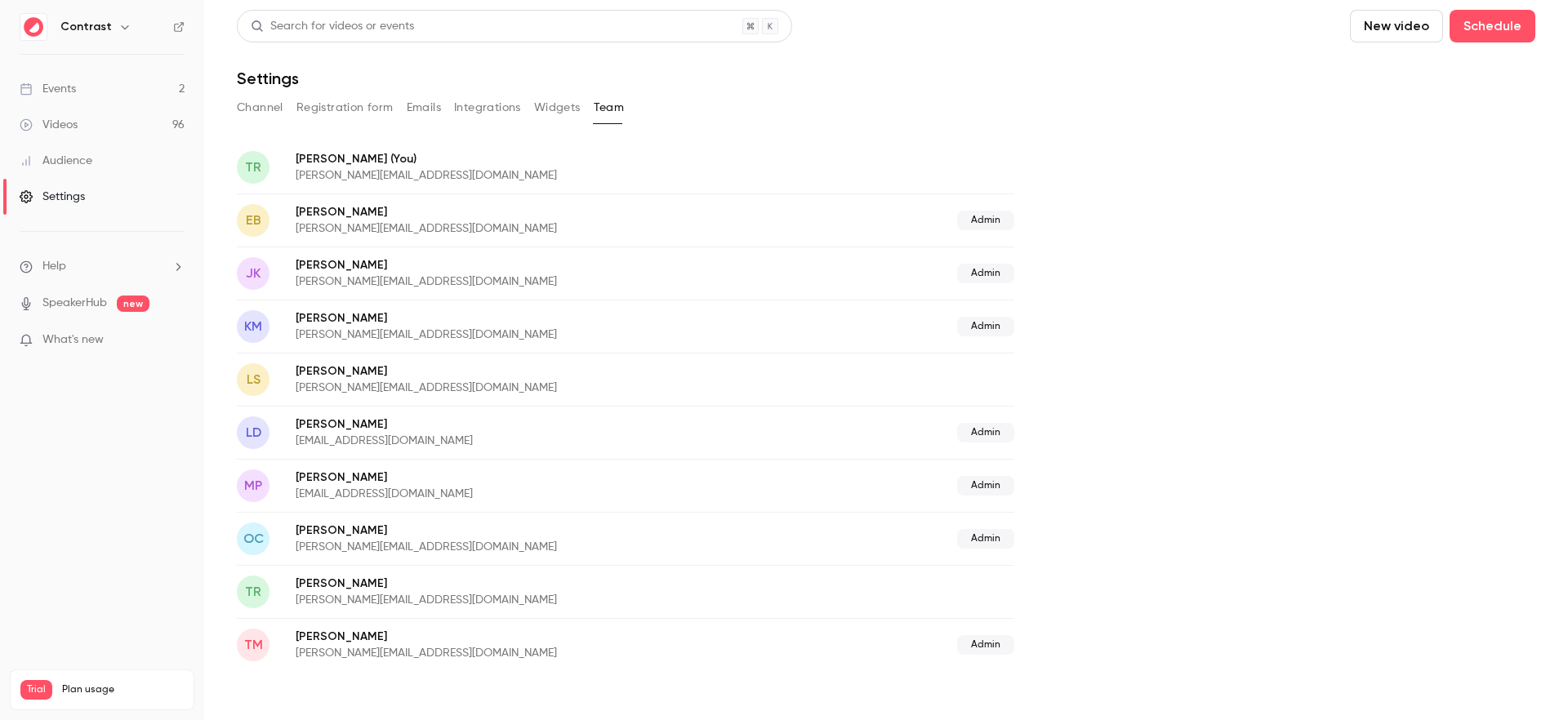
click at [1073, 109] on div "Channel Registration form Emails Integrations Widgets Team" at bounding box center [886, 107] width 1298 height 26
click at [1072, 109] on div "Channel Registration form Emails Integrations Widgets Team" at bounding box center [886, 107] width 1298 height 26
click at [119, 35] on button "button" at bounding box center [125, 27] width 20 height 20
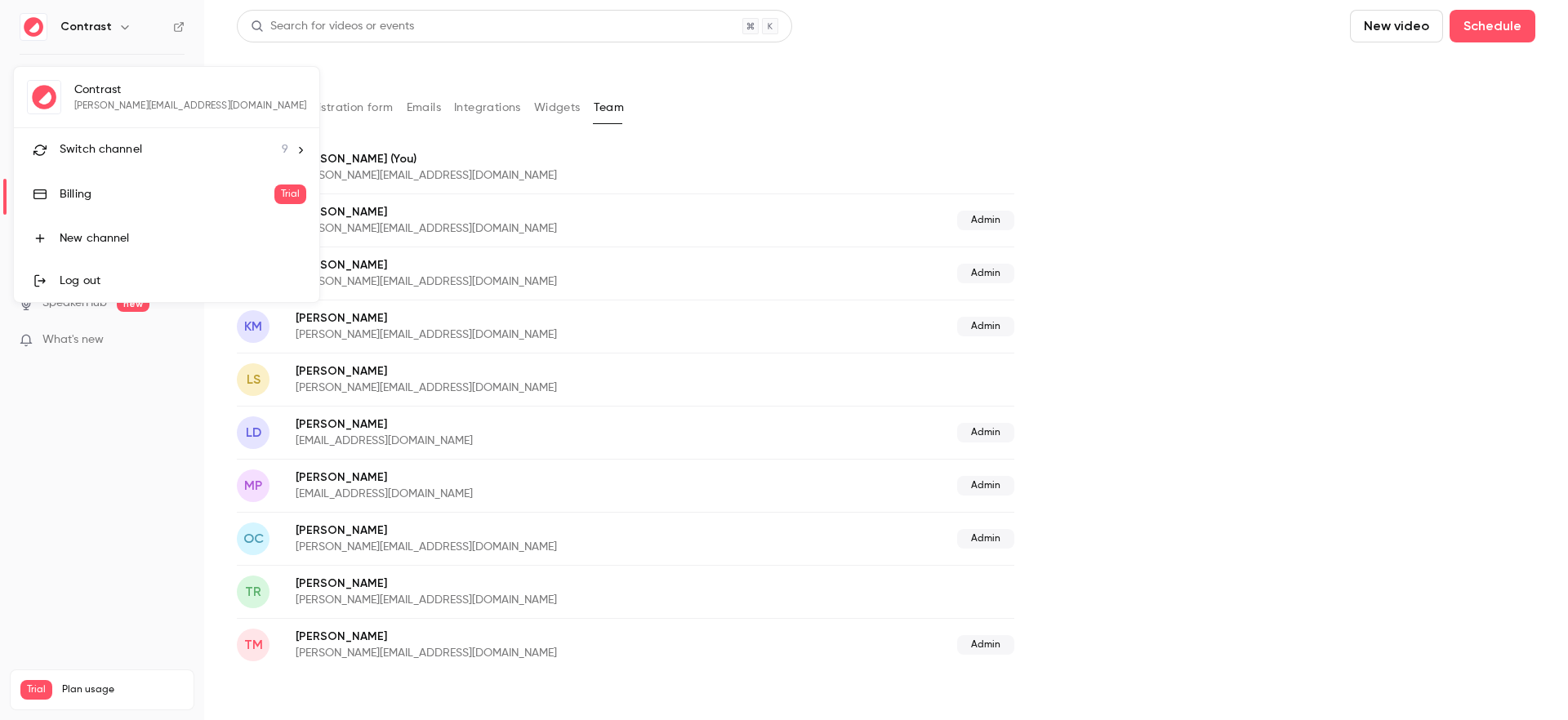
click at [98, 279] on div "Log out" at bounding box center [183, 281] width 246 height 16
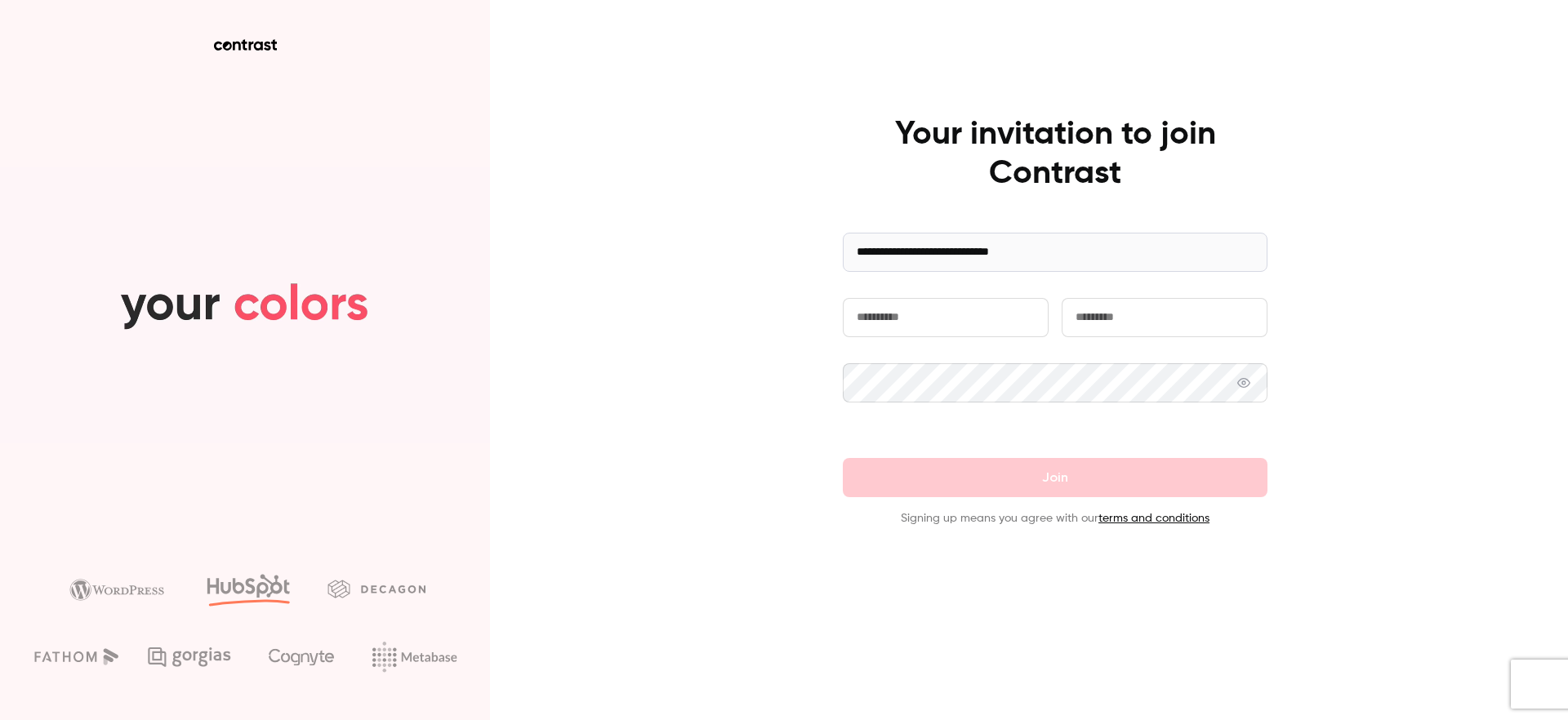
click at [894, 322] on input "text" at bounding box center [945, 317] width 205 height 39
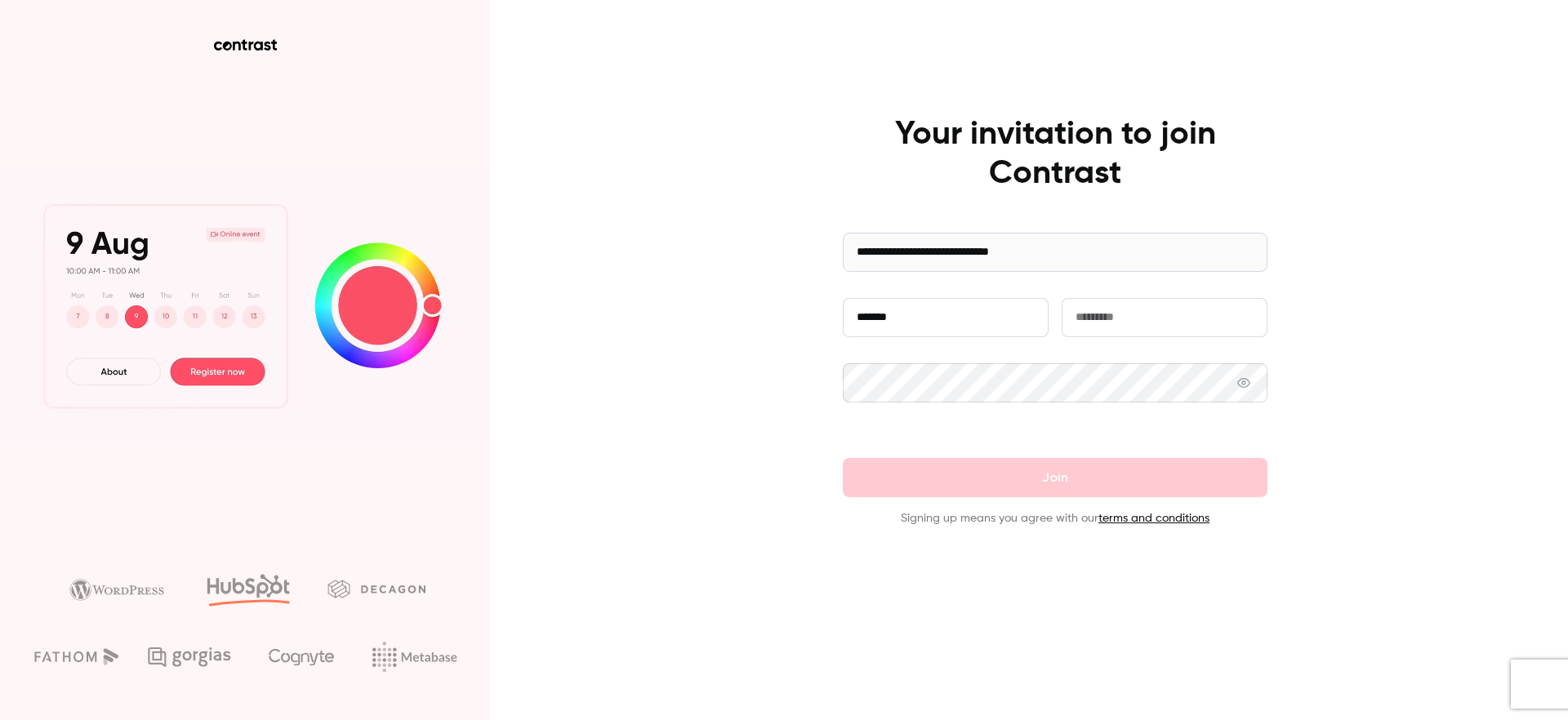
type input "******"
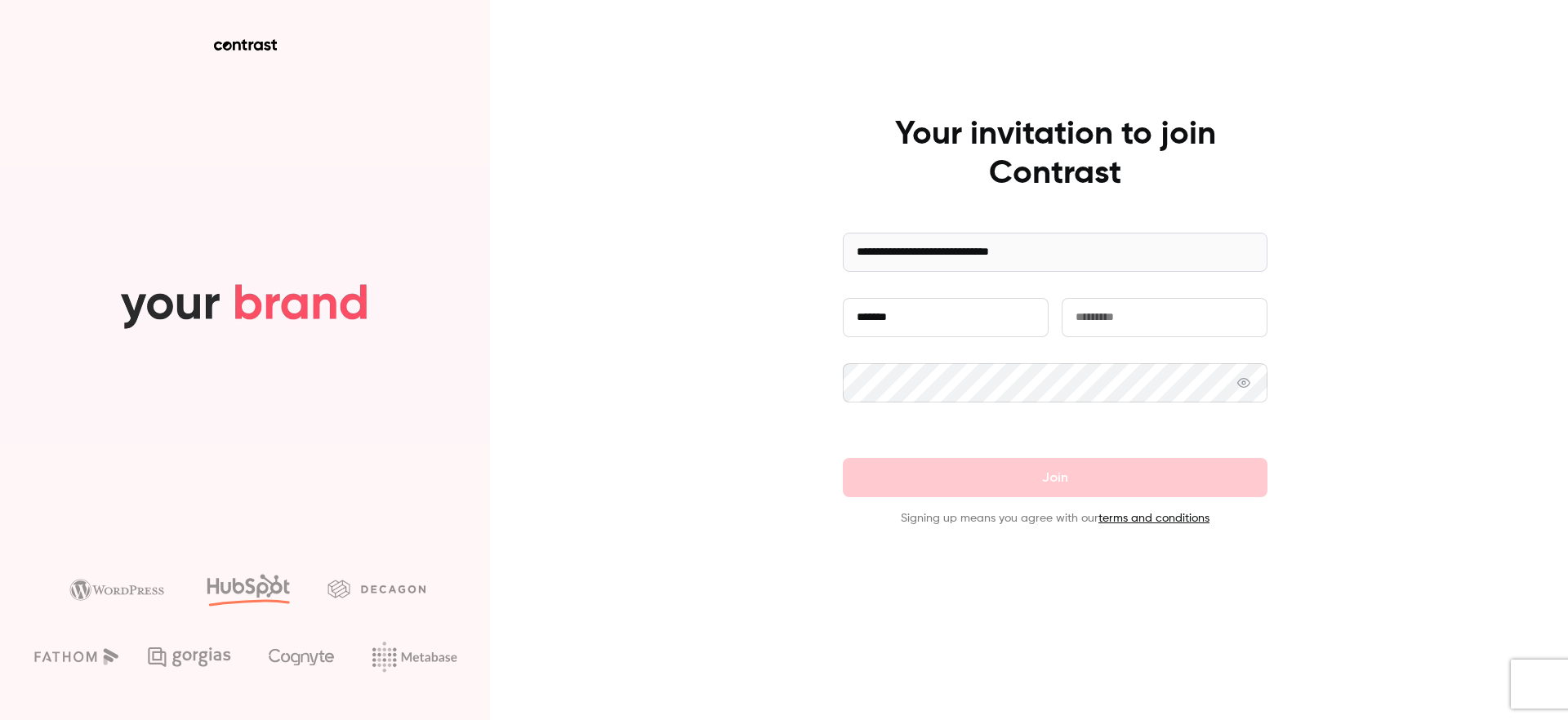
type input "*"
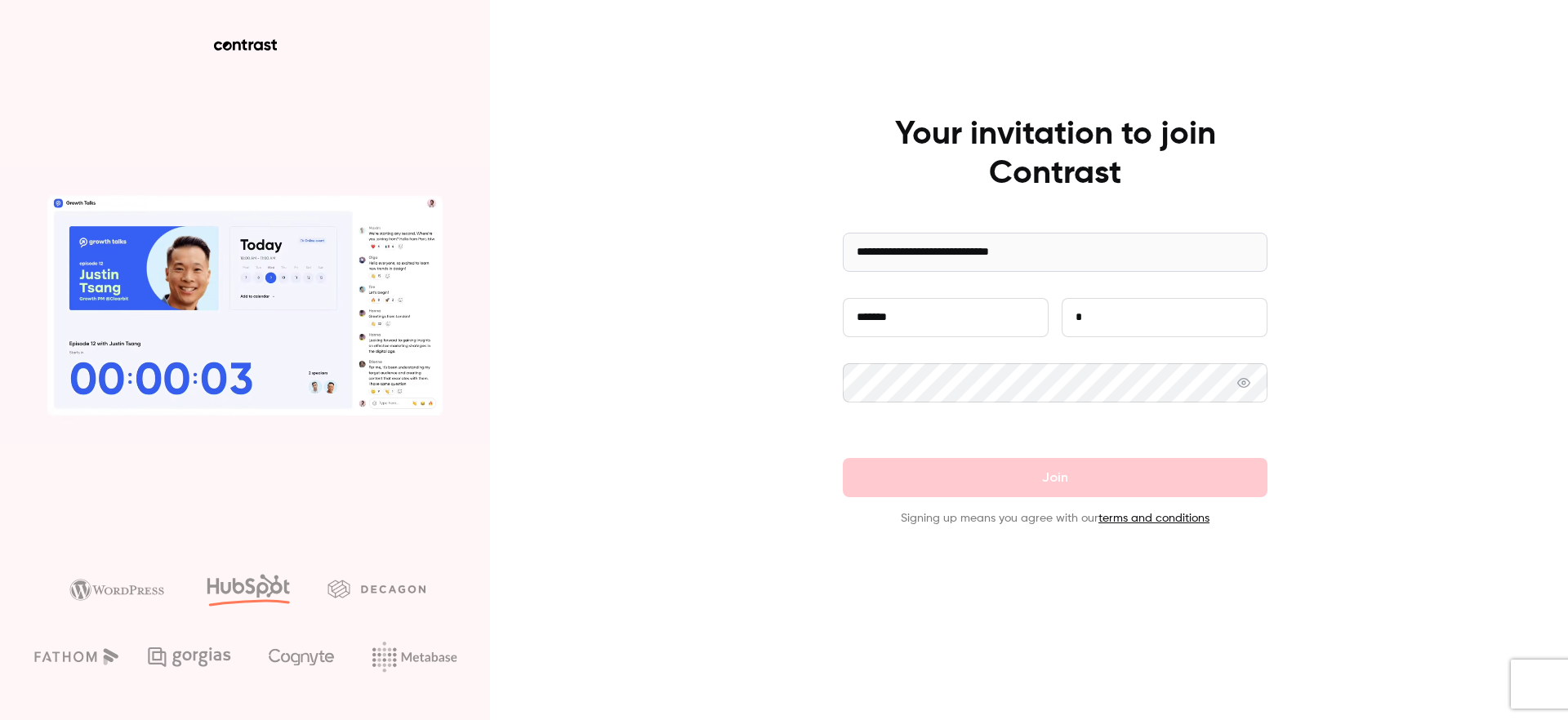
type input "*"
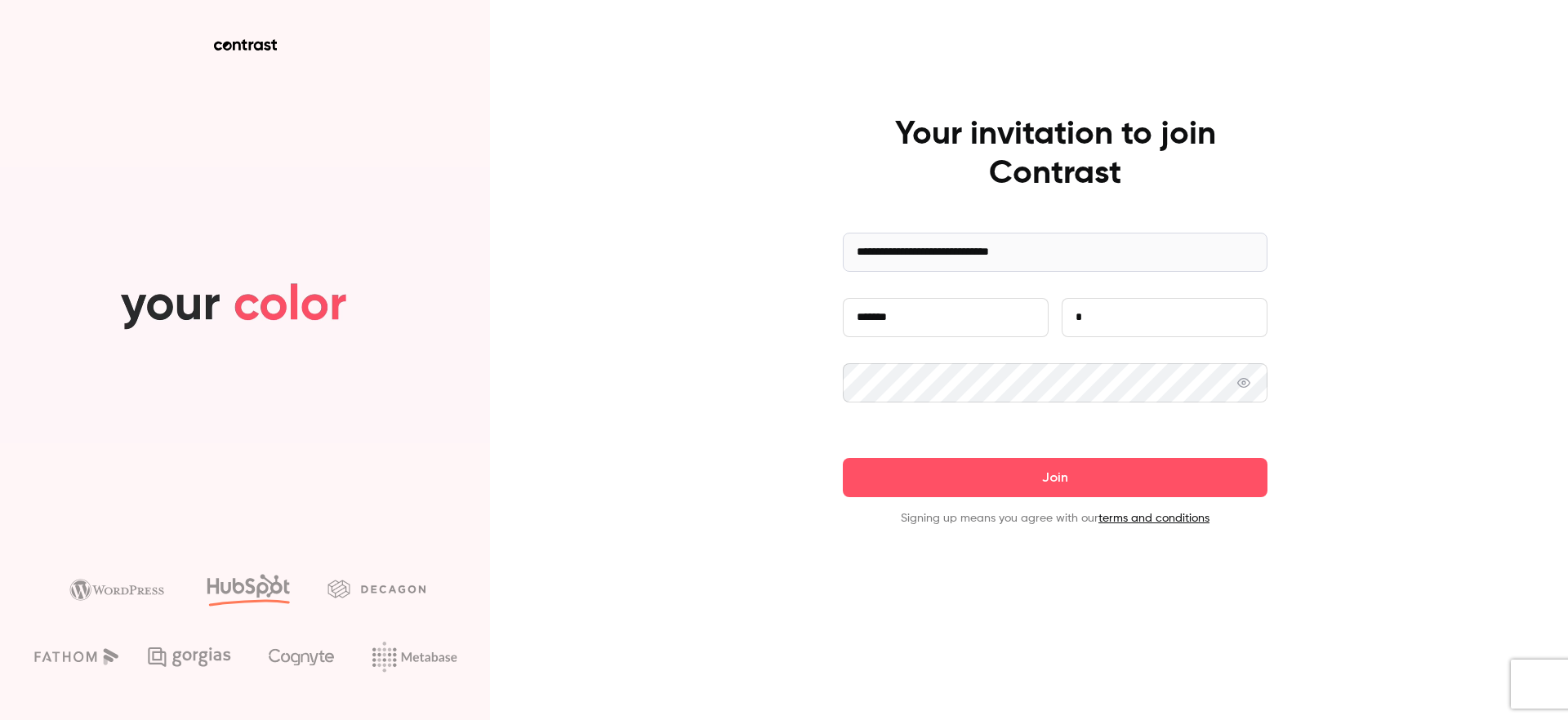
click at [1246, 381] on span at bounding box center [1243, 382] width 13 height 39
click at [1246, 382] on icon at bounding box center [1243, 382] width 13 height 13
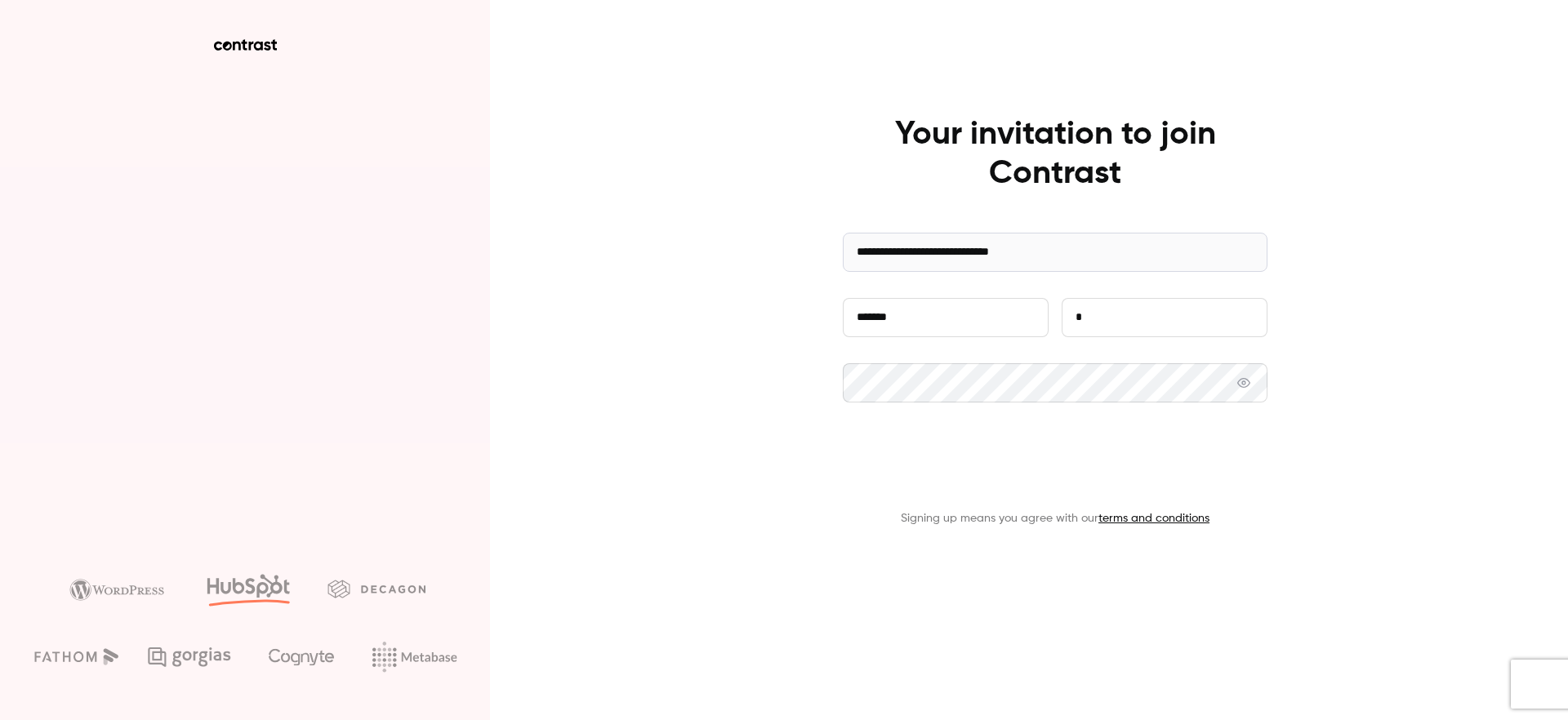
click at [1047, 480] on button "Join" at bounding box center [1055, 477] width 425 height 39
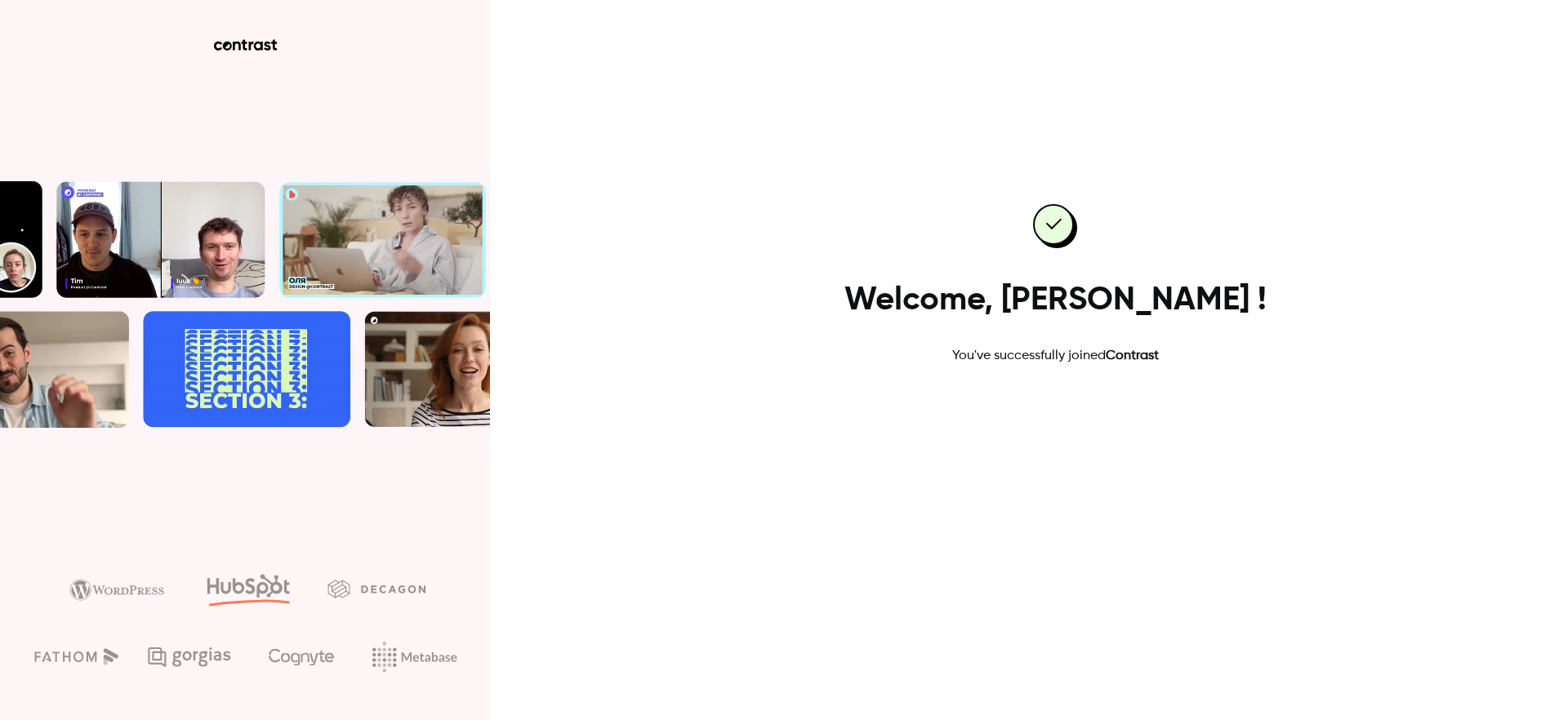
click at [1025, 418] on link "Go to dashboard" at bounding box center [1055, 418] width 139 height 39
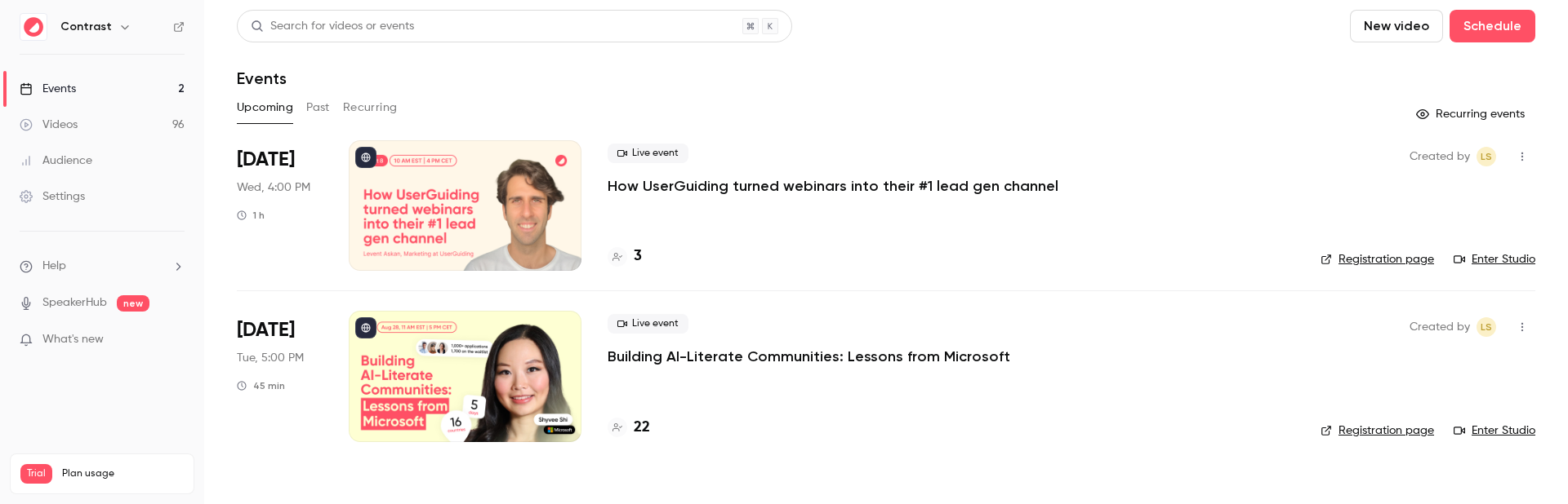
click at [836, 485] on main "Search for videos or events New video Schedule Events Upcoming Past Recurring R…" at bounding box center [885, 252] width 1363 height 504
drag, startPoint x: 91, startPoint y: 25, endPoint x: 95, endPoint y: 34, distance: 9.8
click at [91, 25] on h6 "Contrast" at bounding box center [86, 27] width 51 height 16
click at [115, 34] on button "button" at bounding box center [125, 27] width 20 height 20
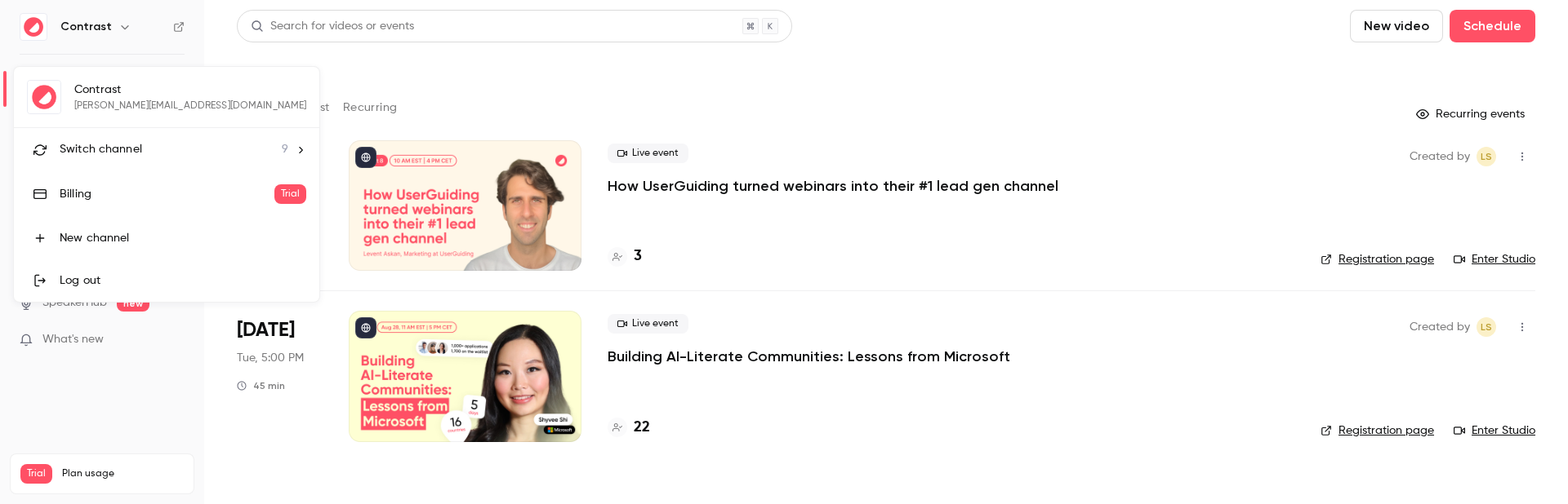
click at [175, 283] on div "Log out" at bounding box center [183, 281] width 246 height 16
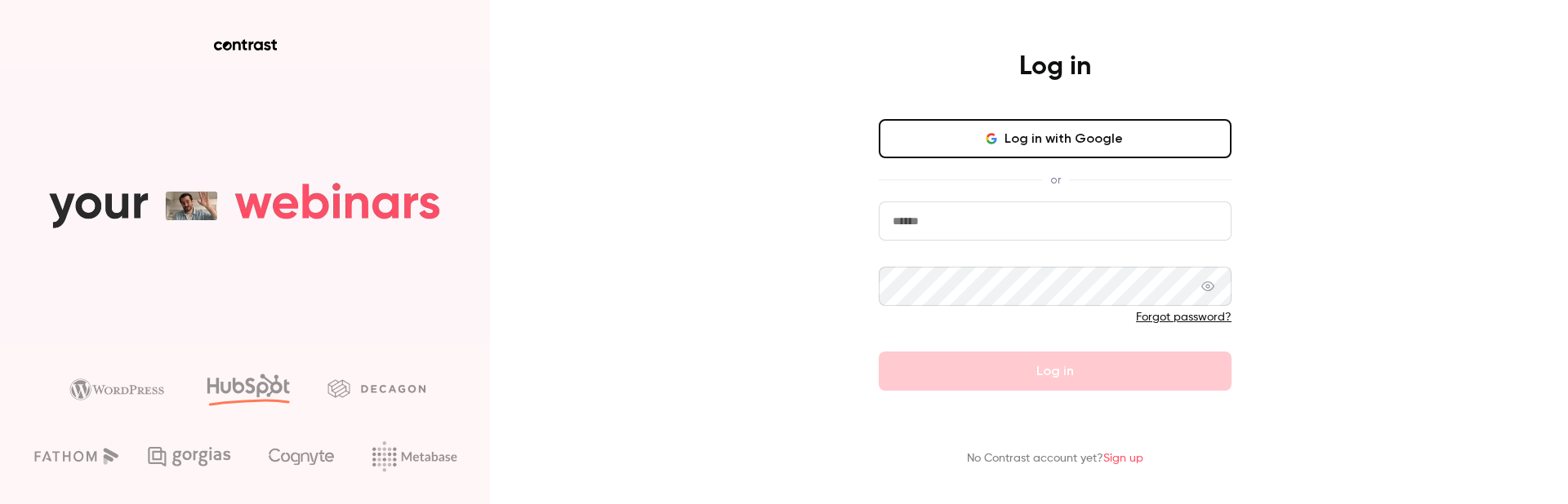
click at [1133, 462] on link "Sign up" at bounding box center [1123, 458] width 40 height 11
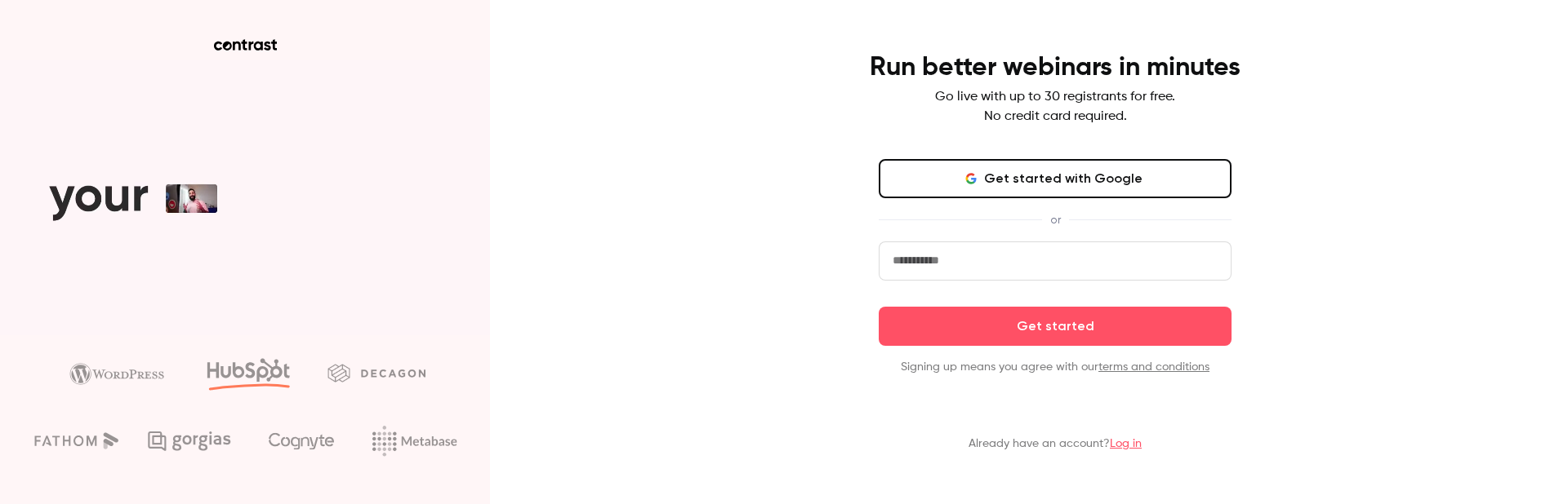
click at [1064, 160] on button "Get started with Google" at bounding box center [1055, 178] width 353 height 39
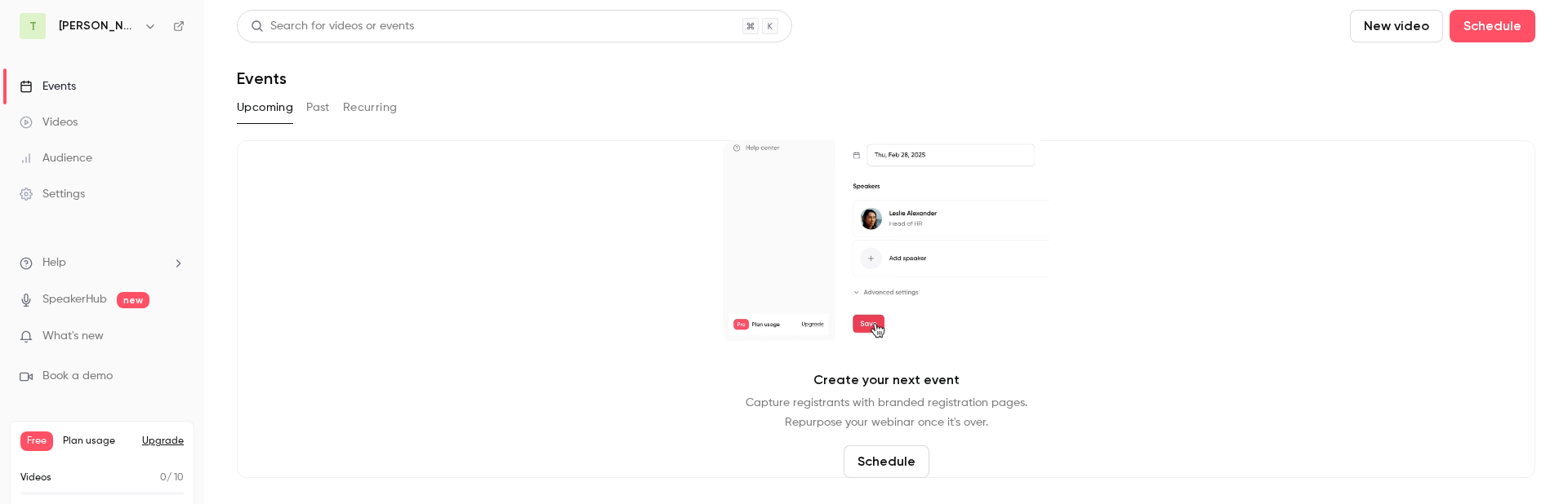
click at [144, 25] on icon "button" at bounding box center [150, 26] width 13 height 13
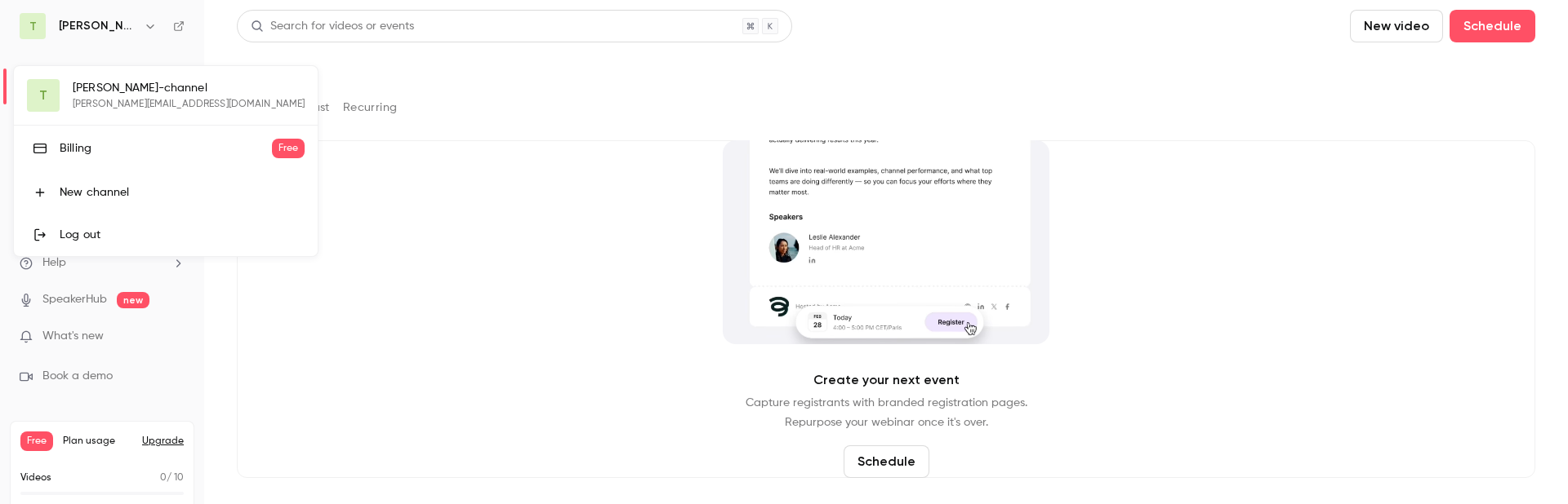
click at [144, 25] on div at bounding box center [784, 252] width 1568 height 504
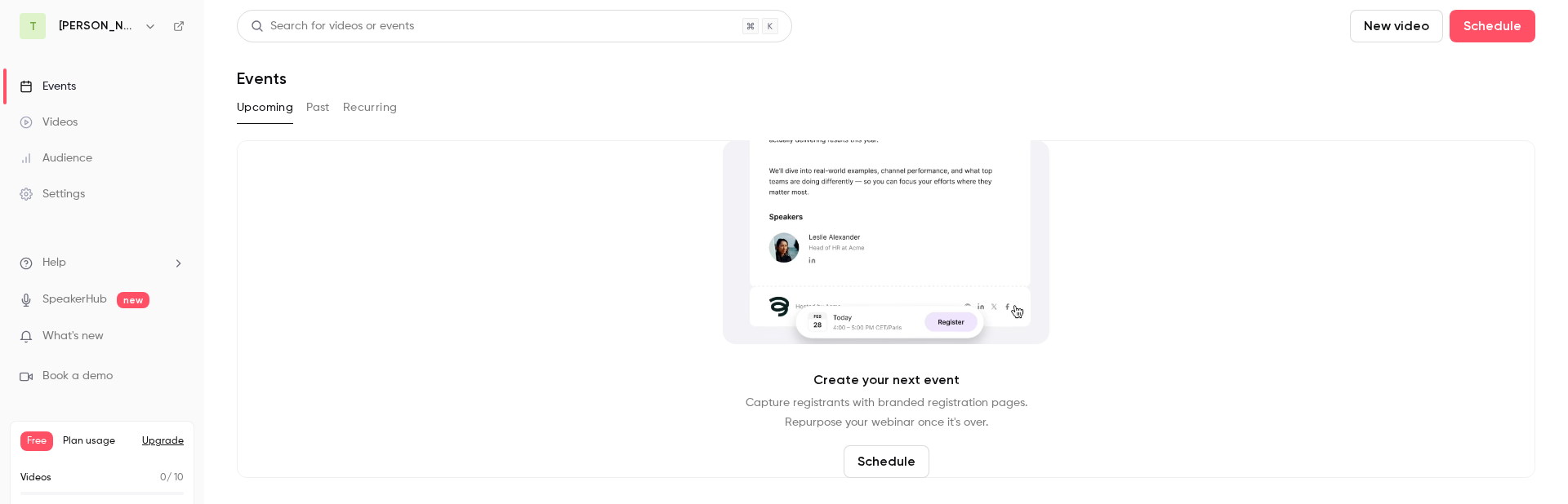
click at [460, 92] on div "Search for videos or events New video Schedule Events Upcoming Past Recurring C…" at bounding box center [886, 243] width 1298 height 468
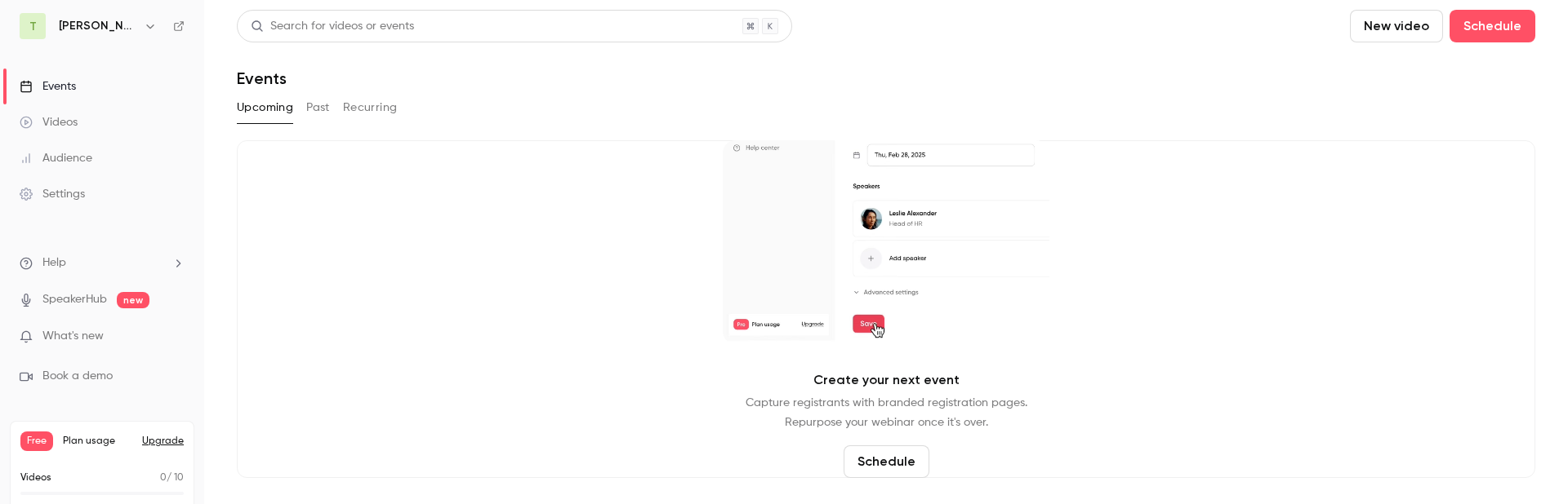
click at [604, 113] on div "Upcoming Past Recurring" at bounding box center [886, 107] width 1298 height 26
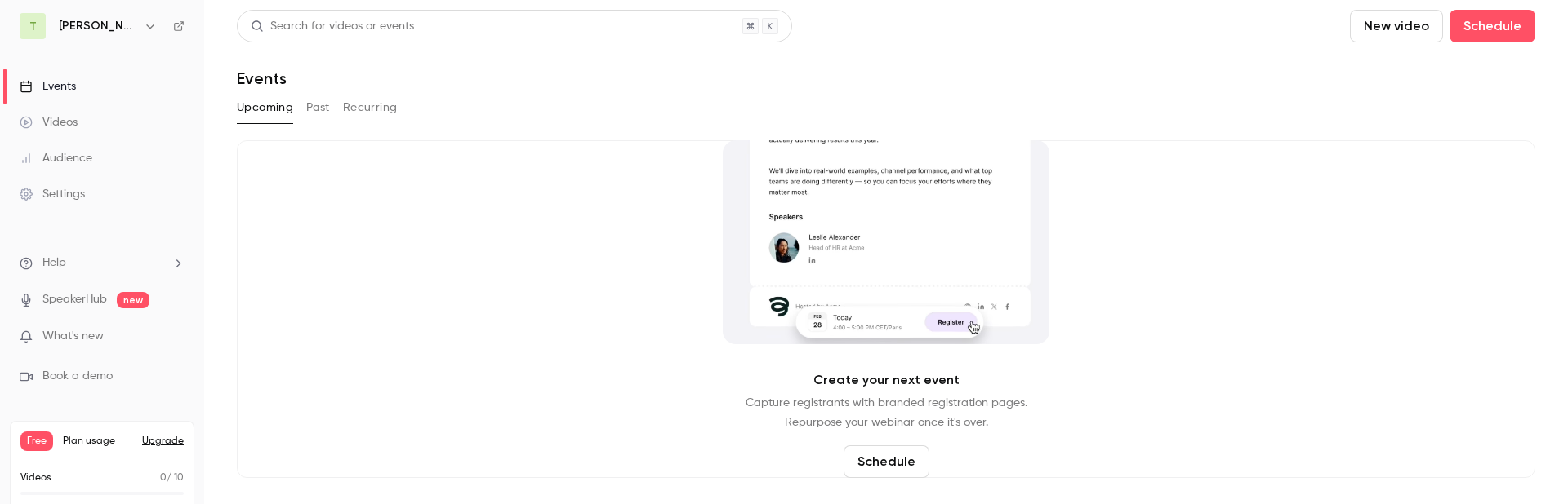
drag, startPoint x: 485, startPoint y: 225, endPoint x: 292, endPoint y: 217, distance: 193.2
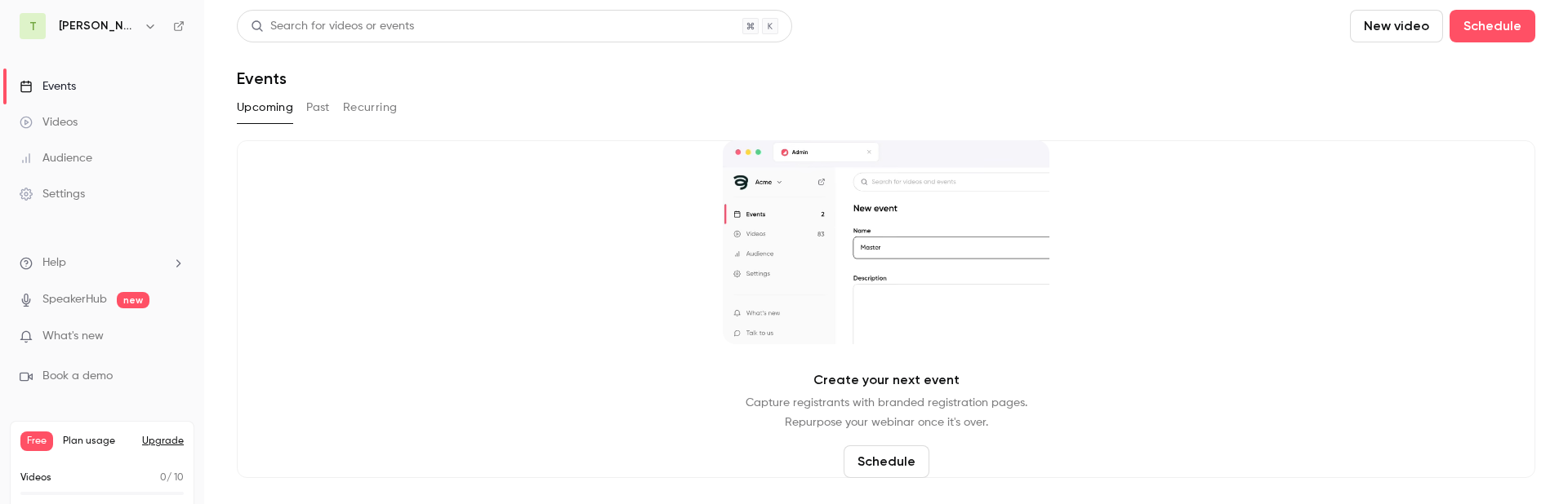
click at [485, 225] on div "Create your next event Capture registrants with branded registration pages. Rep…" at bounding box center [886, 309] width 1298 height 338
click at [246, 207] on div "Create your next event Capture registrants with branded registration pages. Rep…" at bounding box center [886, 309] width 1298 height 338
click at [862, 49] on header "Search for videos or events New video Schedule Events" at bounding box center [886, 48] width 1298 height 78
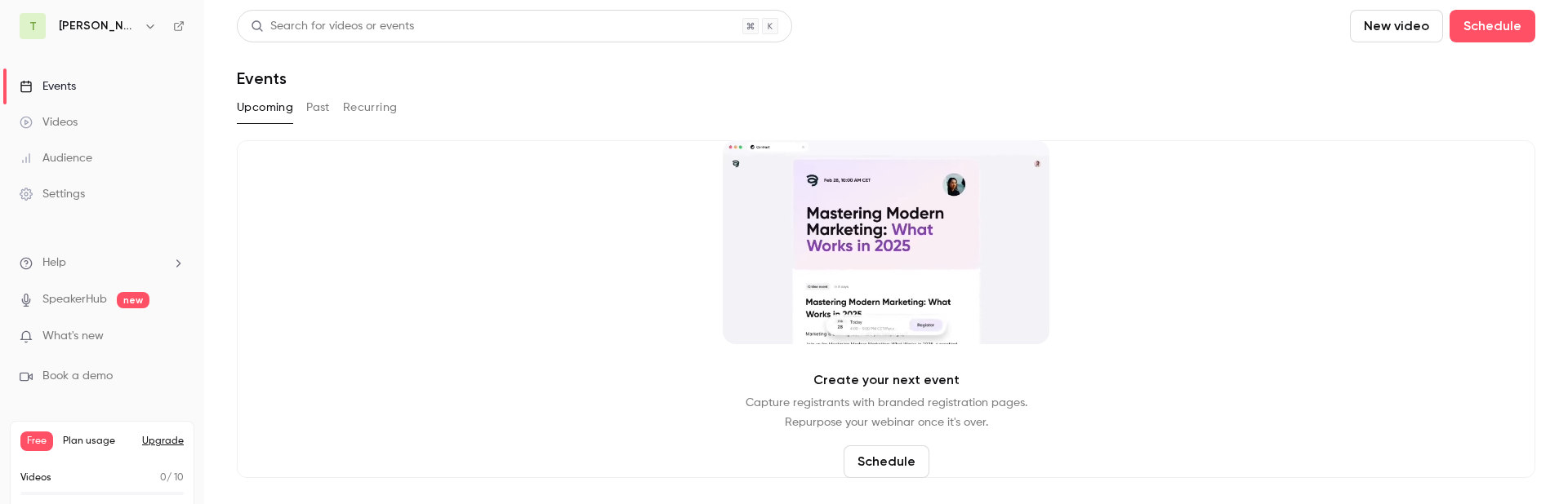
click at [921, 47] on header "Search for videos or events New video Schedule Events" at bounding box center [886, 48] width 1298 height 78
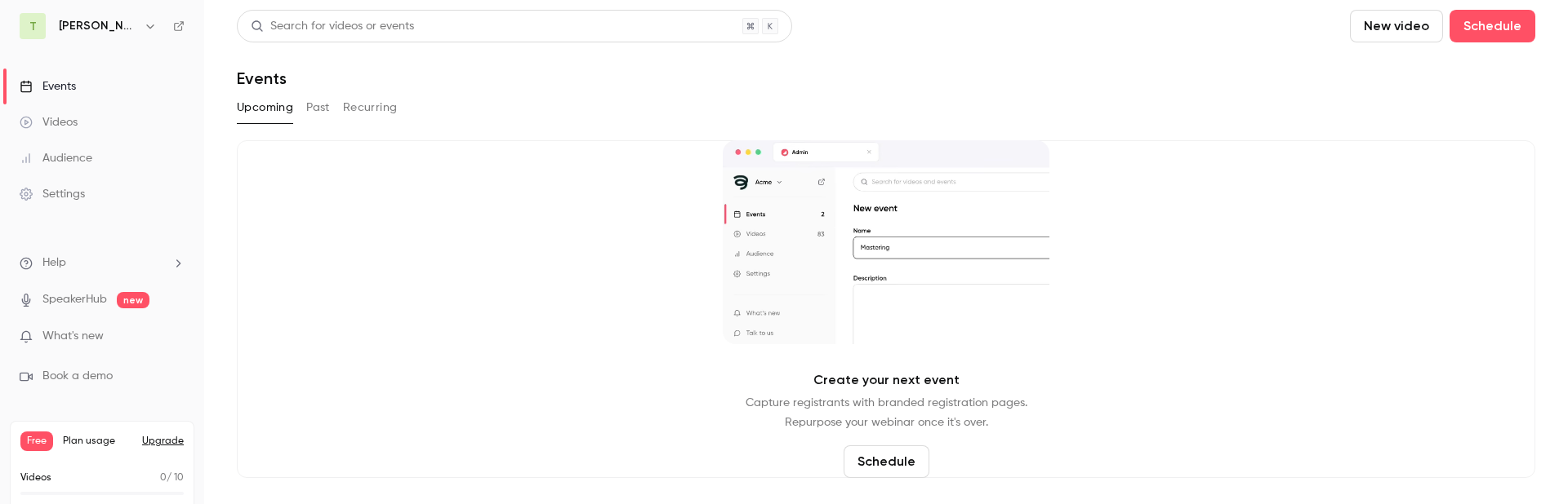
click at [102, 30] on h6 "[PERSON_NAME]-channel" at bounding box center [98, 26] width 78 height 16
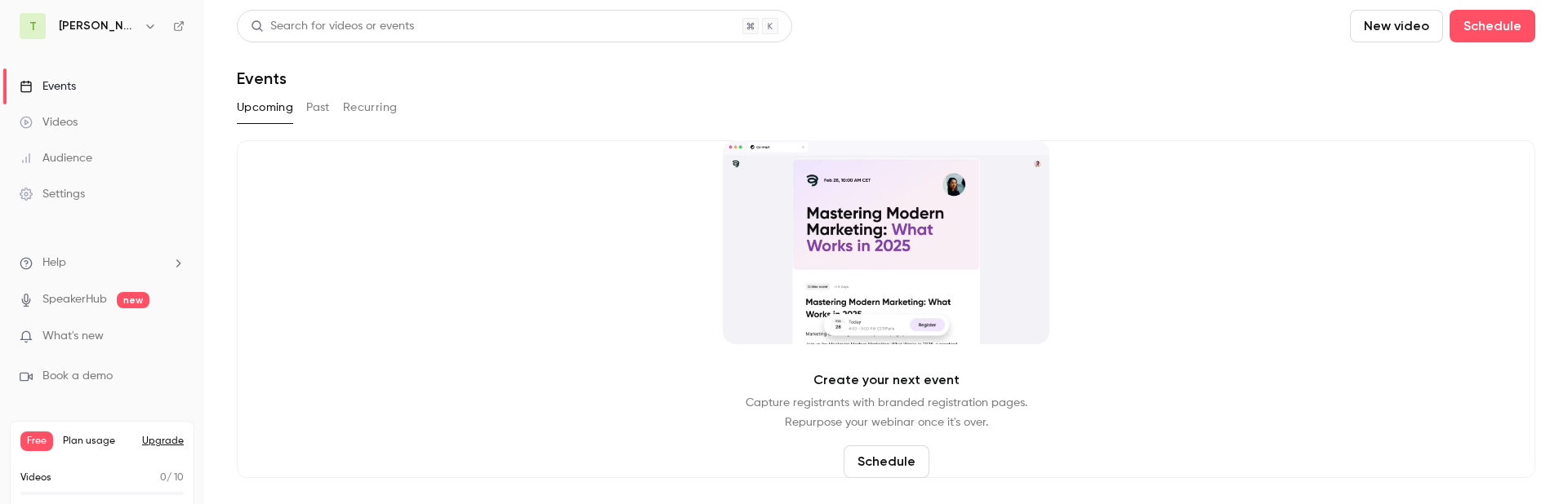
click at [147, 25] on icon "button" at bounding box center [150, 26] width 7 height 4
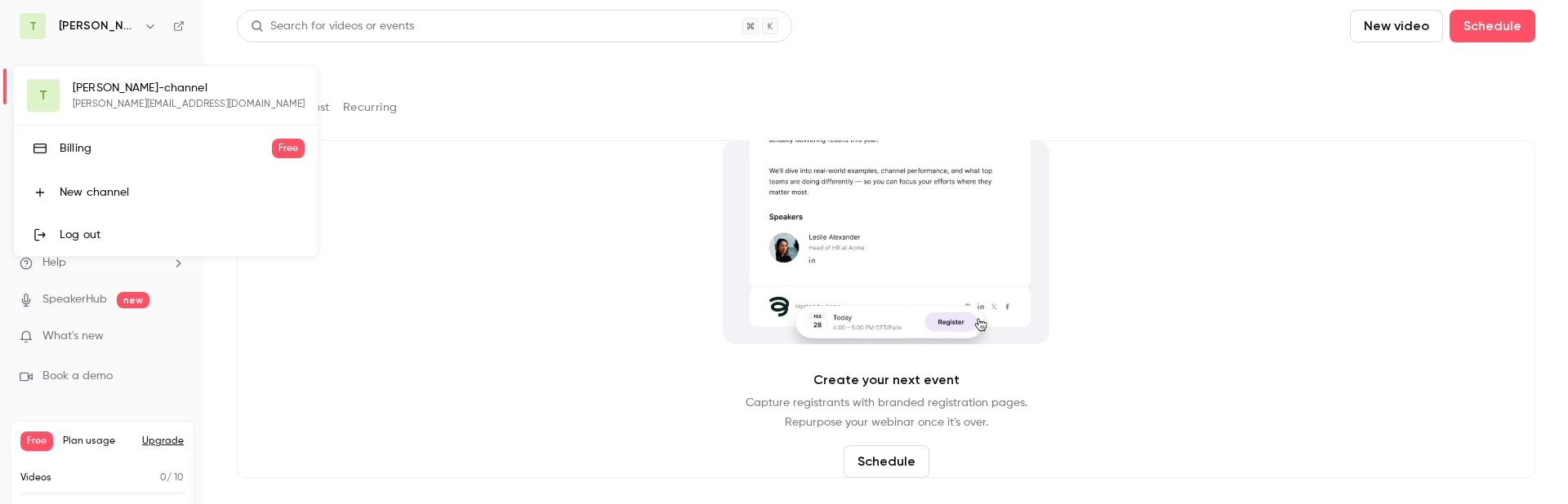
click at [107, 232] on div "Log out" at bounding box center [182, 235] width 245 height 16
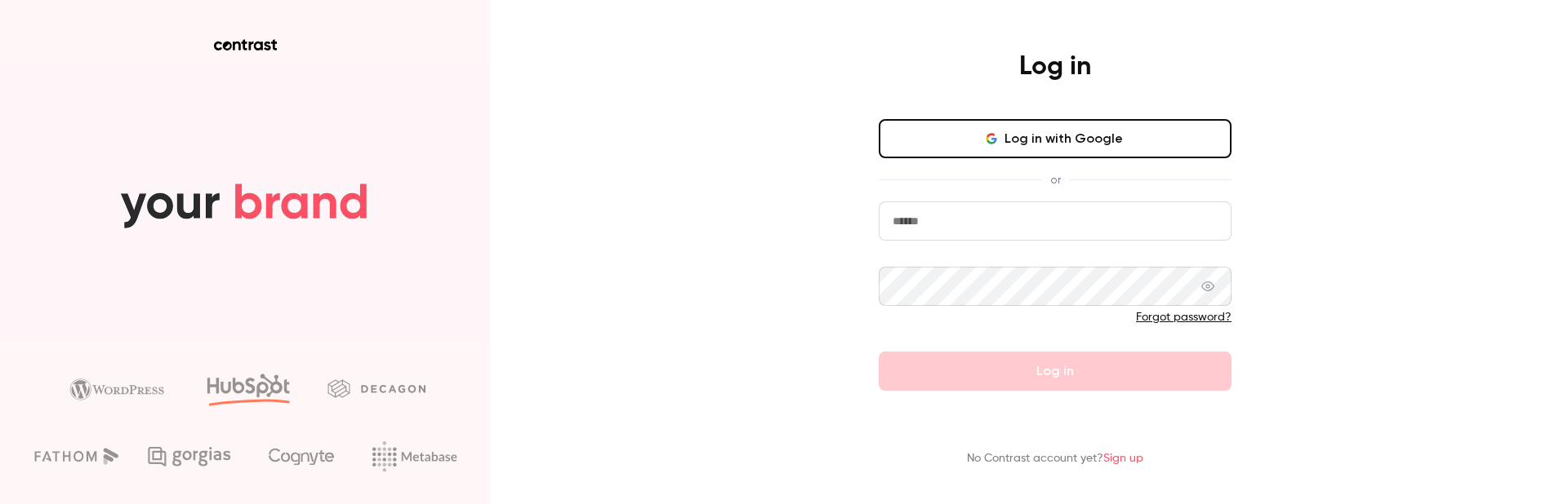
click at [511, 216] on div "Log in Log in with Google or Forgot password? Log in No Contrast account yet? S…" at bounding box center [784, 252] width 1568 height 504
